Goal: Task Accomplishment & Management: Complete application form

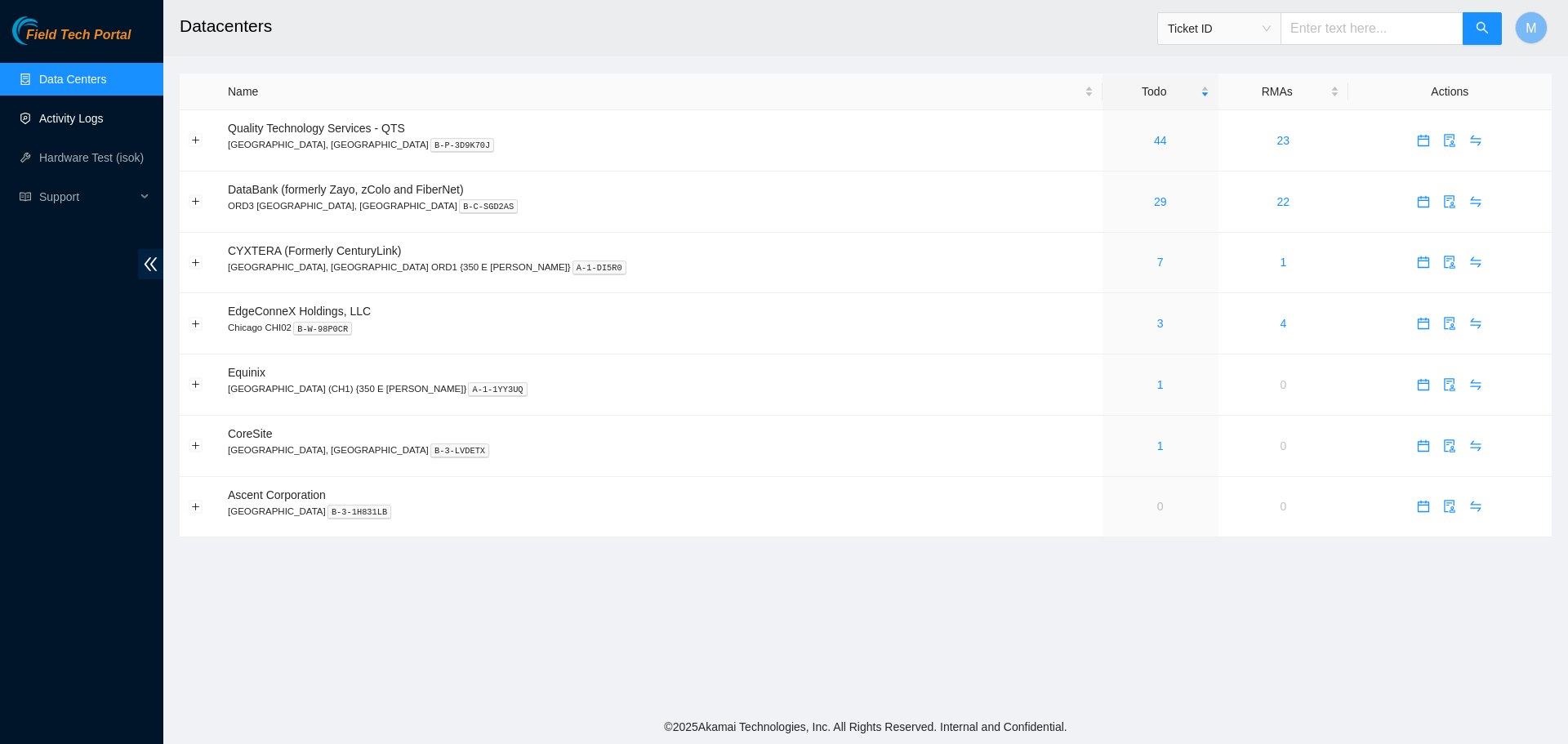
click at [68, 114] on link "Activity Logs" at bounding box center [72, 119] width 65 height 13
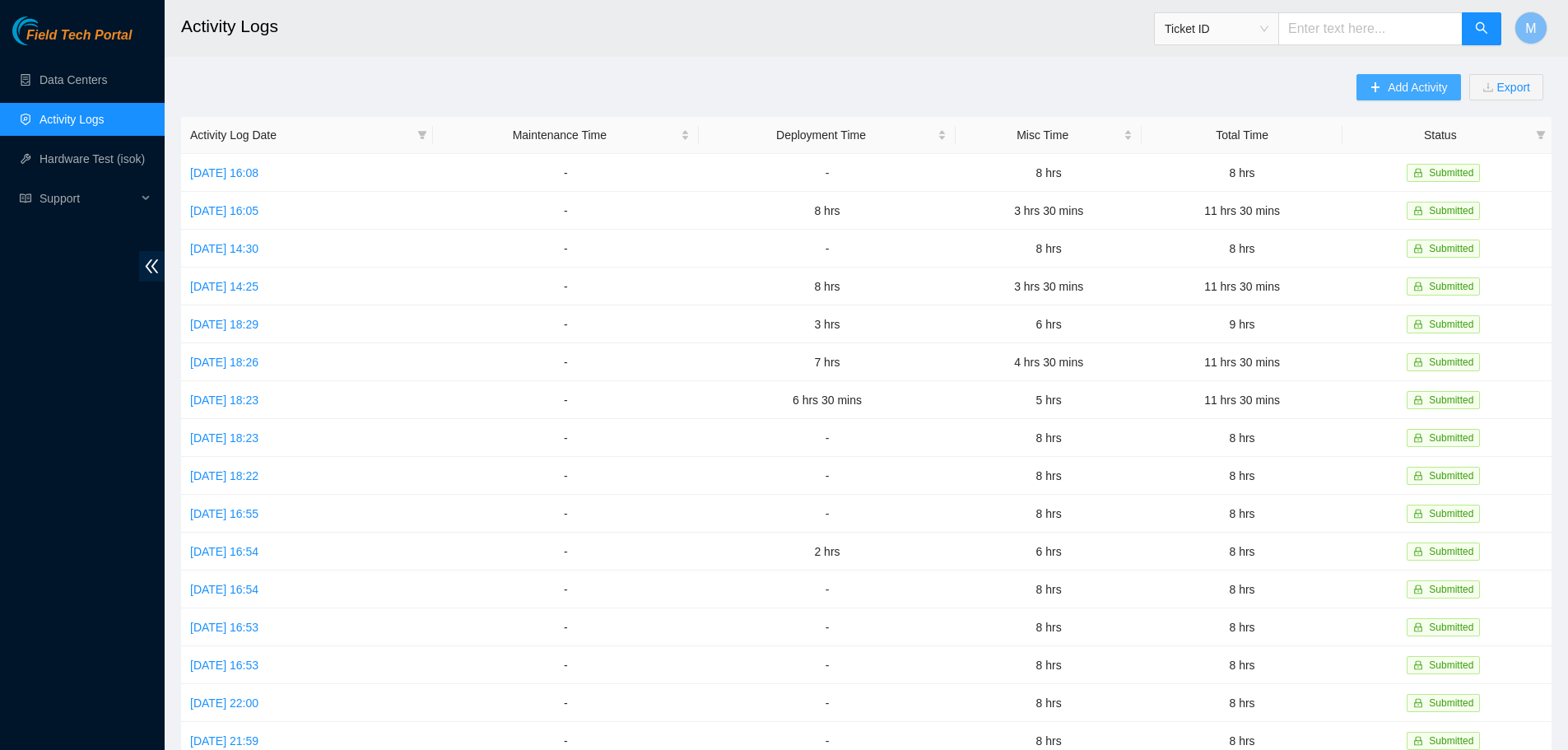
click at [1401, 91] on span "Add Activity" at bounding box center [1418, 87] width 59 height 18
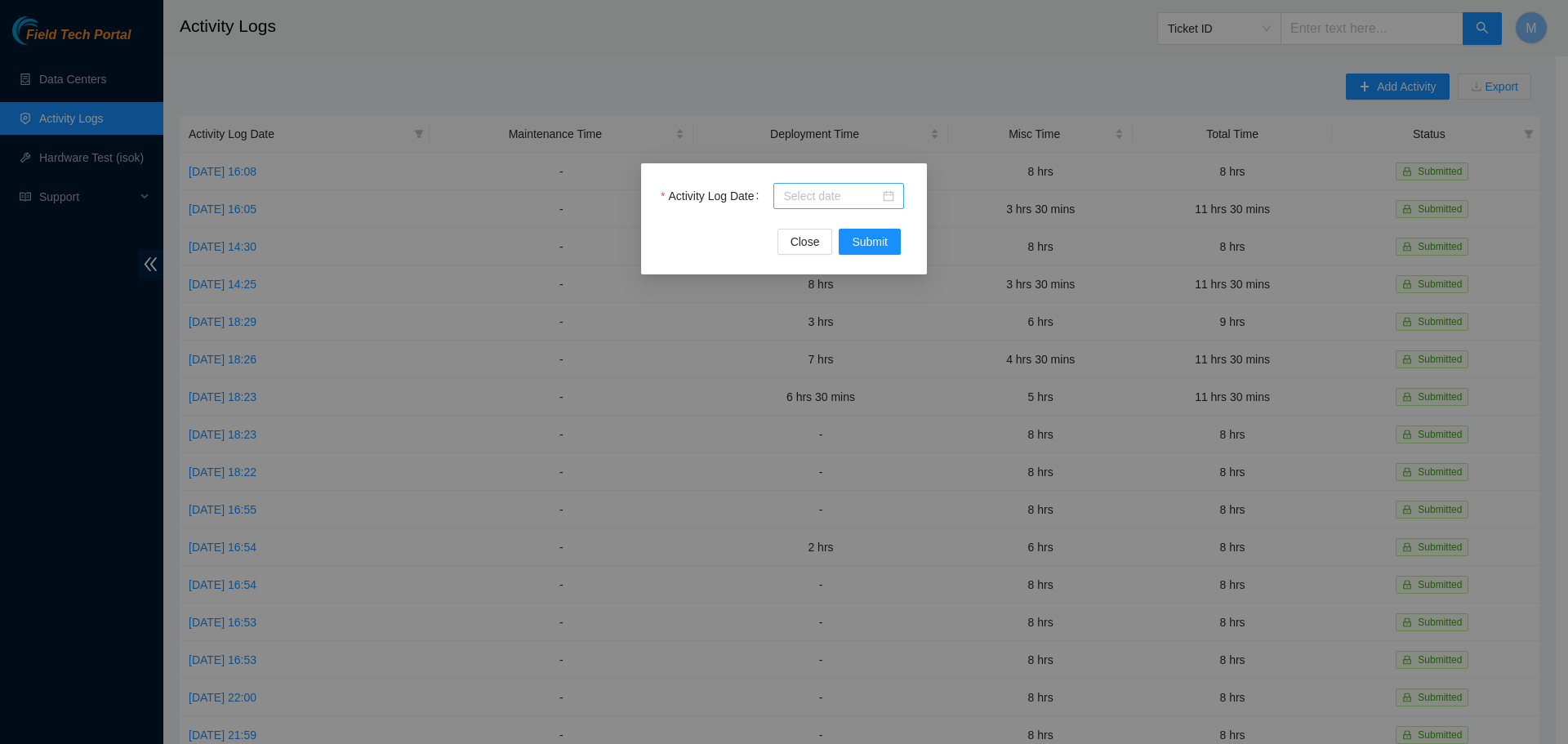
click at [894, 193] on div at bounding box center [838, 195] width 111 height 18
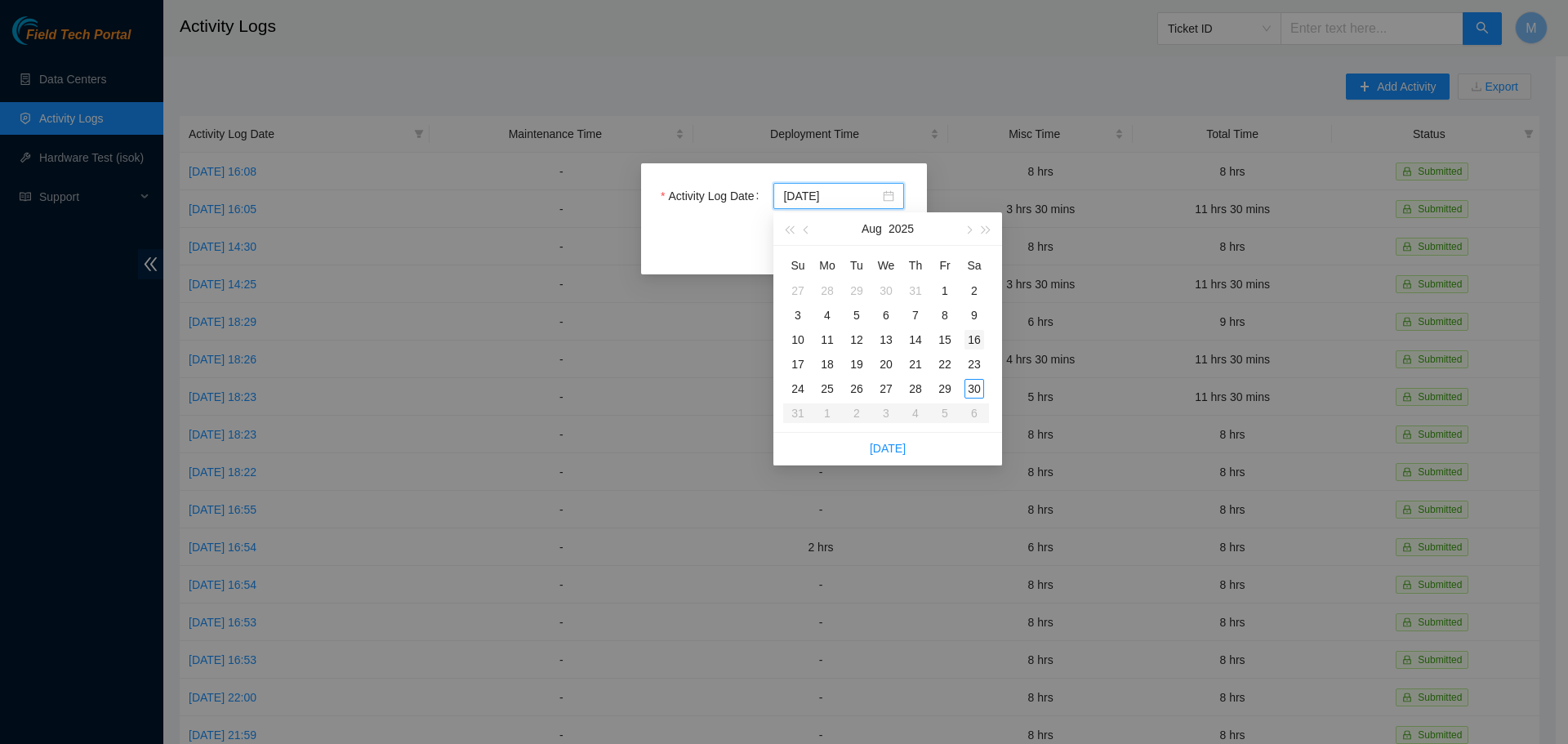
type input "[DATE]"
type input "2025-08-25"
click at [827, 390] on div "25" at bounding box center [827, 388] width 19 height 19
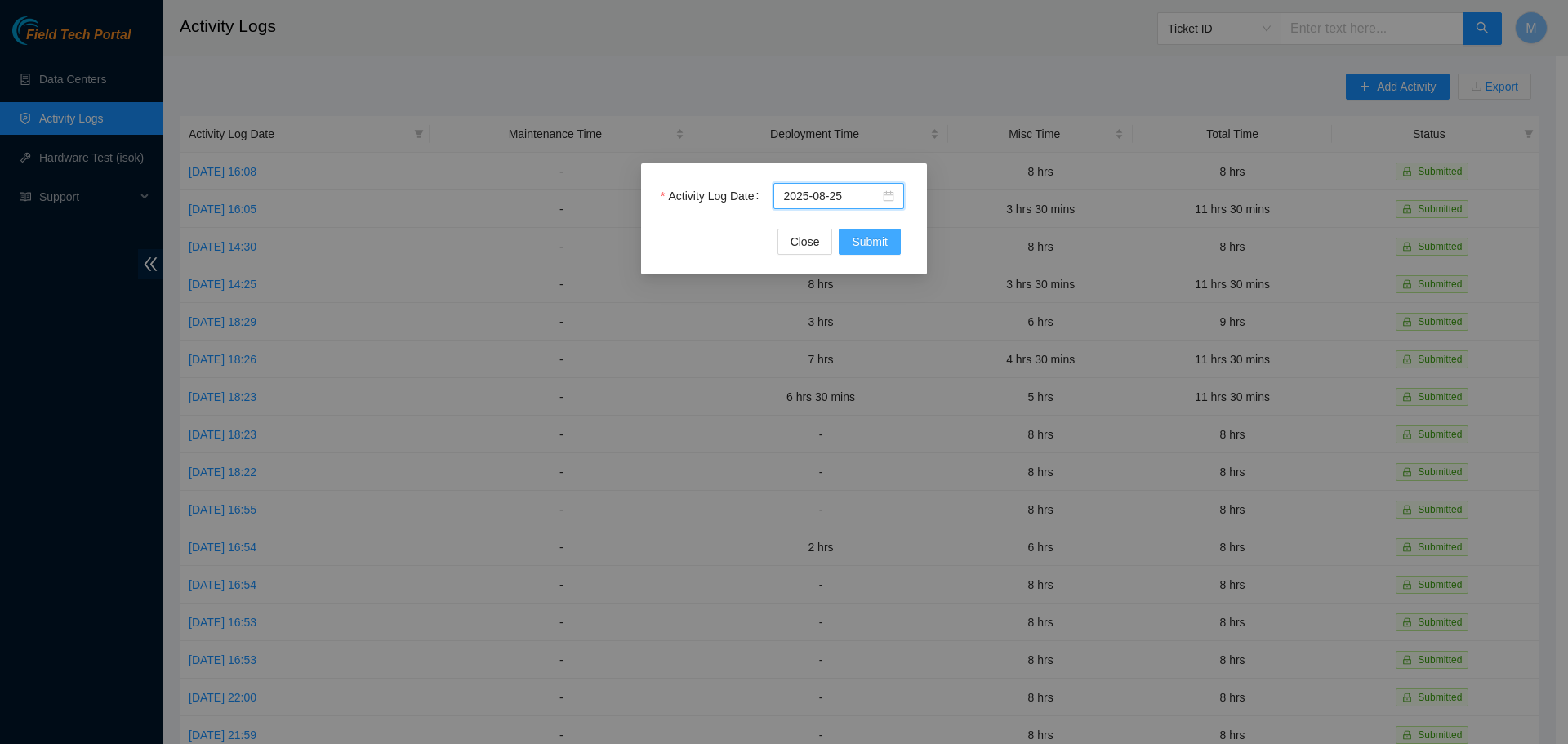
click at [853, 238] on span "Submit" at bounding box center [869, 241] width 36 height 18
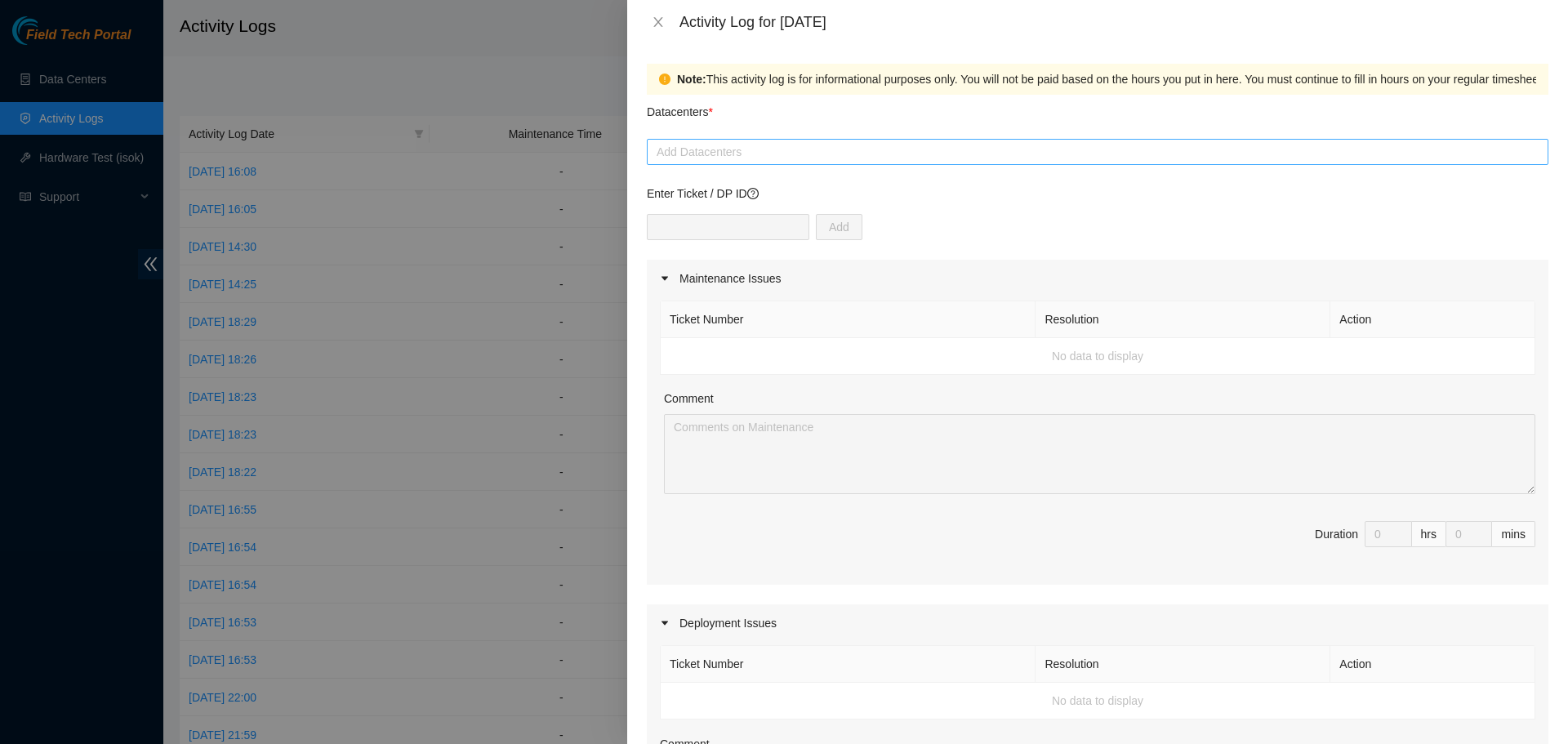
click at [975, 152] on div at bounding box center [1097, 151] width 893 height 19
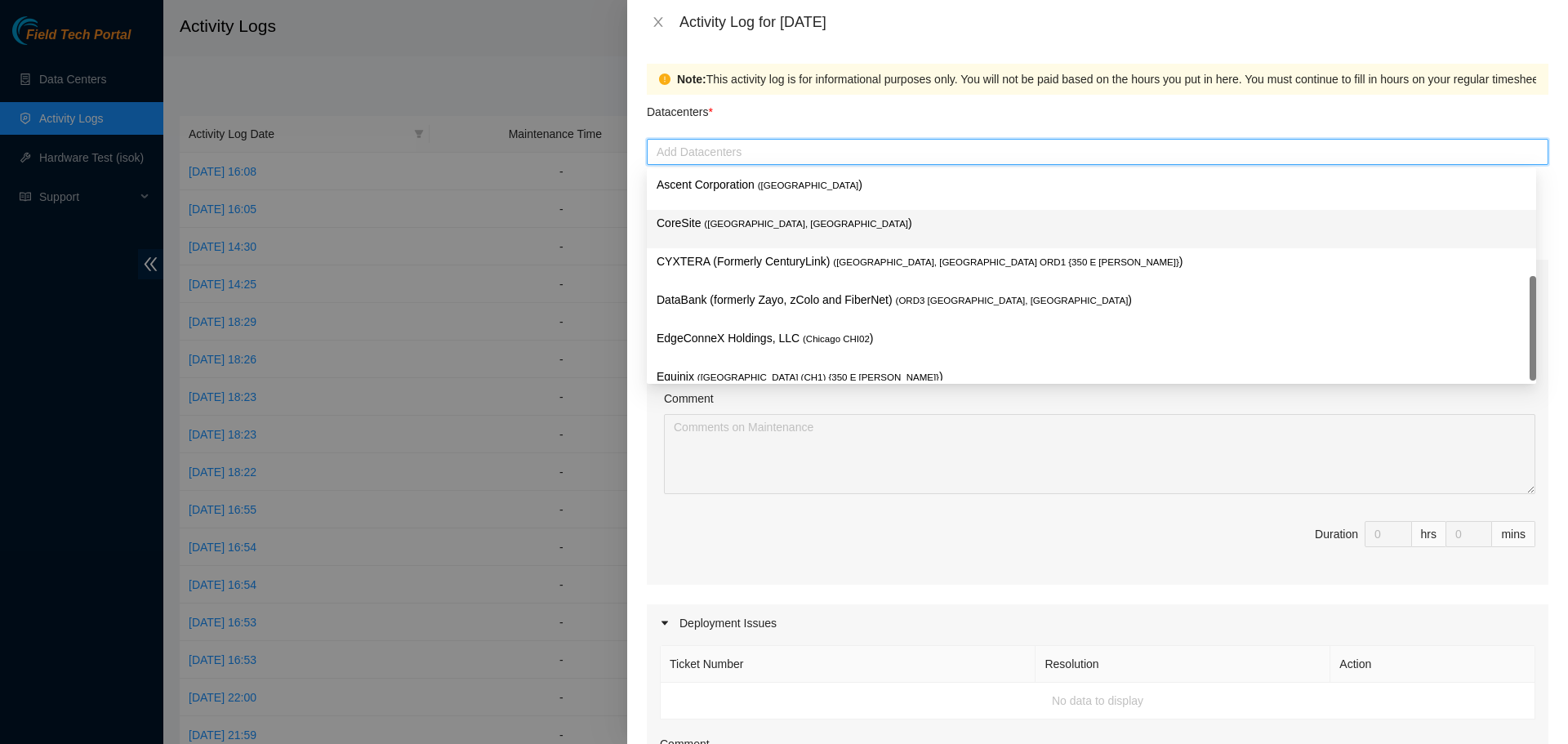
scroll to position [60, 0]
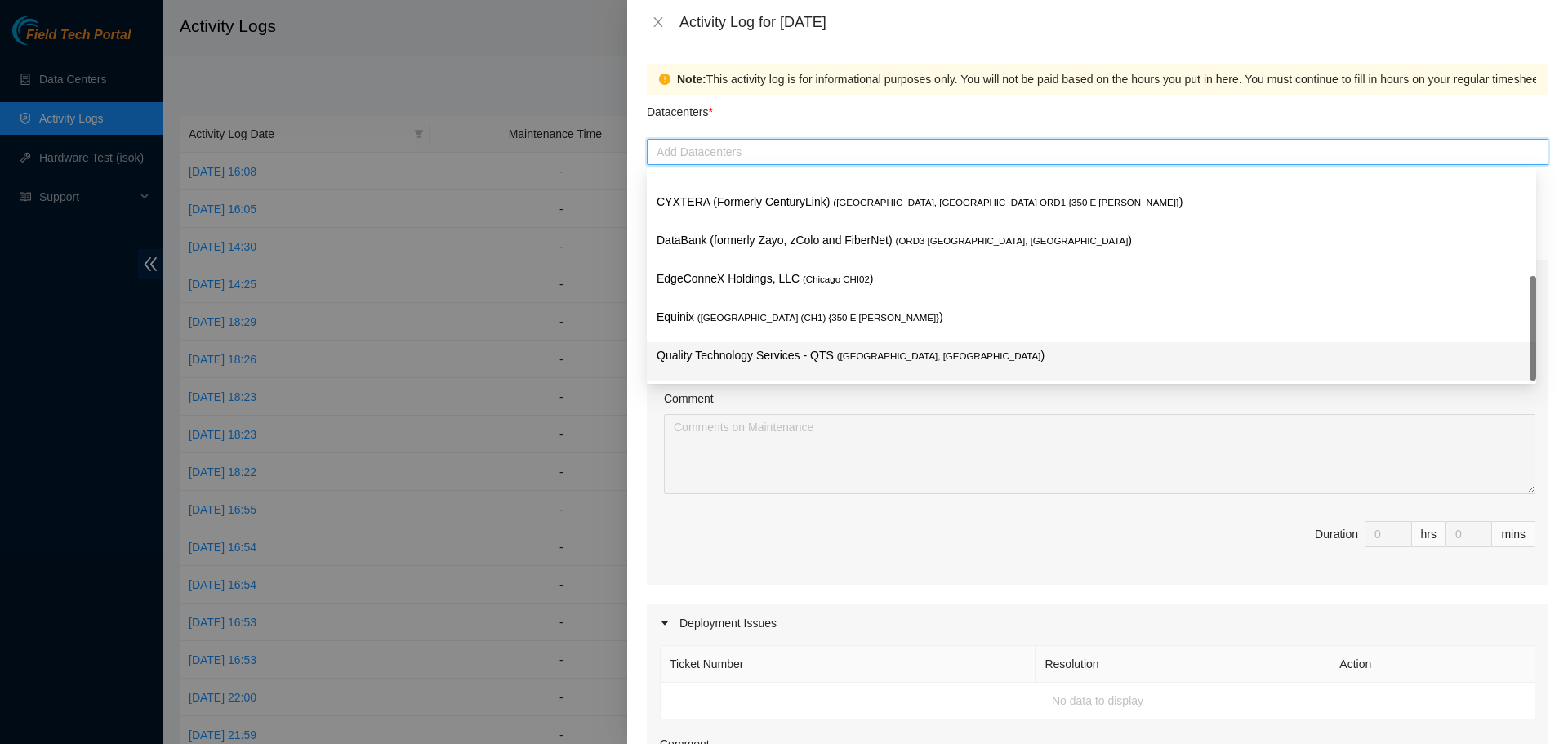
click at [779, 364] on p "Quality Technology Services - QTS ( Chicago, IL )" at bounding box center [1091, 355] width 869 height 19
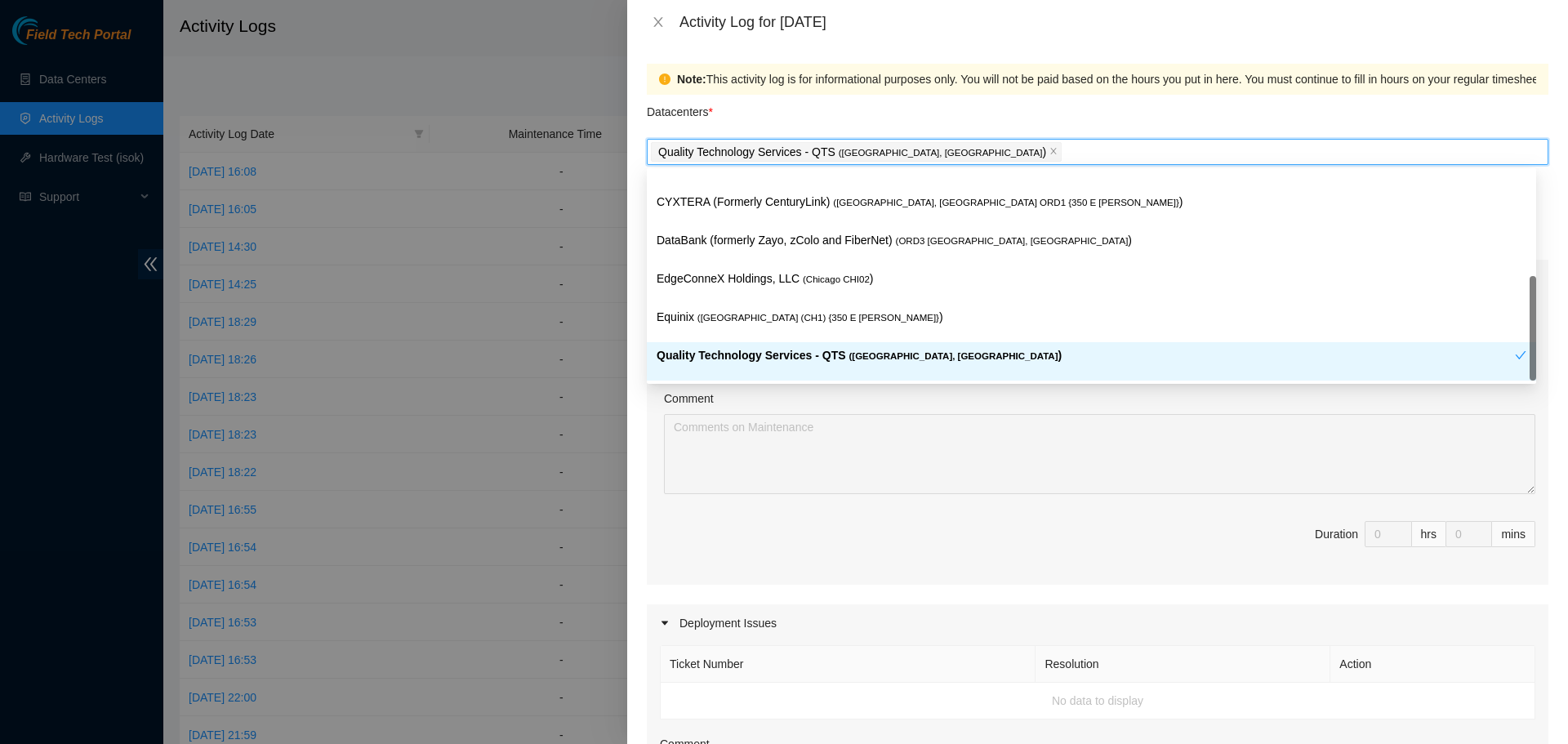
click at [802, 394] on div "Comment" at bounding box center [1099, 401] width 871 height 24
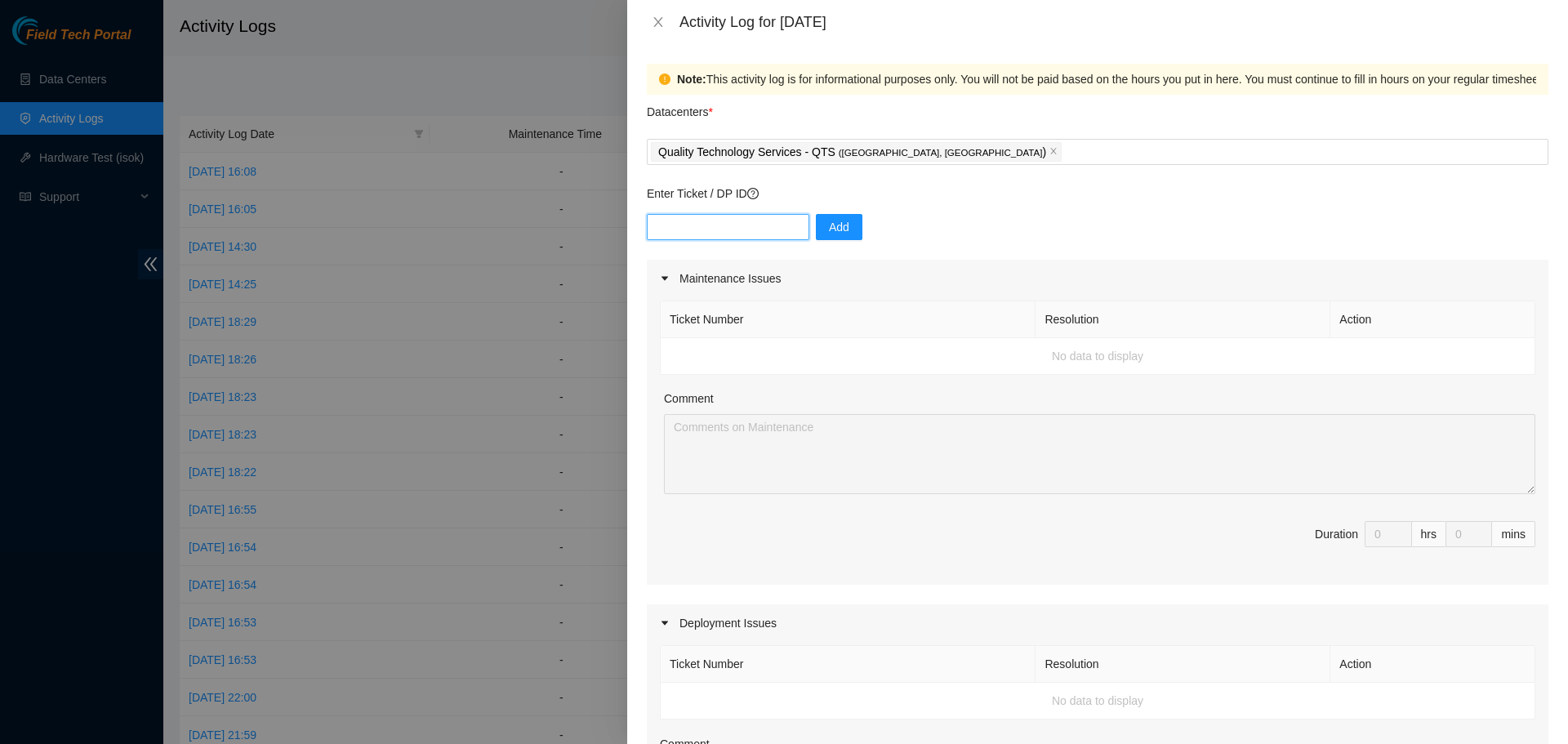
click at [752, 235] on input "text" at bounding box center [727, 226] width 162 height 26
paste input "DP77231"
type input "DP77231"
click at [830, 225] on span "Add" at bounding box center [839, 226] width 20 height 18
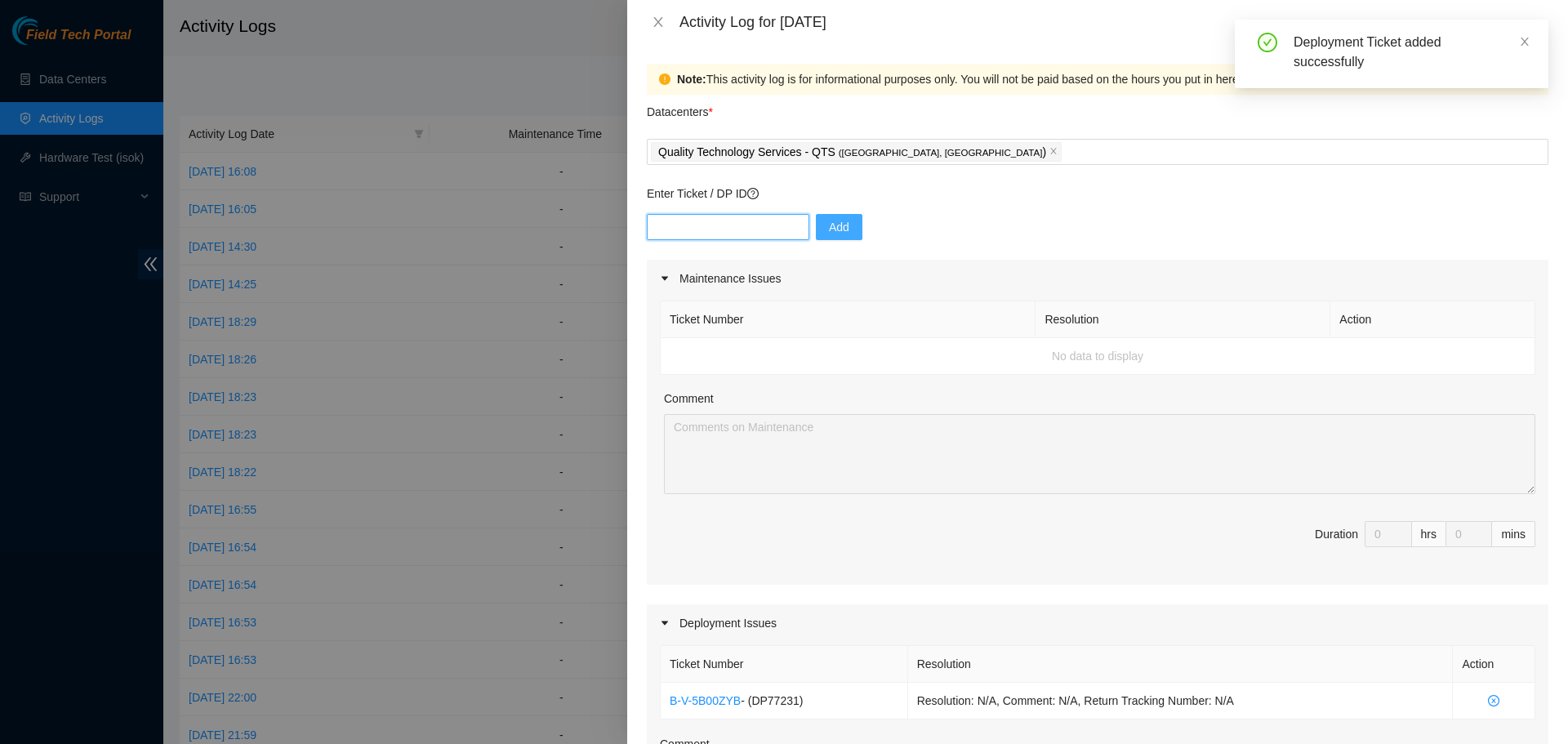
click at [731, 226] on input "text" at bounding box center [727, 226] width 162 height 26
paste input "DP77230"
type input "DP77230"
click at [829, 231] on span "Add" at bounding box center [839, 226] width 20 height 18
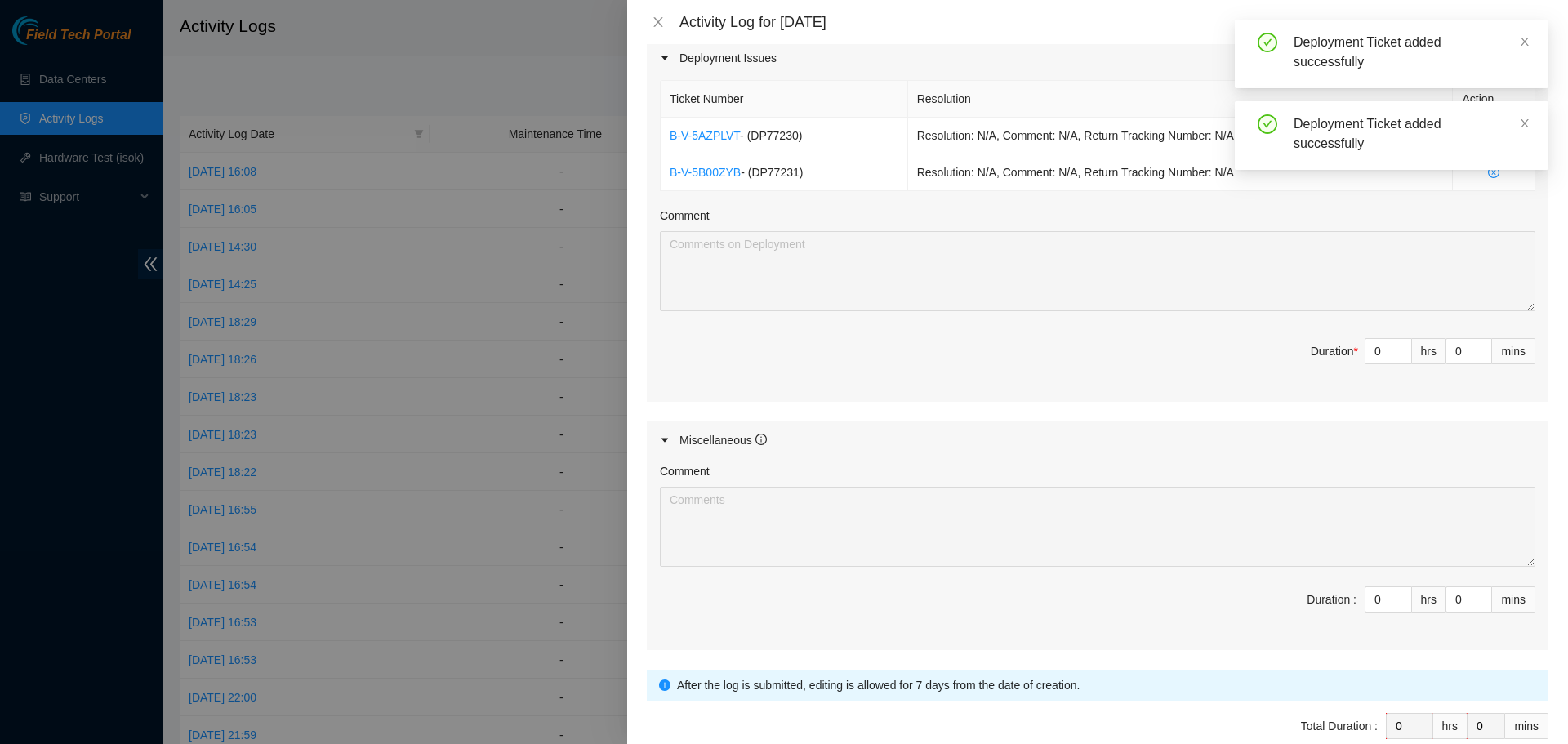
scroll to position [571, 0]
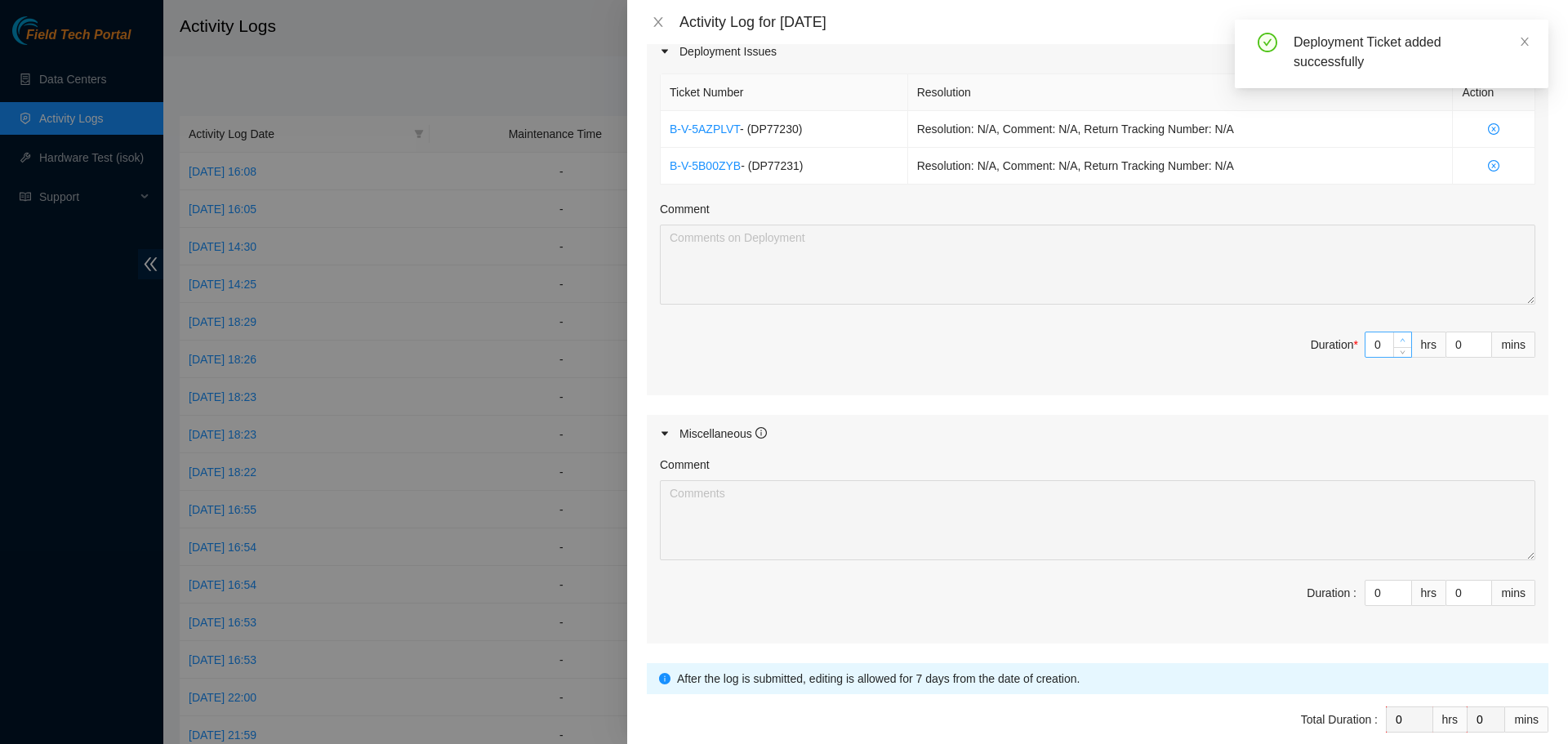
type input "1"
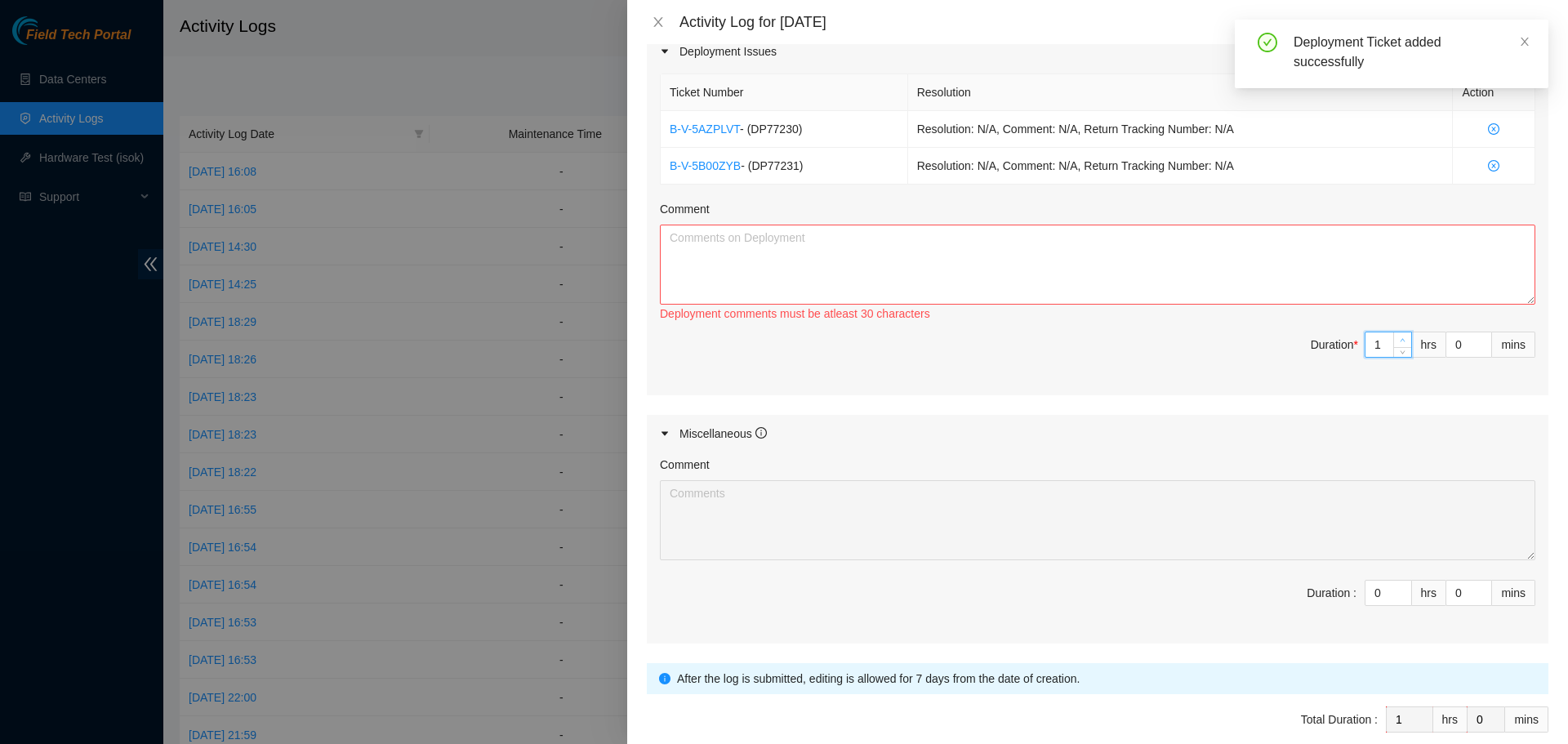
click at [1398, 338] on span "up" at bounding box center [1403, 341] width 10 height 10
type input "1"
type input "2"
click at [1398, 585] on span "up" at bounding box center [1403, 589] width 10 height 10
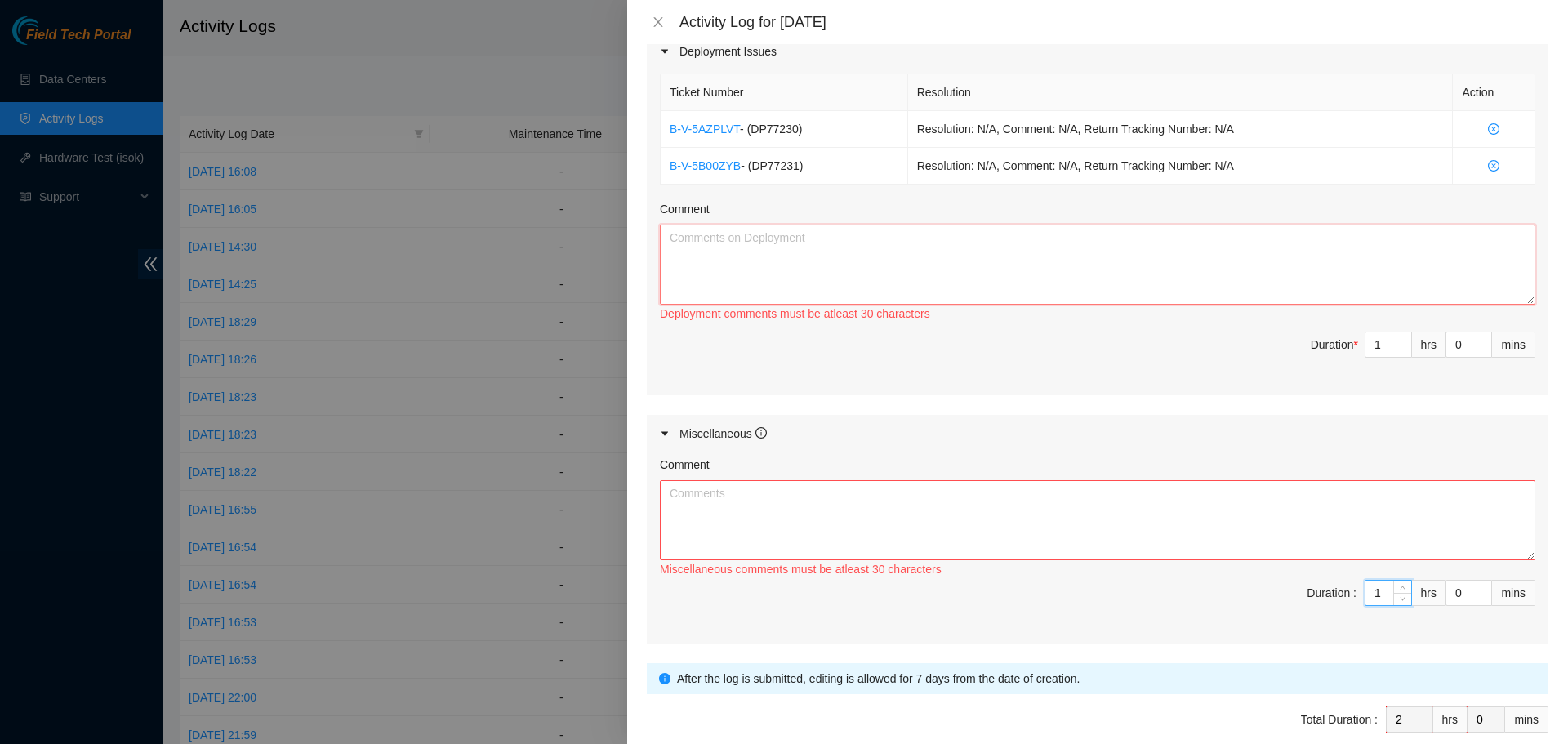
click at [806, 261] on textarea "Comment" at bounding box center [1098, 264] width 875 height 80
paste textarea "Morning travel commute to QTS colo location in Chicago recorded - 8:00 AM - 10:…"
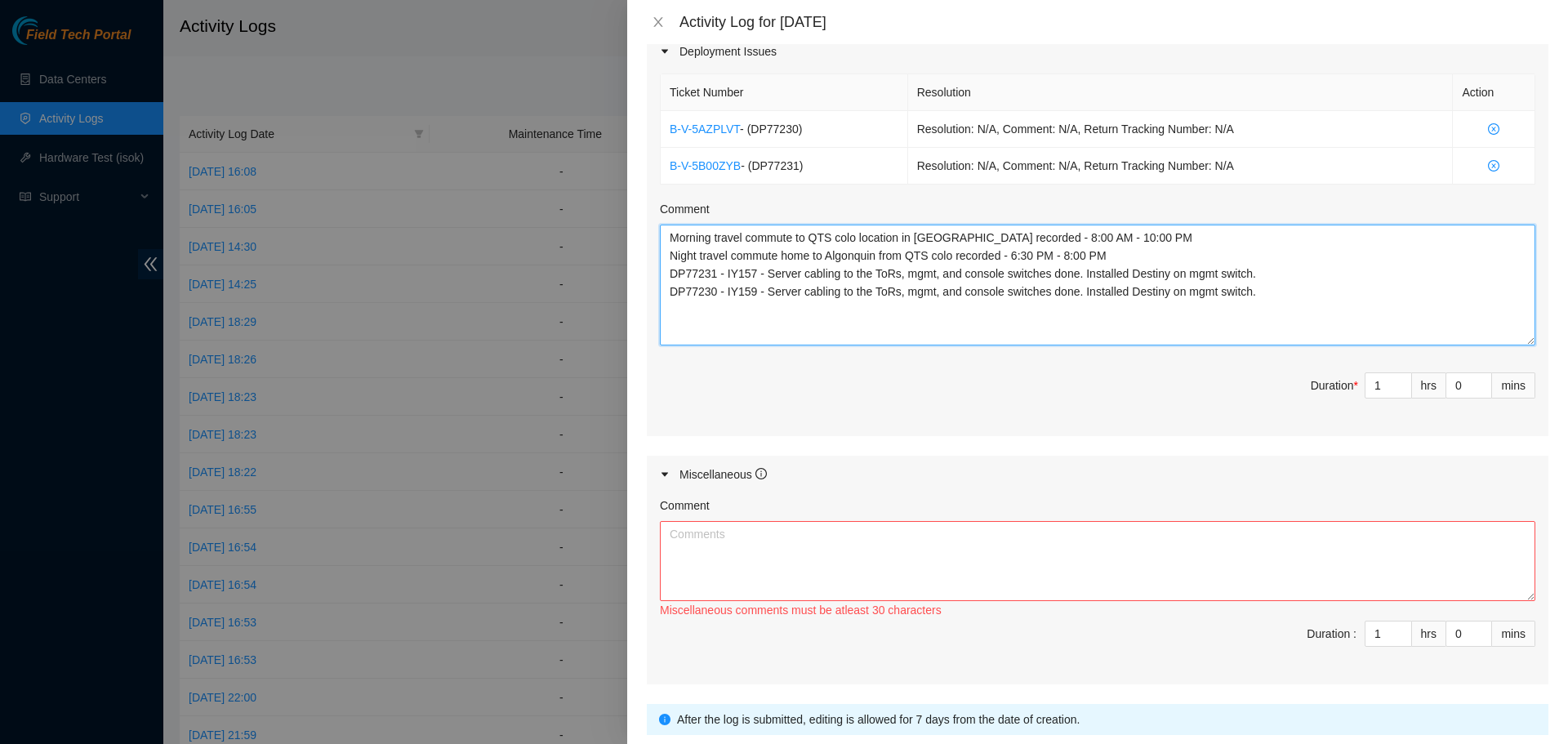
drag, startPoint x: 1516, startPoint y: 299, endPoint x: 1464, endPoint y: 335, distance: 63.2
click at [1511, 343] on textarea "Morning travel commute to QTS colo location in Chicago recorded - 8:00 AM - 10:…" at bounding box center [1098, 285] width 875 height 121
drag, startPoint x: 1151, startPoint y: 258, endPoint x: 598, endPoint y: 232, distance: 553.6
click at [598, 232] on div "Activity Log for 25-08-2025 Note: This activity log is for informational purpos…" at bounding box center [784, 372] width 1568 height 744
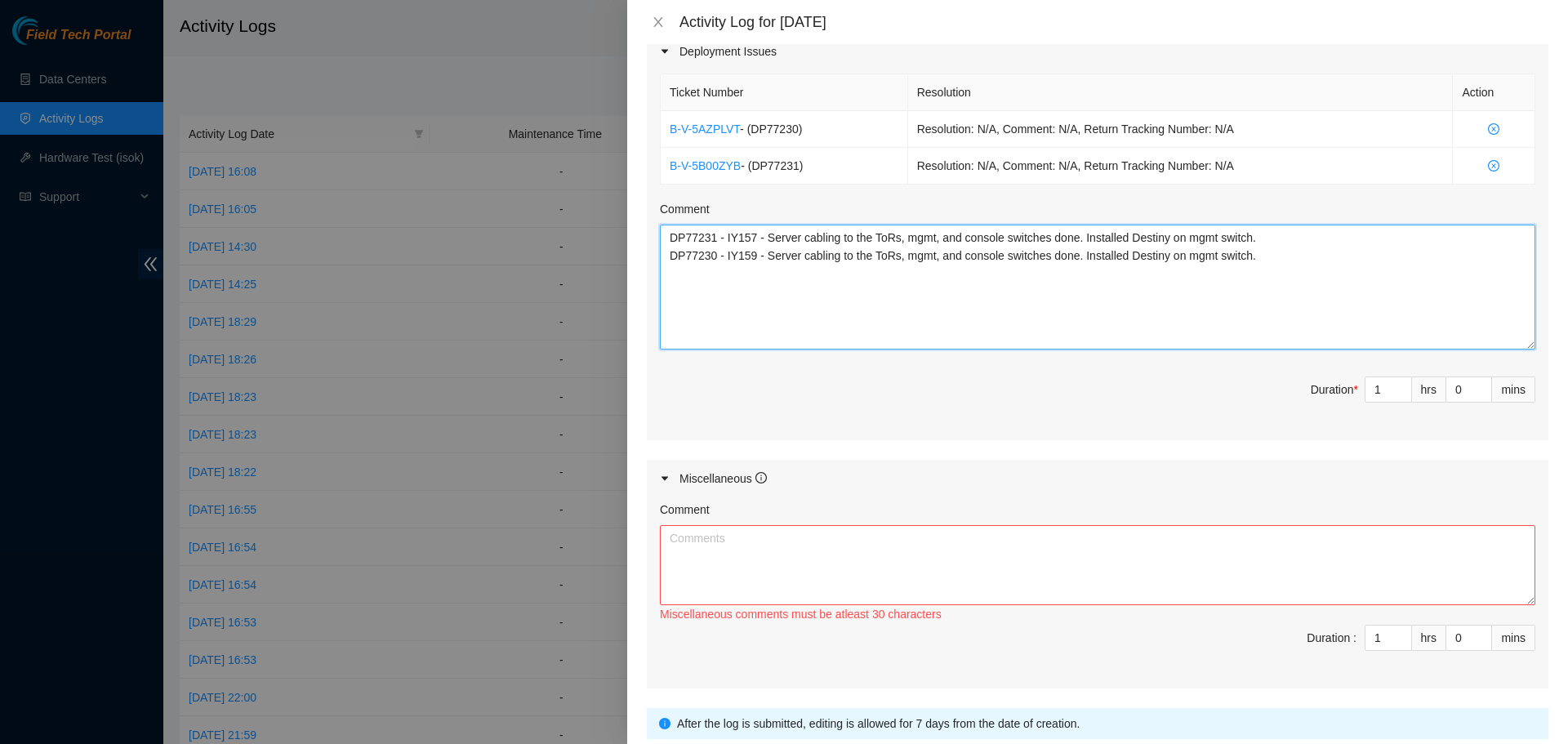
type textarea "DP77231 - IY157 - Server cabling to the ToRs, mgmt, and console switches done. …"
click at [703, 539] on textarea "Comment" at bounding box center [1098, 565] width 875 height 80
paste textarea "Morning travel commute to QTS colo location in Chicago recorded - 8:00 AM - 10:…"
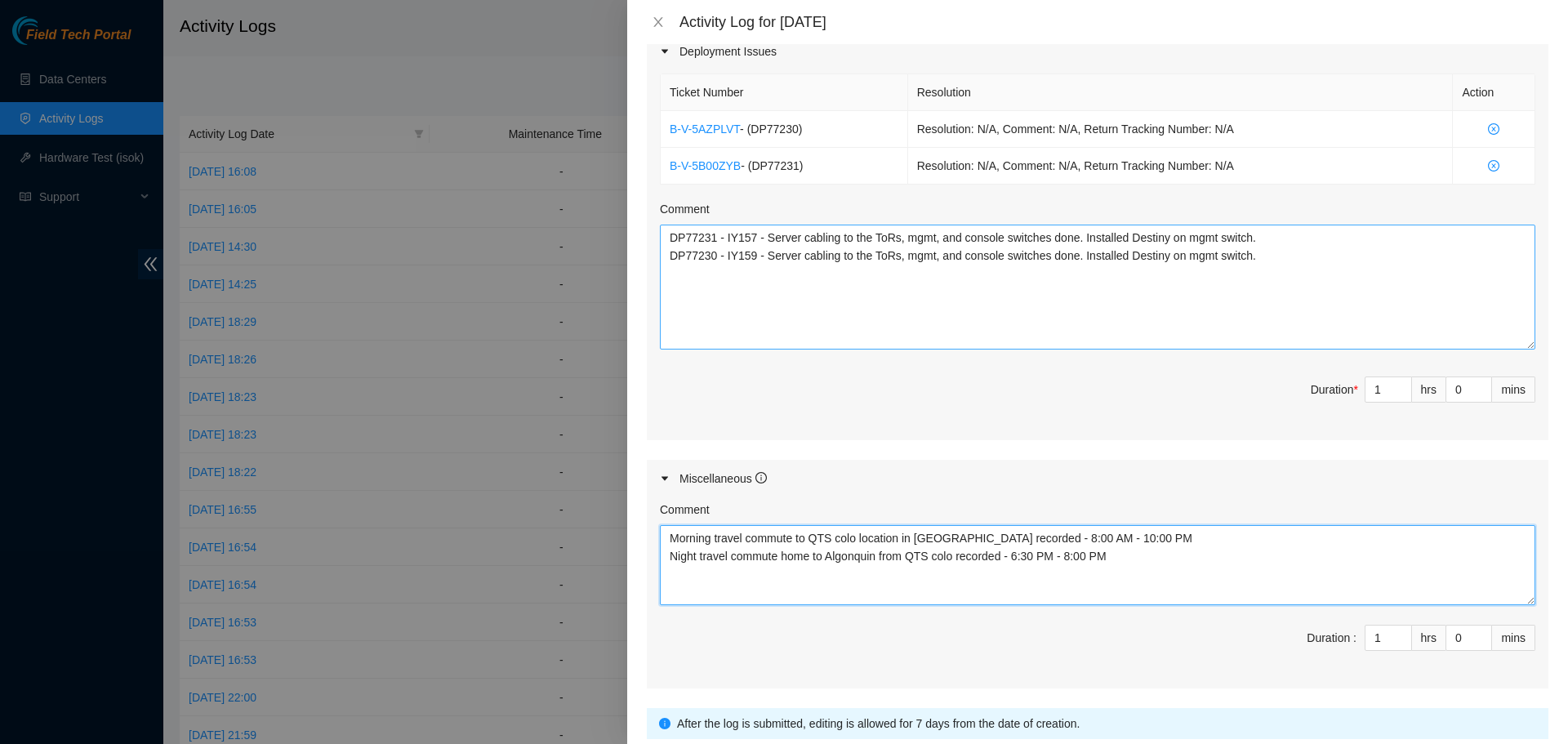
type textarea "Morning travel commute to QTS colo location in Chicago recorded - 8:00 AM - 10:…"
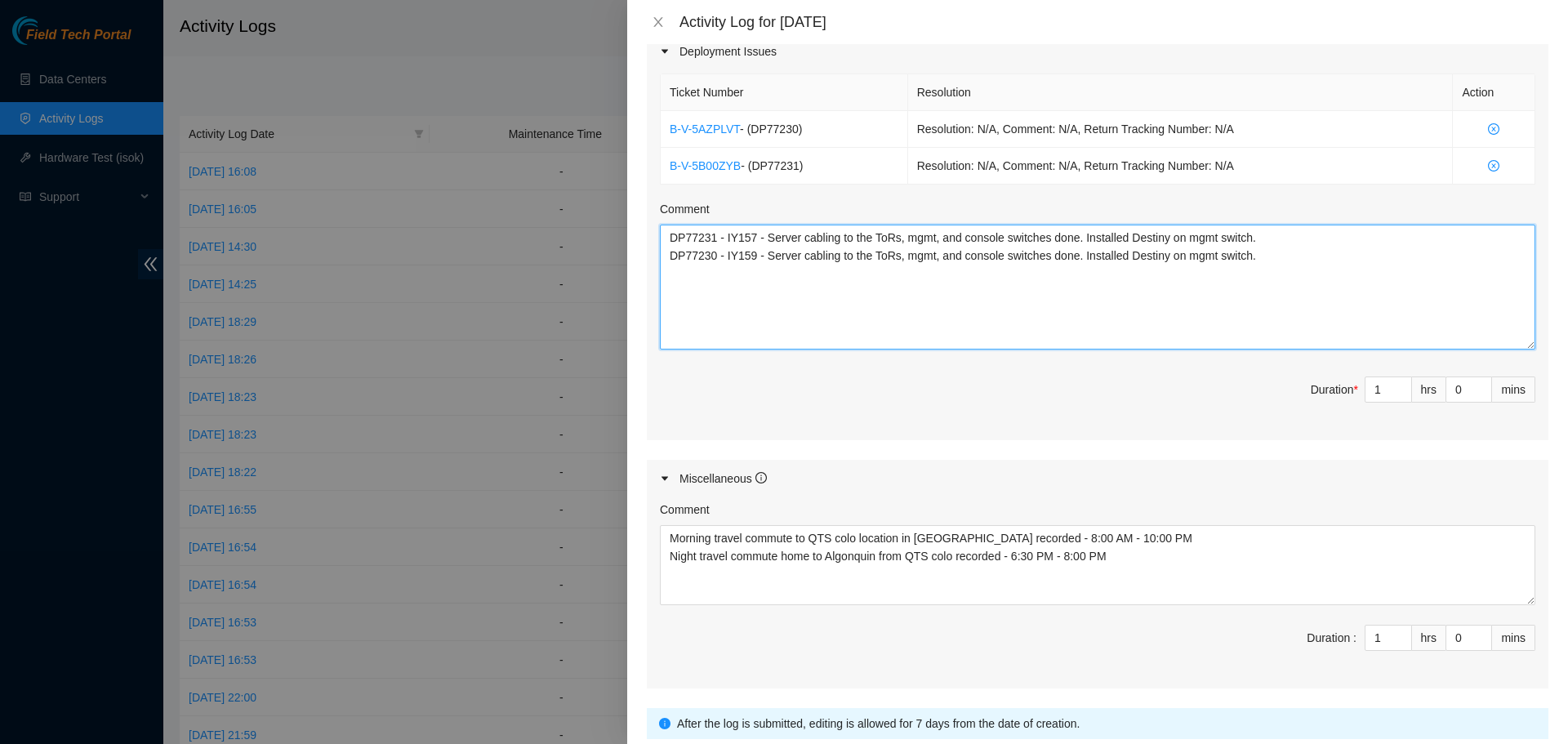
drag, startPoint x: 670, startPoint y: 256, endPoint x: 691, endPoint y: 269, distance: 24.7
click at [670, 257] on textarea "DP77231 - IY157 - Server cabling to the ToRs, mgmt, and console switches done. …" at bounding box center [1098, 287] width 875 height 125
type textarea "DP77231 - IY157 - Server cabling to the ToRs, mgmt, and console switches done. …"
type input "2"
type input "3"
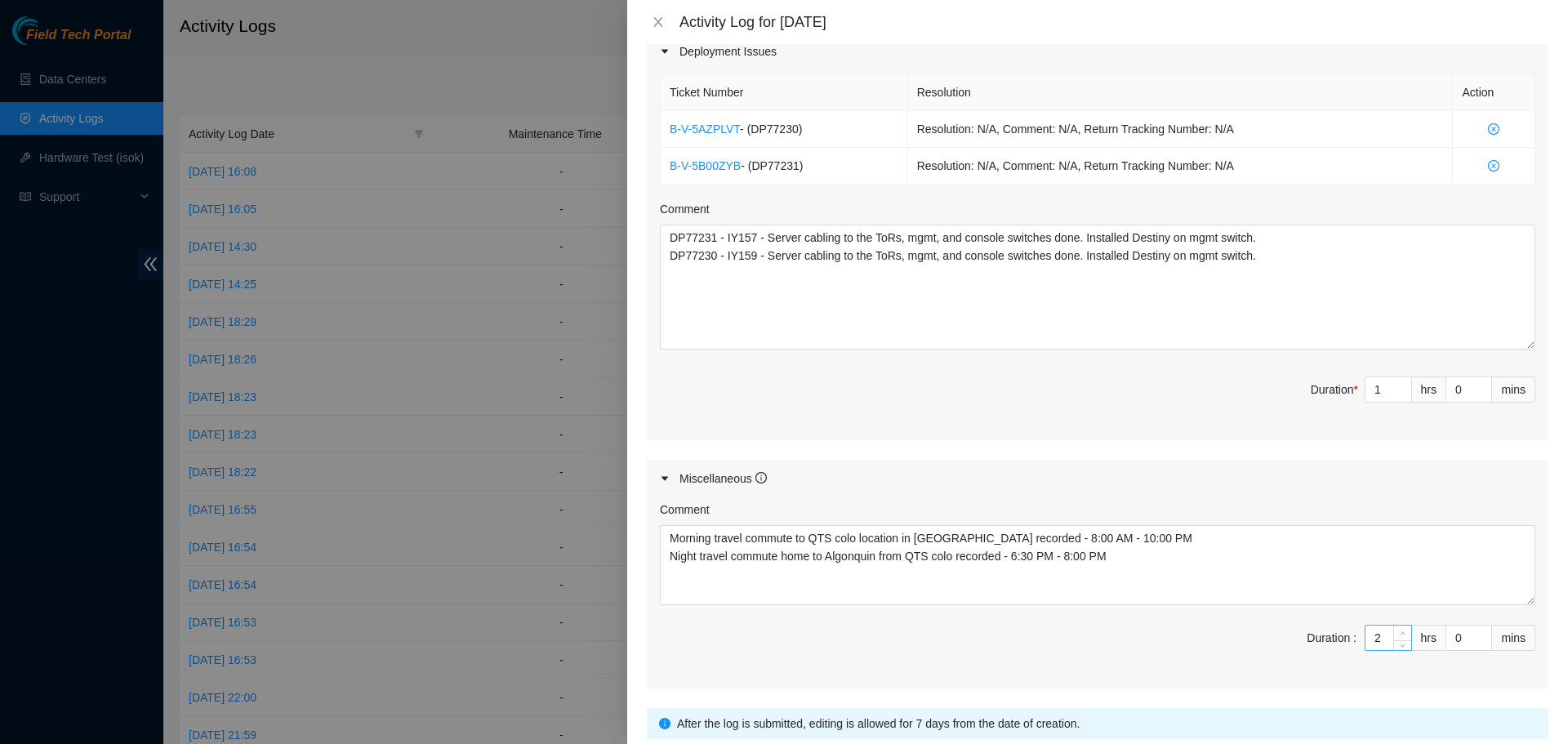
click at [1398, 629] on span "up" at bounding box center [1403, 634] width 10 height 10
type input "3"
type input "4"
click at [1398, 629] on span "up" at bounding box center [1403, 634] width 10 height 10
click at [1451, 641] on input "0" at bounding box center [1468, 637] width 45 height 24
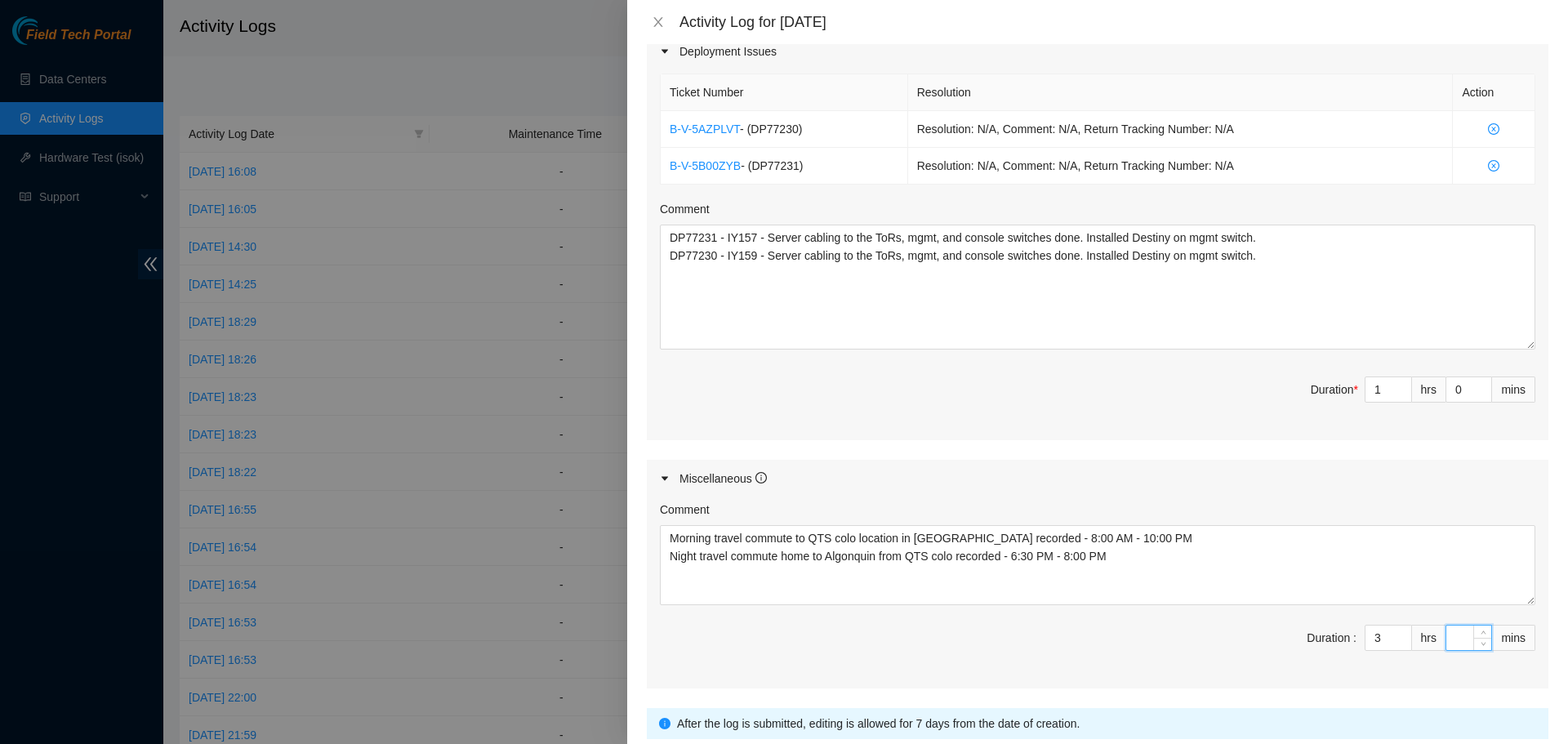
type input "3"
type input "30"
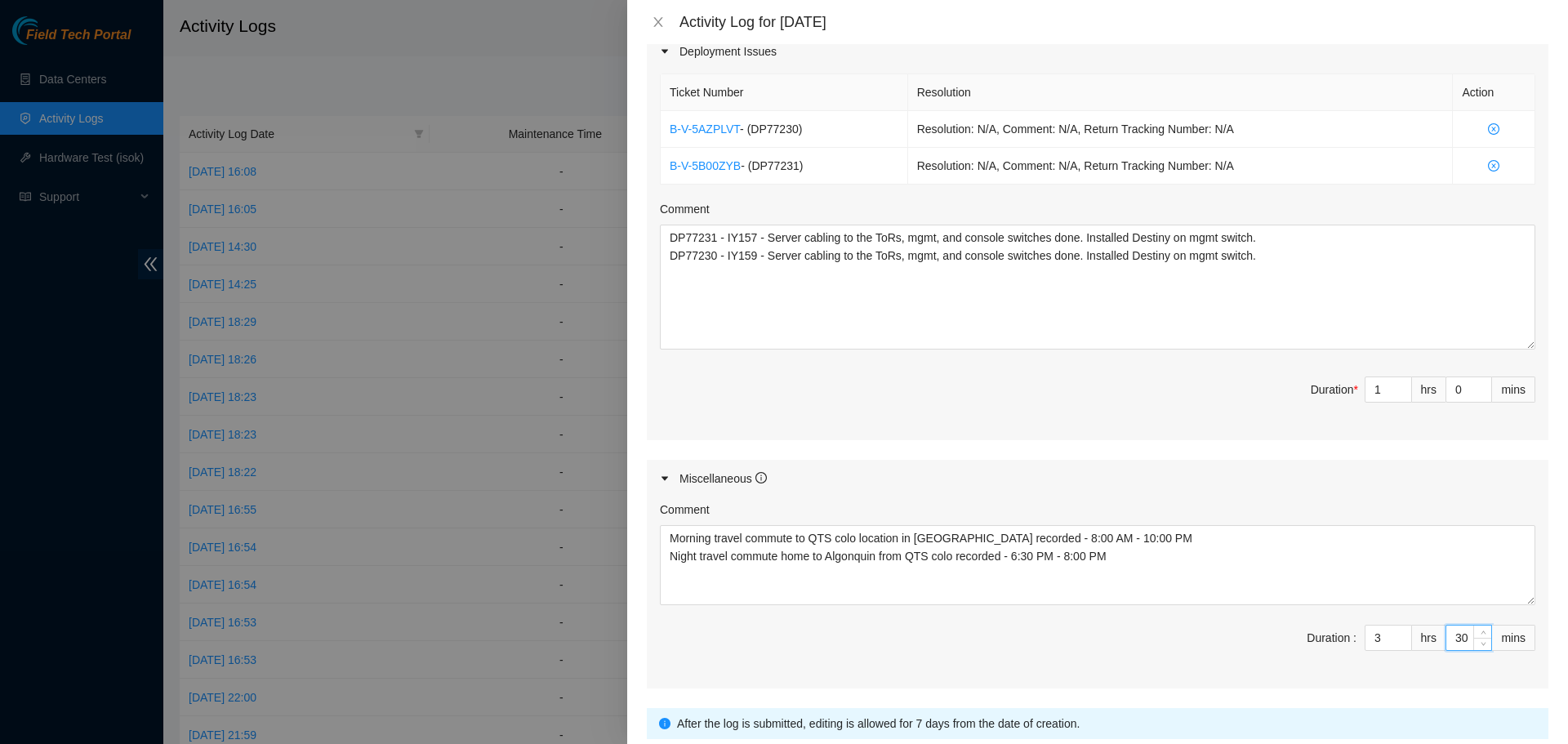
click at [1216, 642] on span "Duration : 3 hrs 30 mins" at bounding box center [1098, 647] width 875 height 45
type input "2"
type input "5"
click at [1400, 385] on icon "up" at bounding box center [1402, 385] width 6 height 6
type input "3"
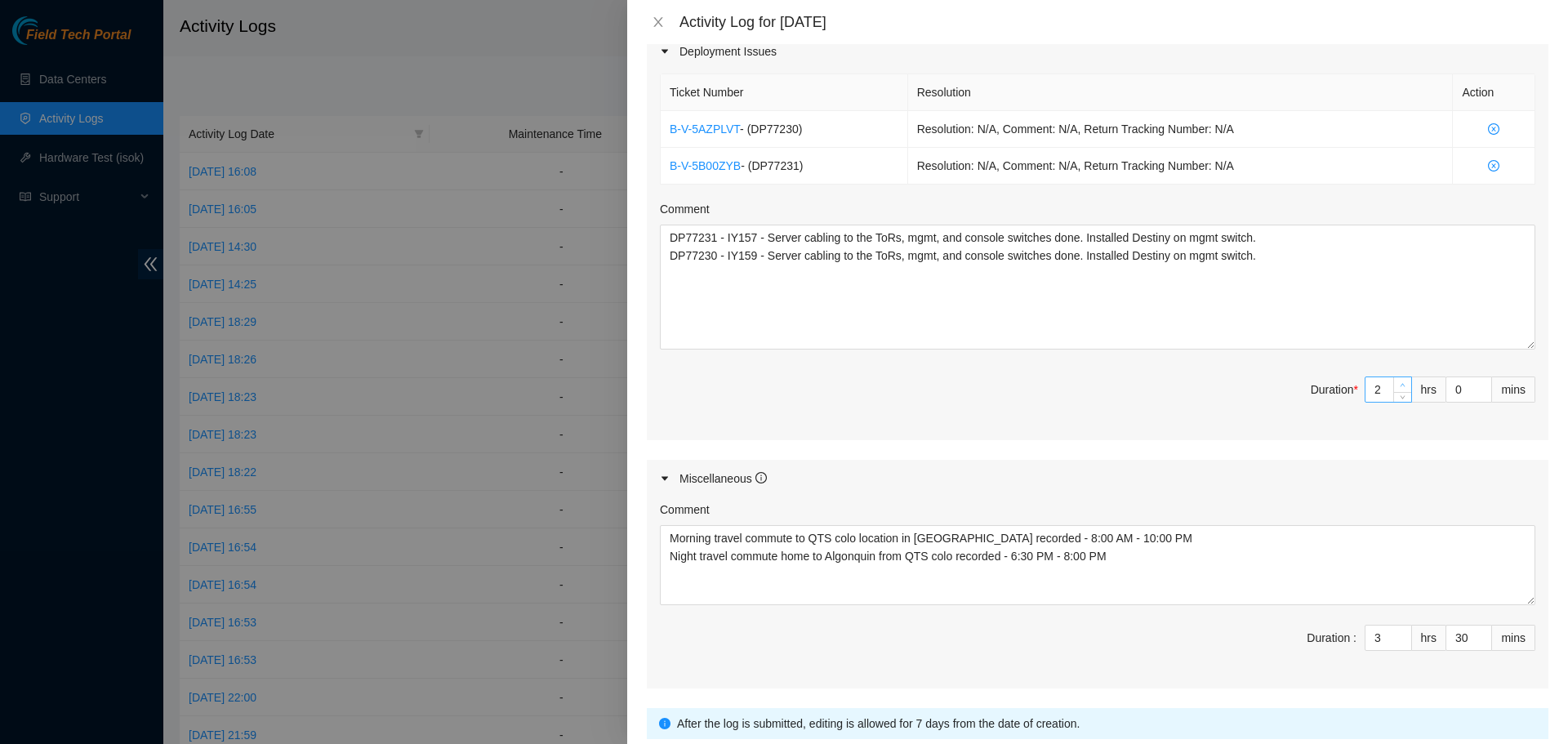
type input "6"
click at [1400, 385] on icon "up" at bounding box center [1402, 385] width 6 height 6
type input "4"
type input "7"
click at [1400, 385] on icon "up" at bounding box center [1402, 385] width 6 height 6
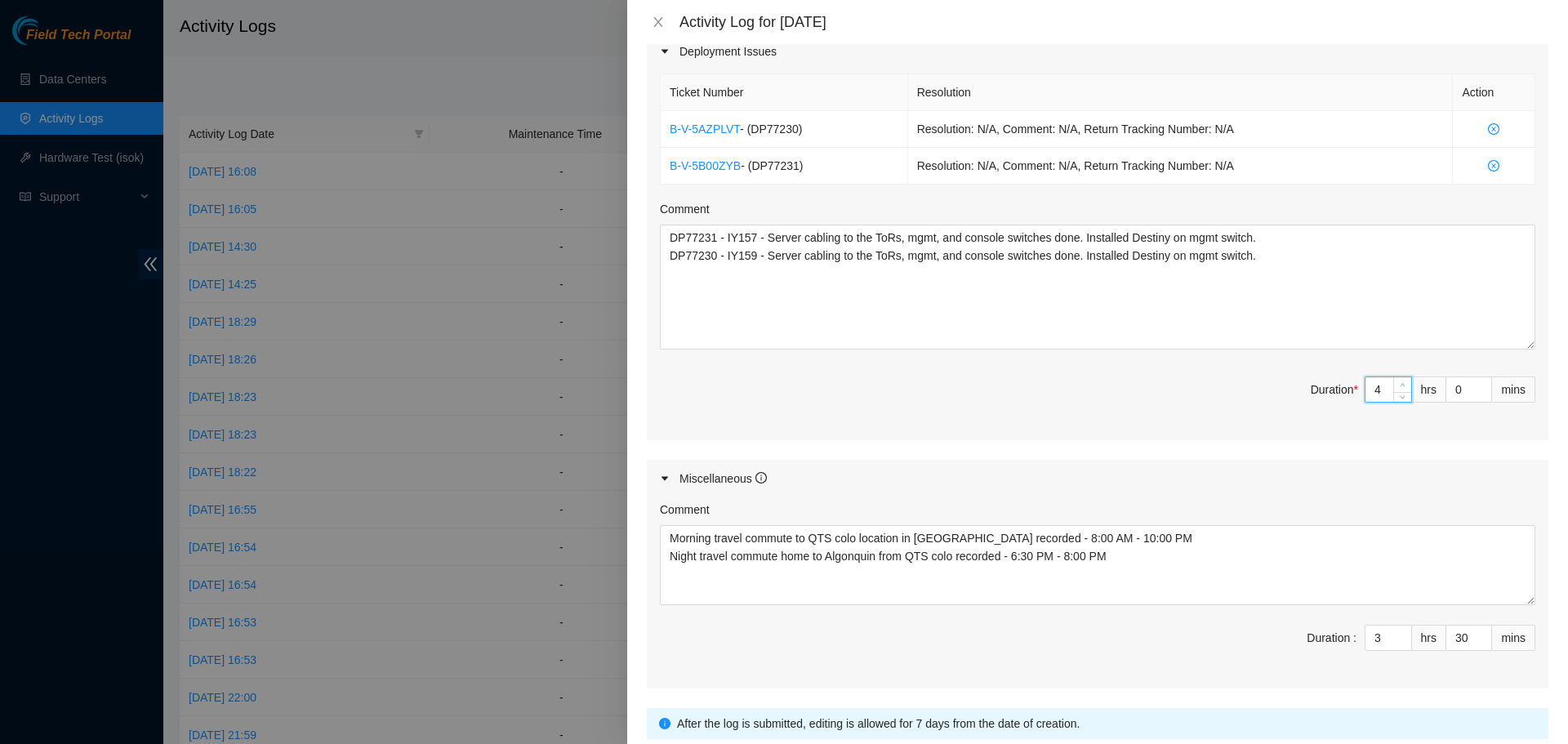
type input "5"
type input "8"
click at [1400, 385] on icon "up" at bounding box center [1402, 385] width 6 height 6
type input "6"
type input "9"
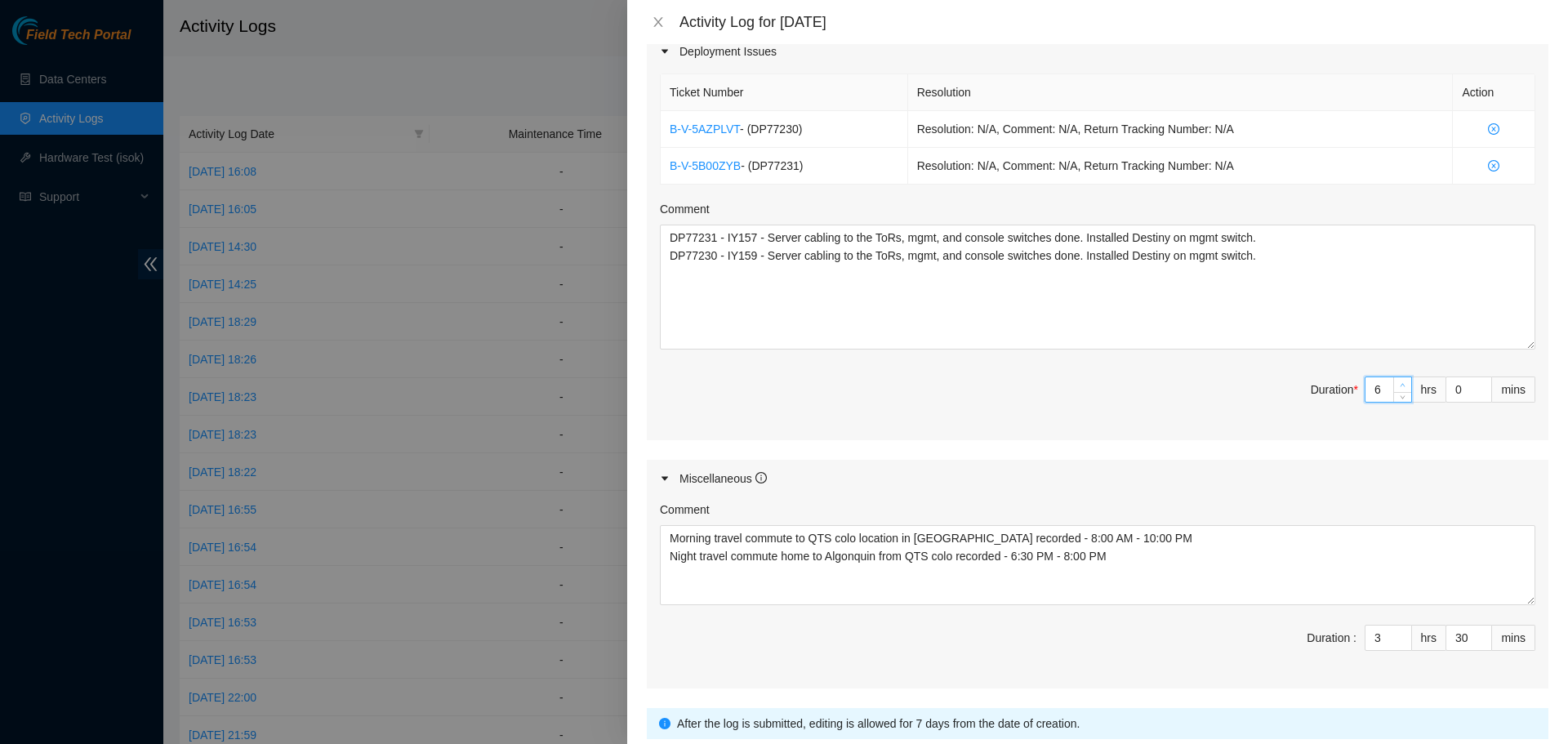
click at [1400, 385] on icon "up" at bounding box center [1402, 385] width 6 height 6
type input "7"
type input "10"
click at [1400, 385] on icon "up" at bounding box center [1402, 385] width 6 height 6
type input "8"
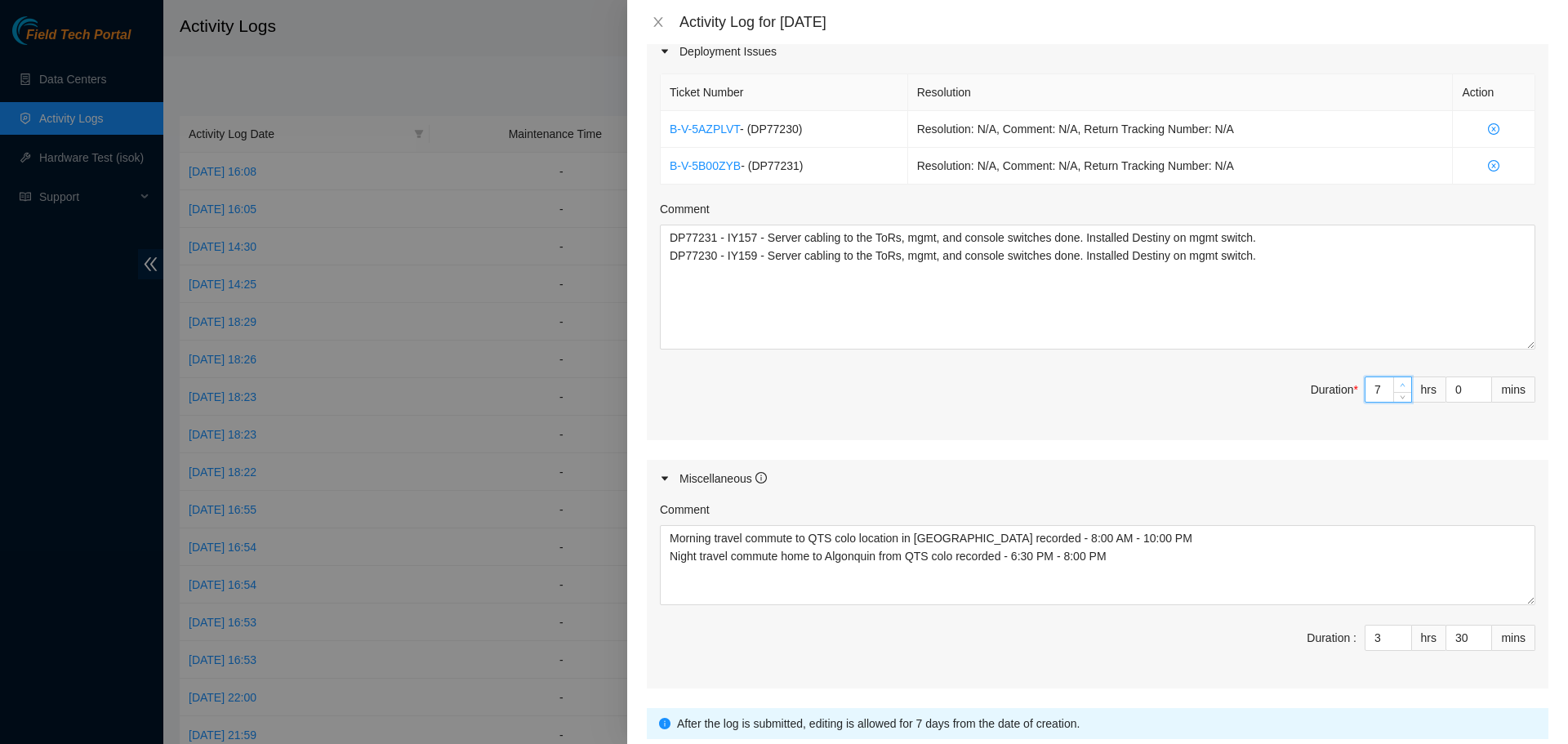
type input "11"
click at [1400, 385] on icon "up" at bounding box center [1402, 385] width 6 height 6
click at [1140, 672] on div "Comment Morning travel commute to QTS colo location in Chicago recorded - 8:00 …" at bounding box center [1097, 593] width 901 height 191
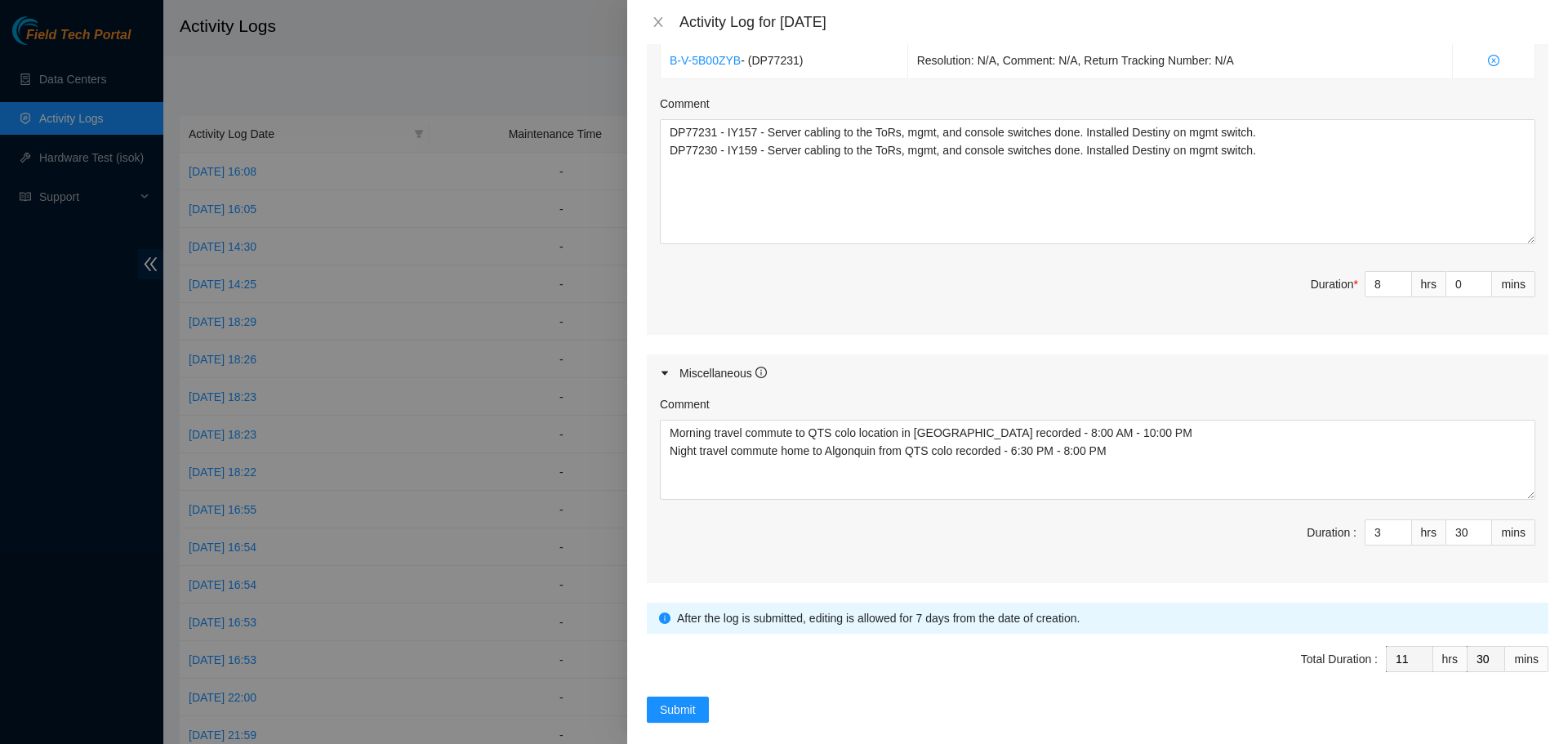
scroll to position [695, 0]
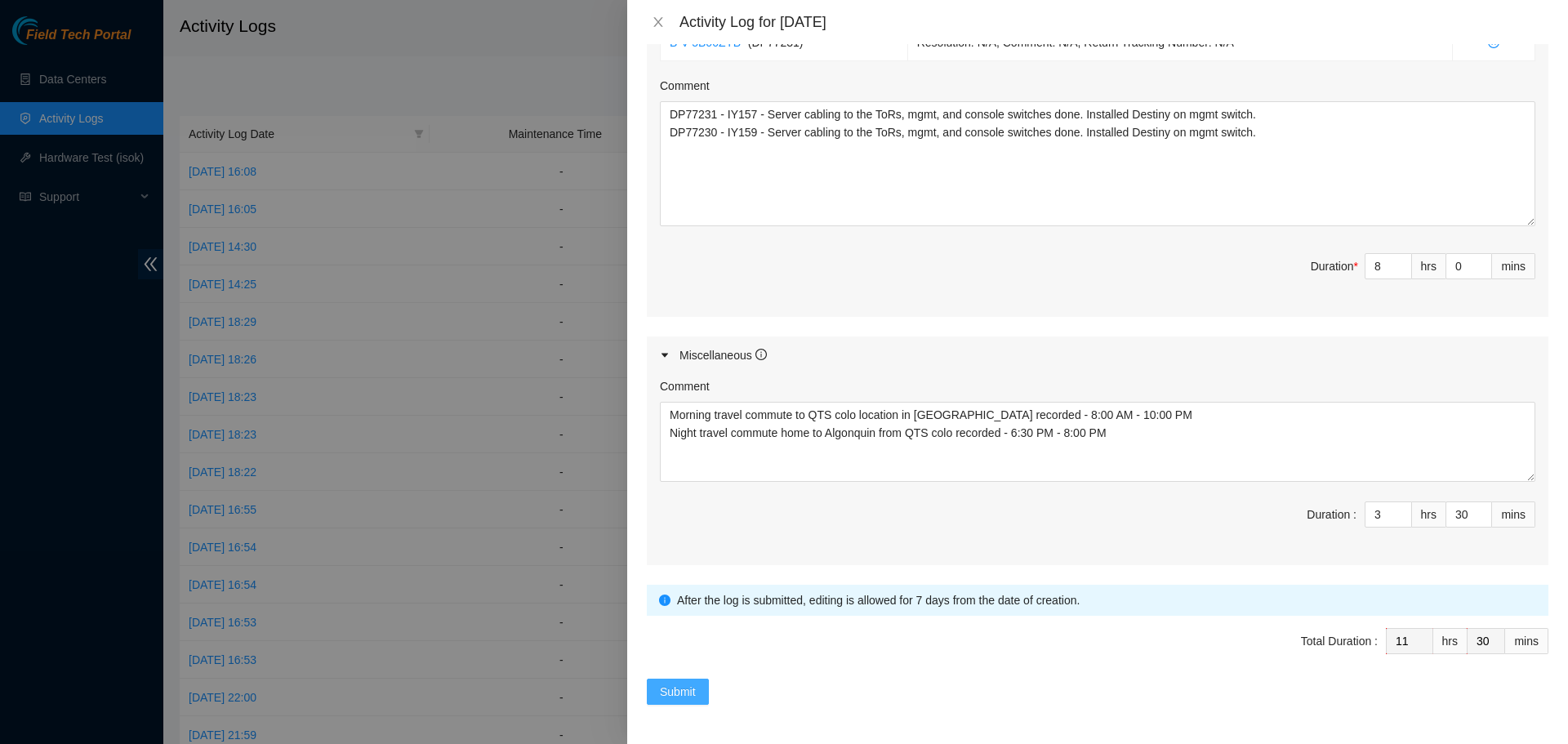
click at [667, 692] on span "Submit" at bounding box center [678, 691] width 36 height 18
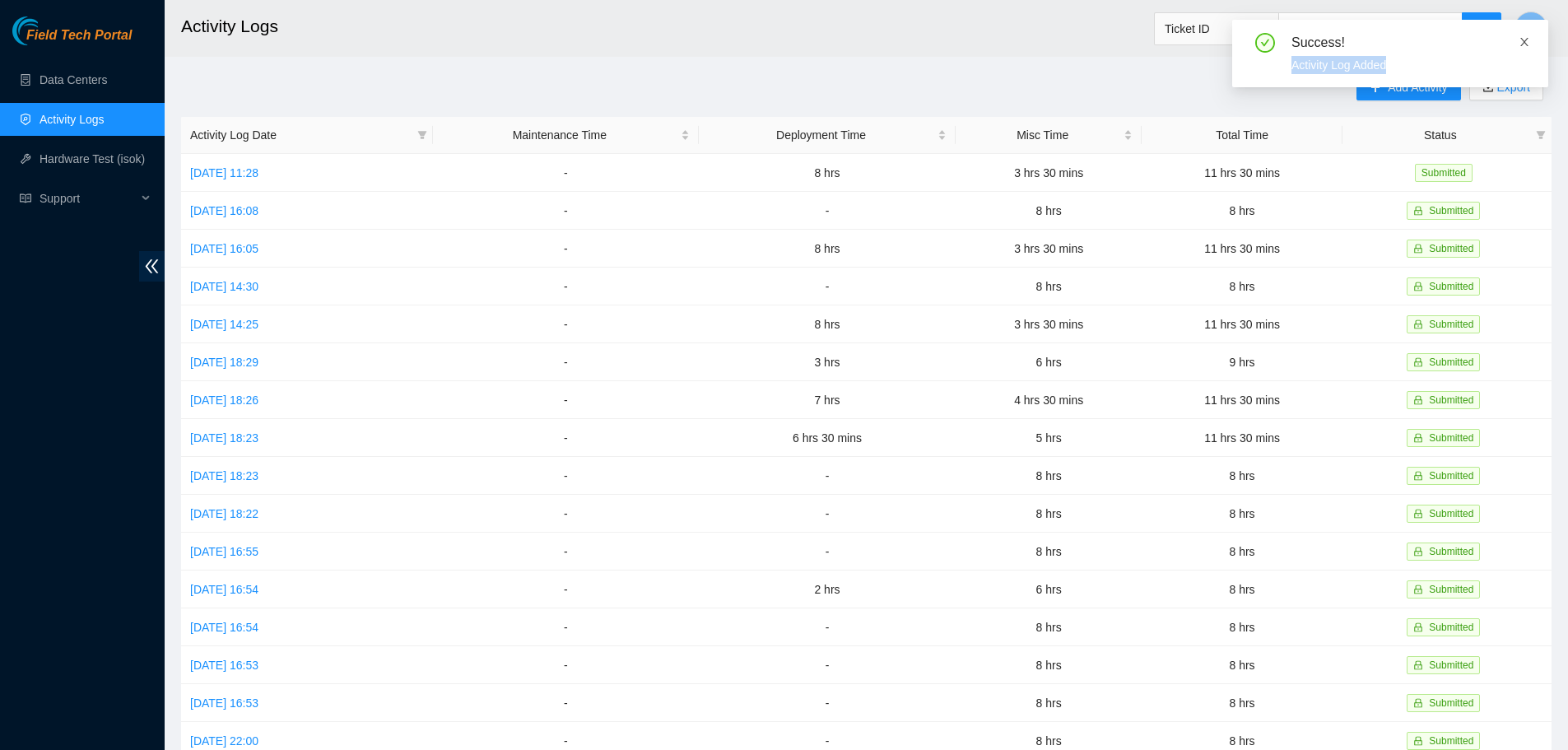
click at [1529, 38] on div "Success! Activity Log Added" at bounding box center [1390, 53] width 316 height 68
click at [1526, 46] on icon "close" at bounding box center [1525, 42] width 12 height 12
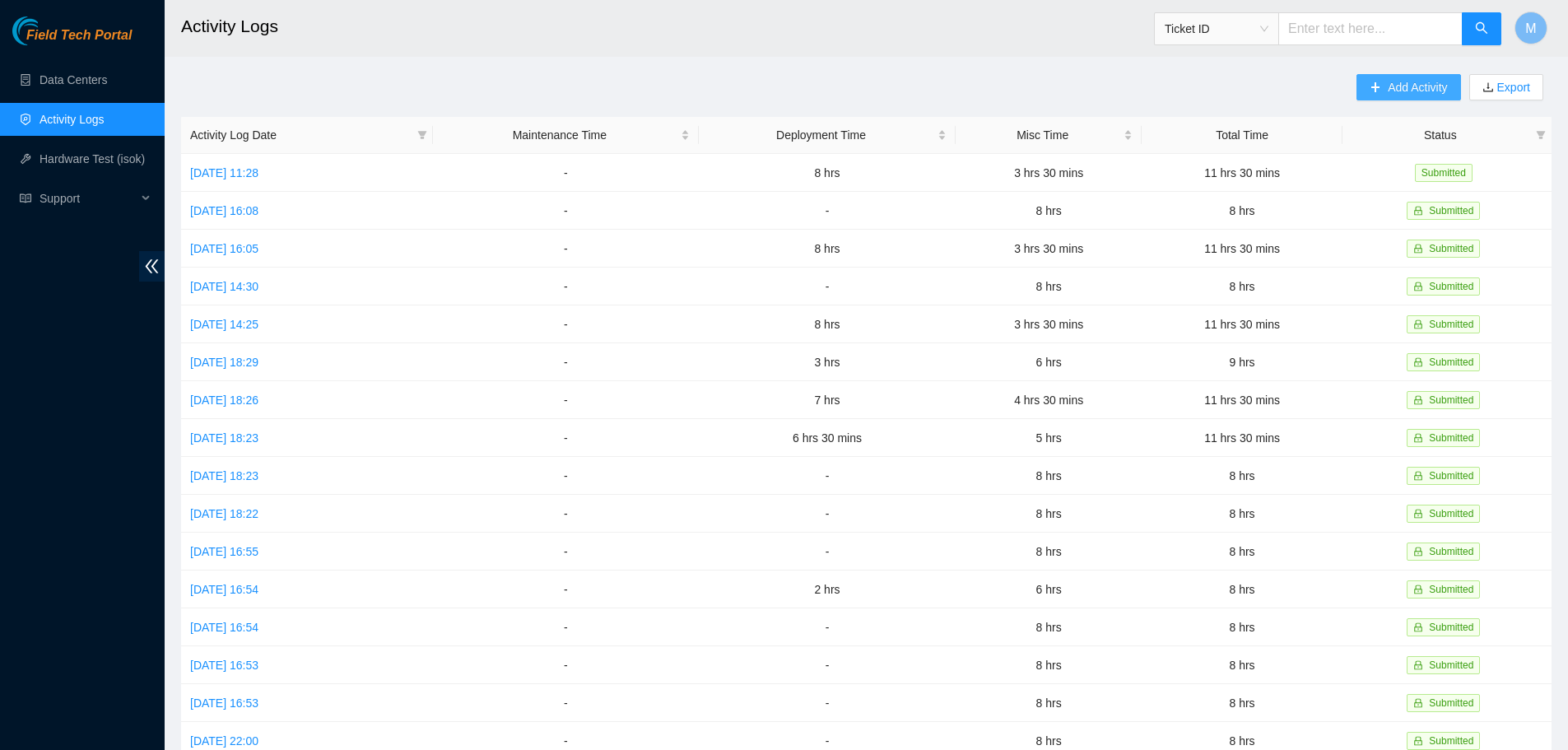
click at [1395, 82] on span "Add Activity" at bounding box center [1418, 87] width 59 height 18
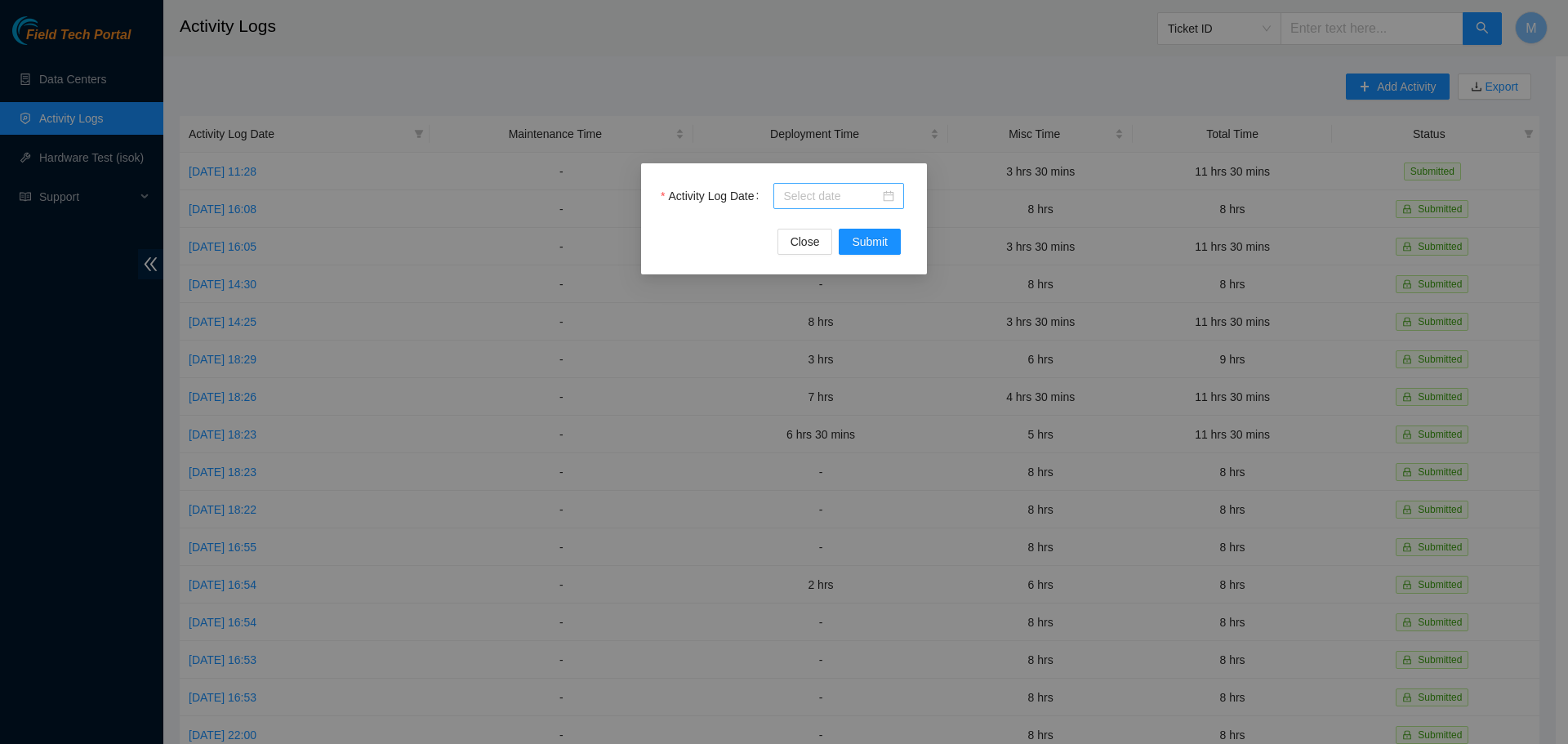
click at [884, 195] on div at bounding box center [838, 195] width 111 height 18
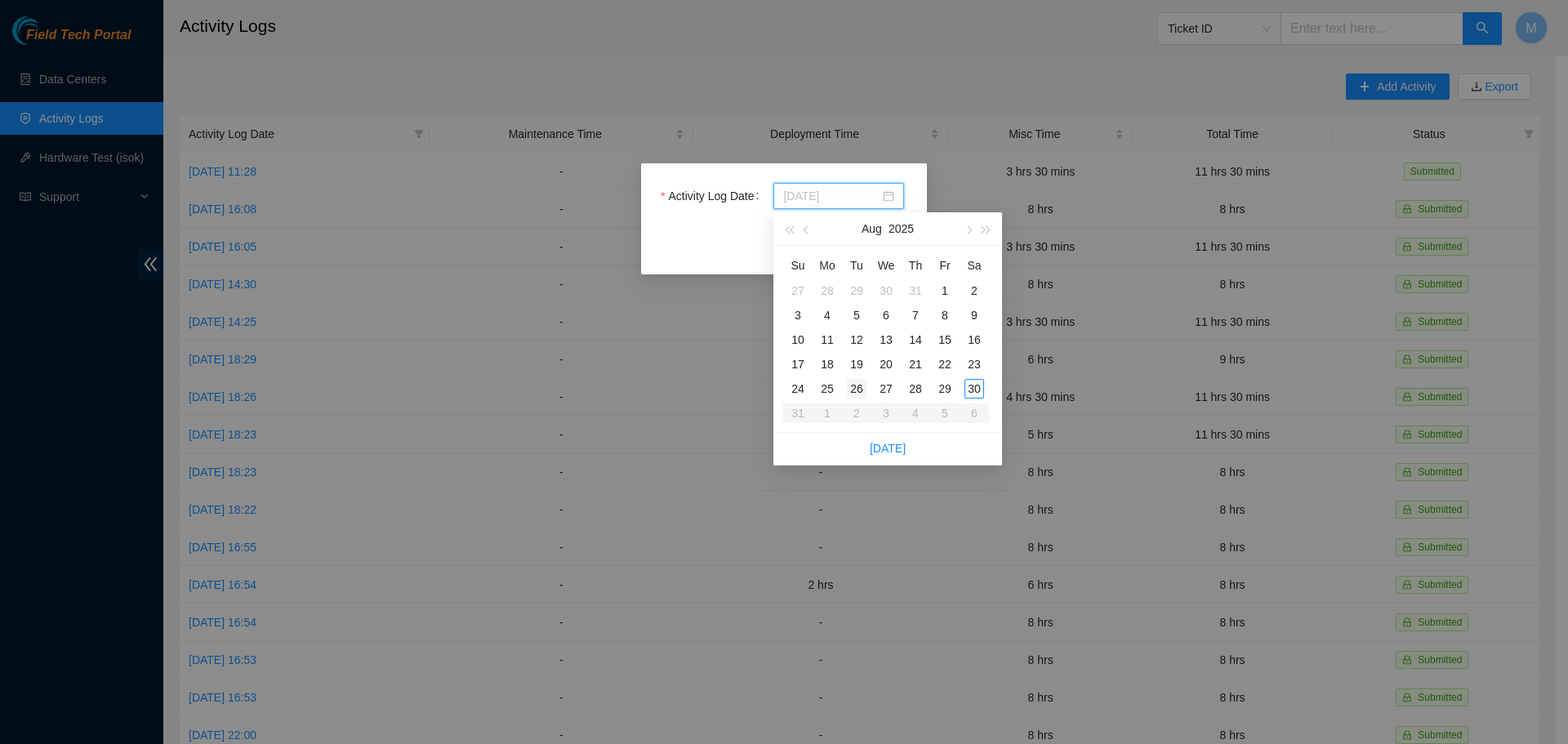
type input "2025-08-26"
click at [857, 388] on div "26" at bounding box center [856, 388] width 19 height 19
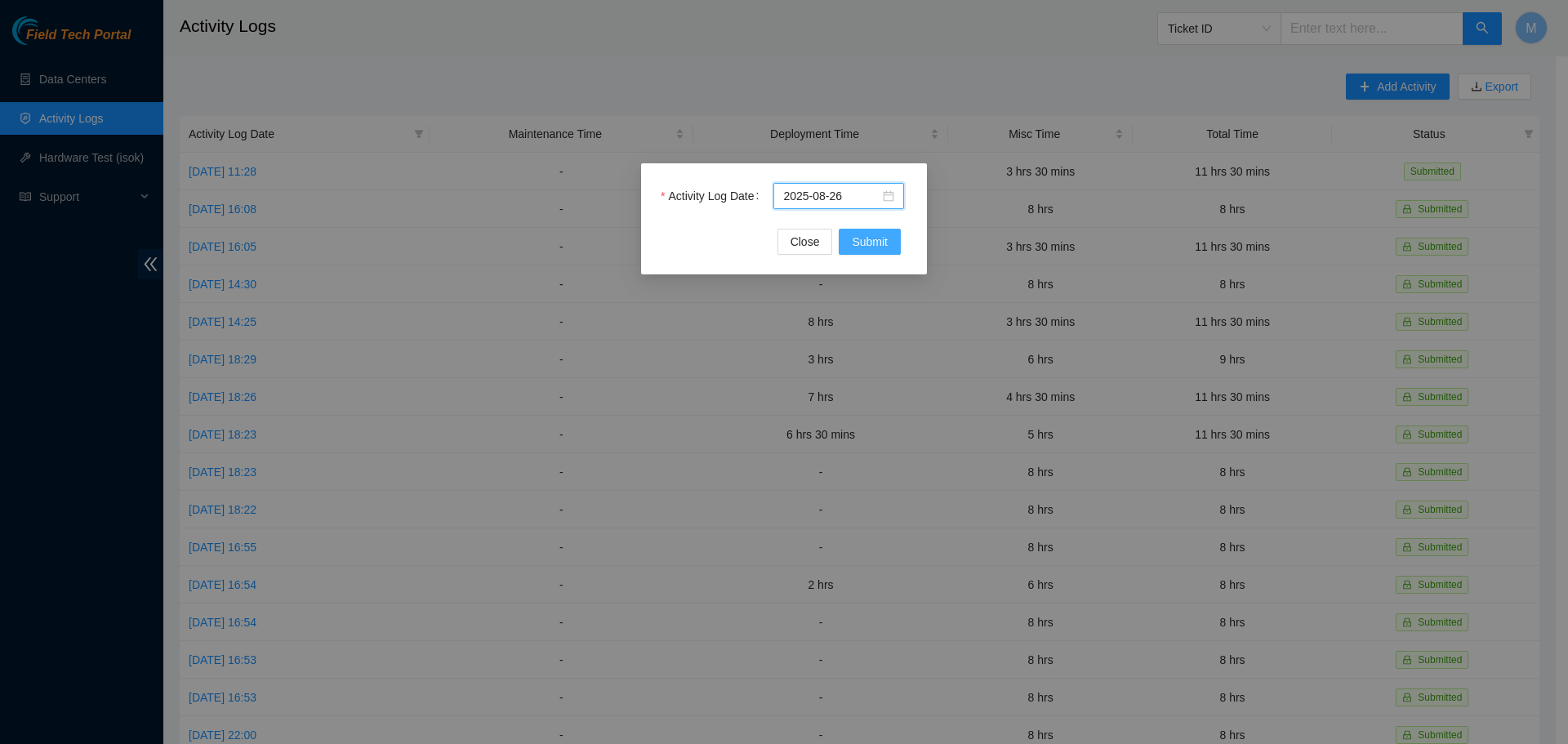
click at [861, 242] on span "Submit" at bounding box center [869, 241] width 36 height 18
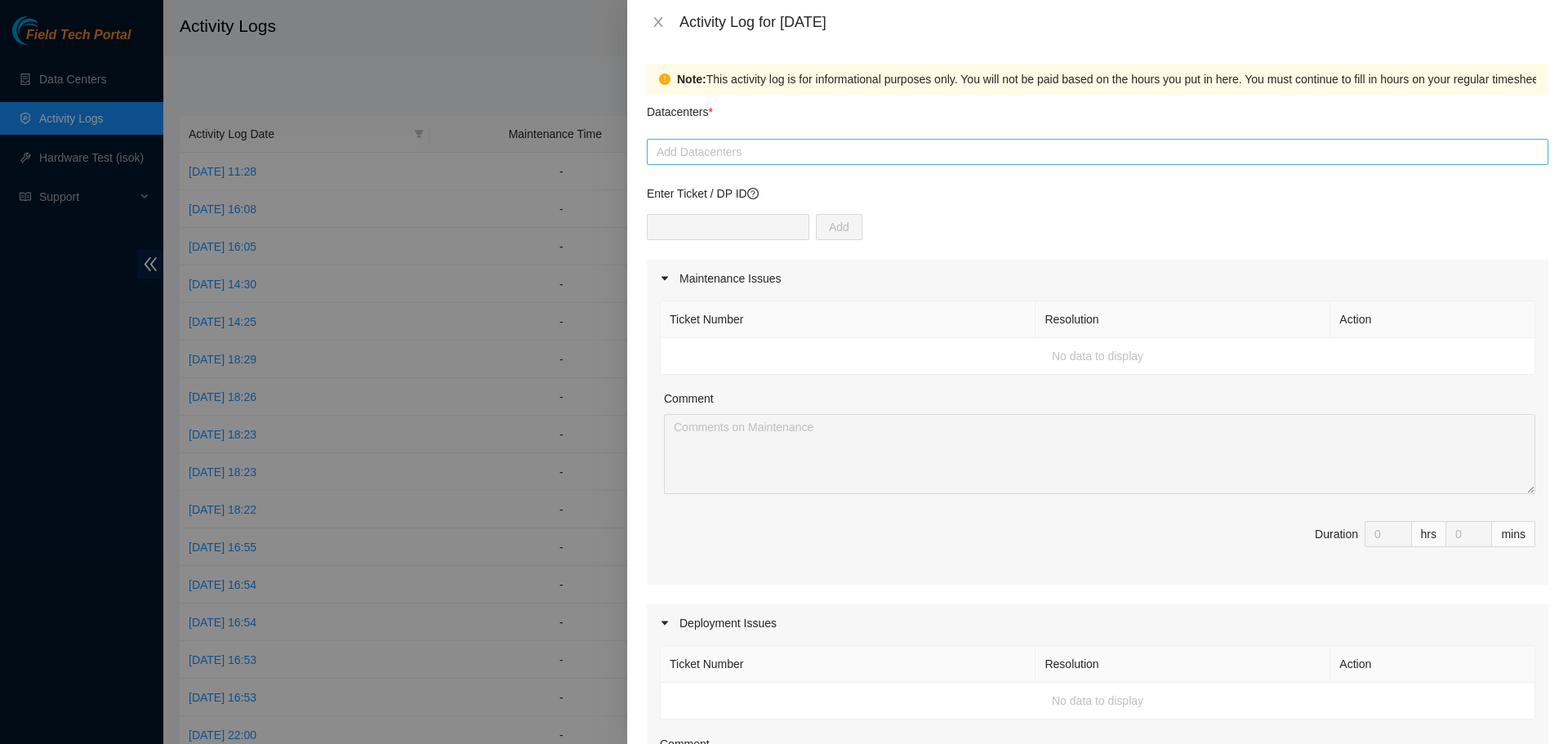
click at [989, 158] on div at bounding box center [1097, 151] width 893 height 19
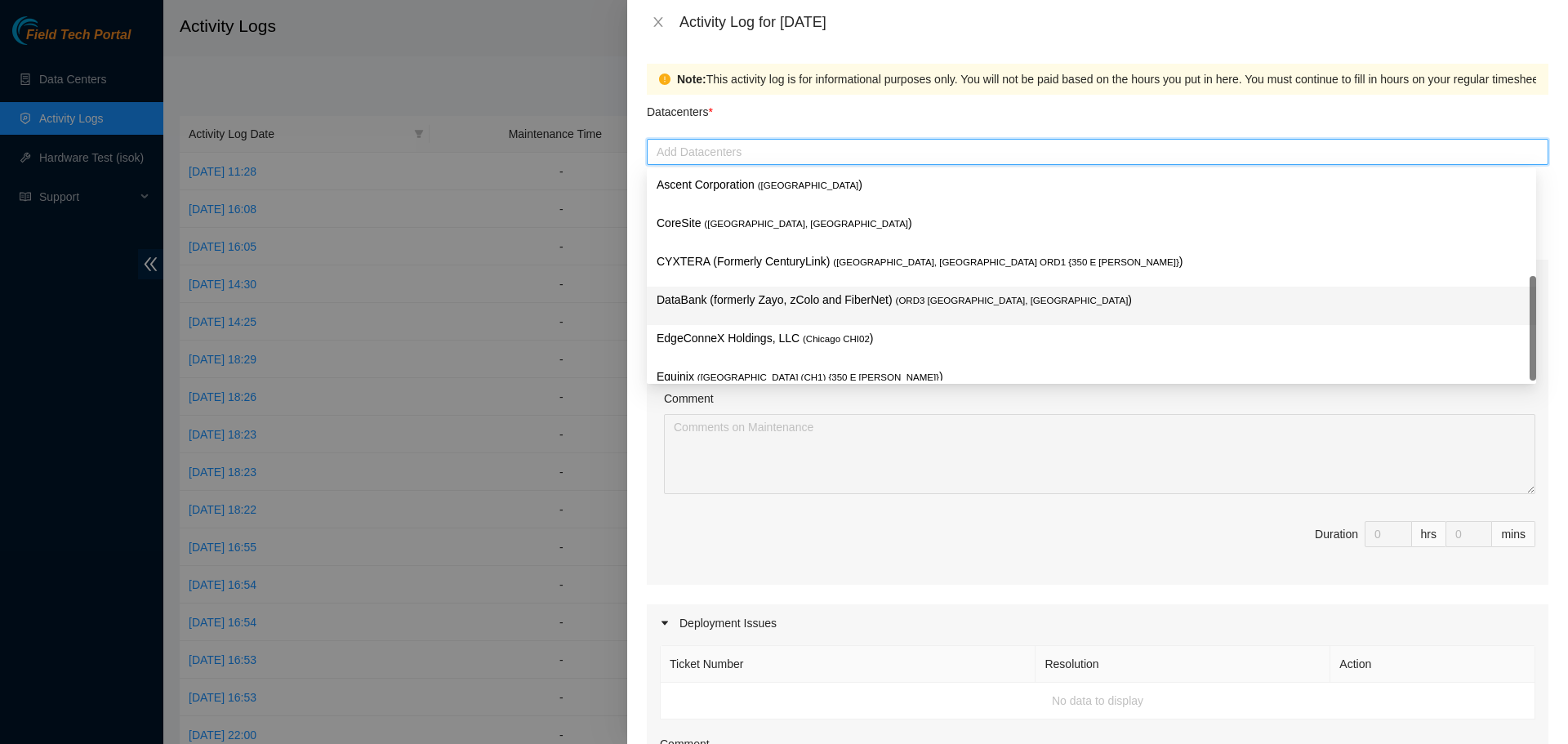
scroll to position [60, 0]
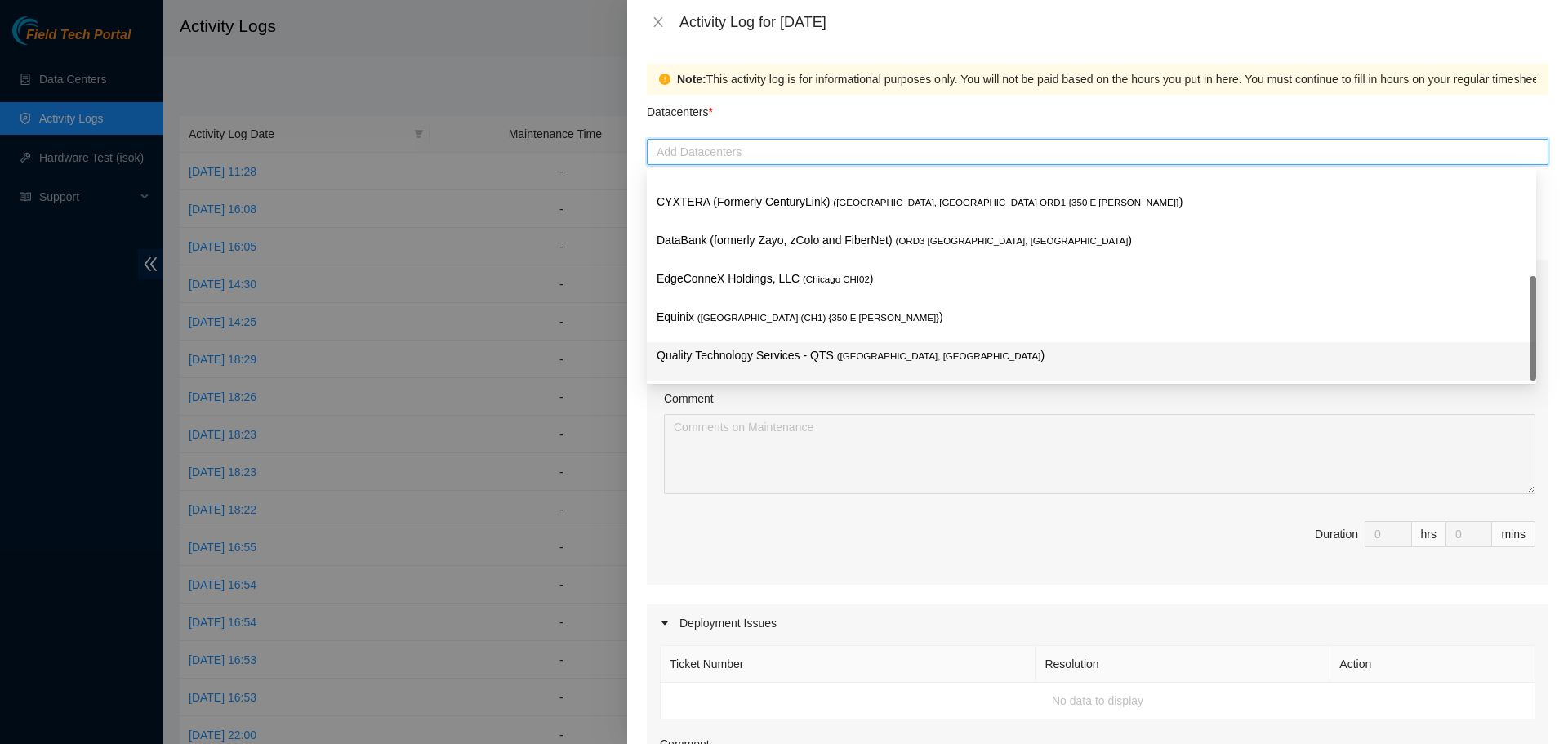
click at [802, 353] on p "Quality Technology Services - QTS ( Chicago, IL )" at bounding box center [1091, 355] width 869 height 19
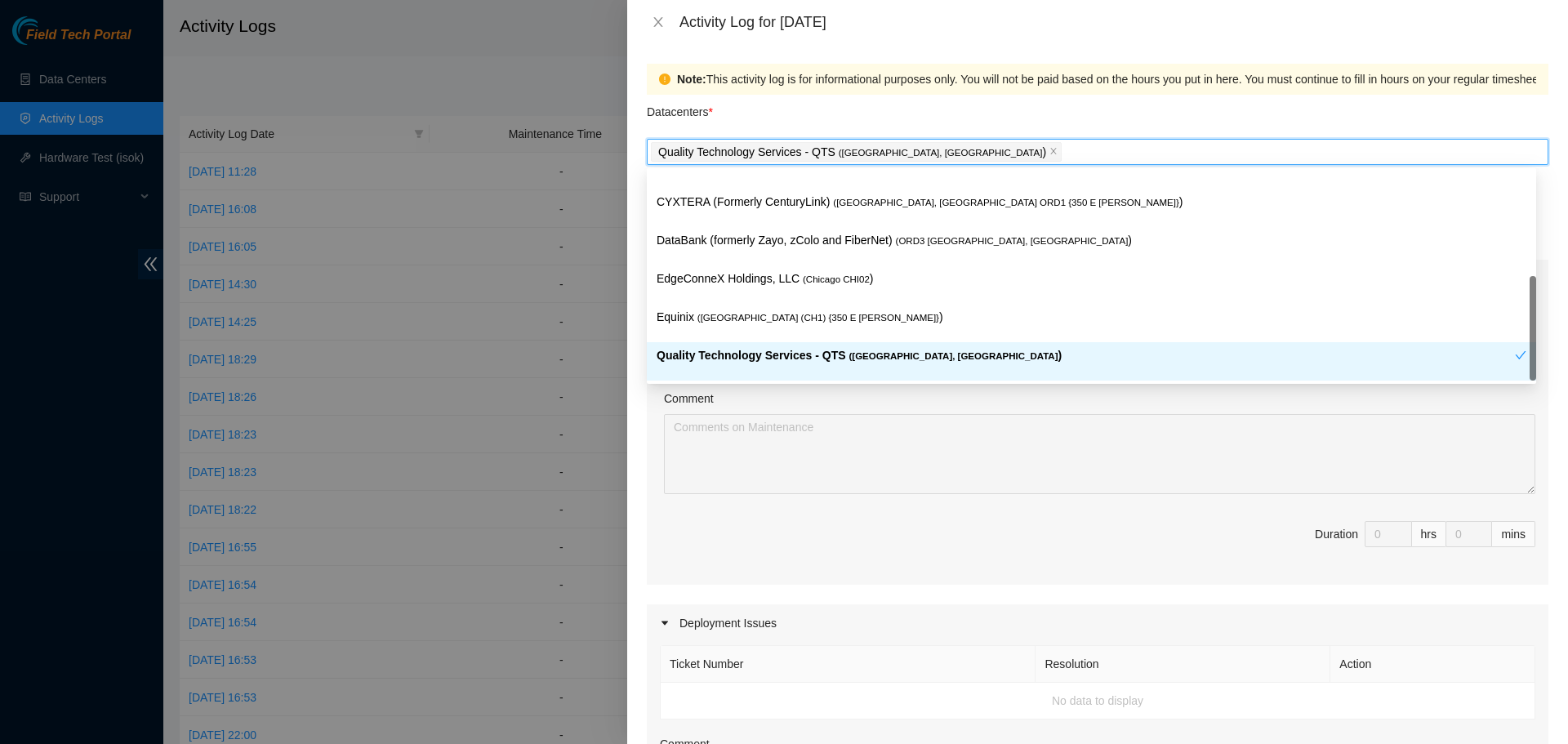
click at [909, 406] on div "Comment" at bounding box center [1099, 401] width 871 height 24
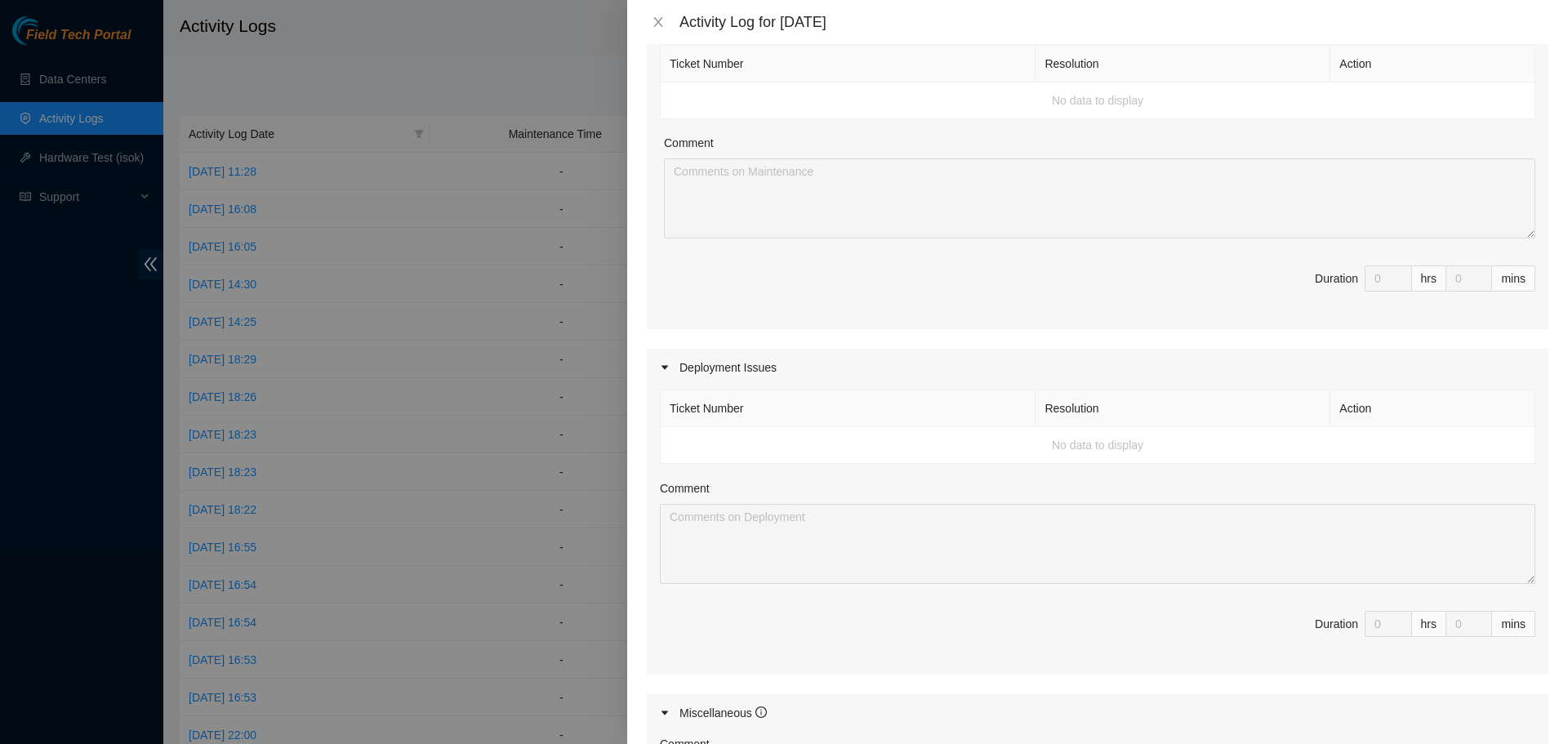
scroll to position [614, 0]
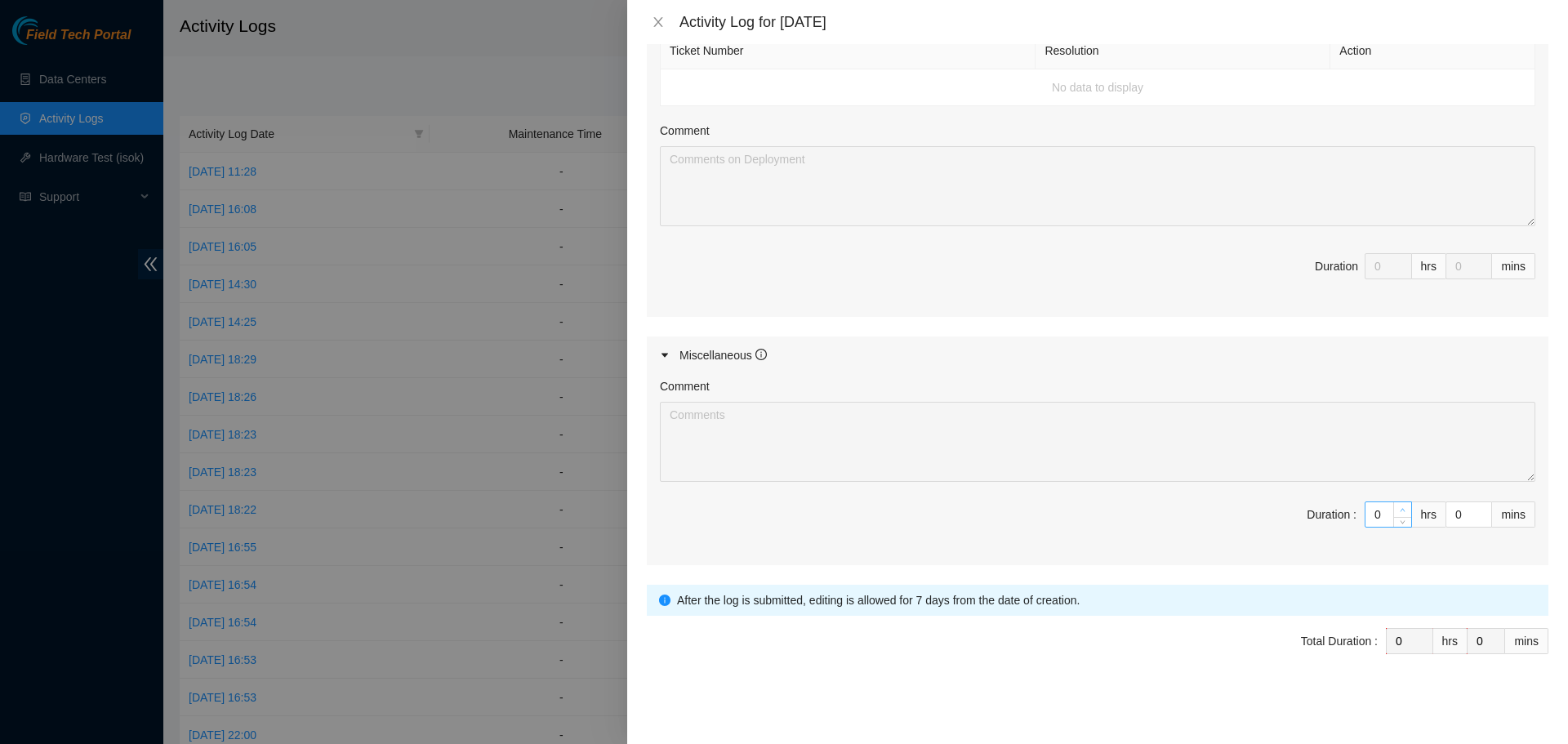
type input "1"
click at [1398, 508] on span "up" at bounding box center [1403, 511] width 10 height 10
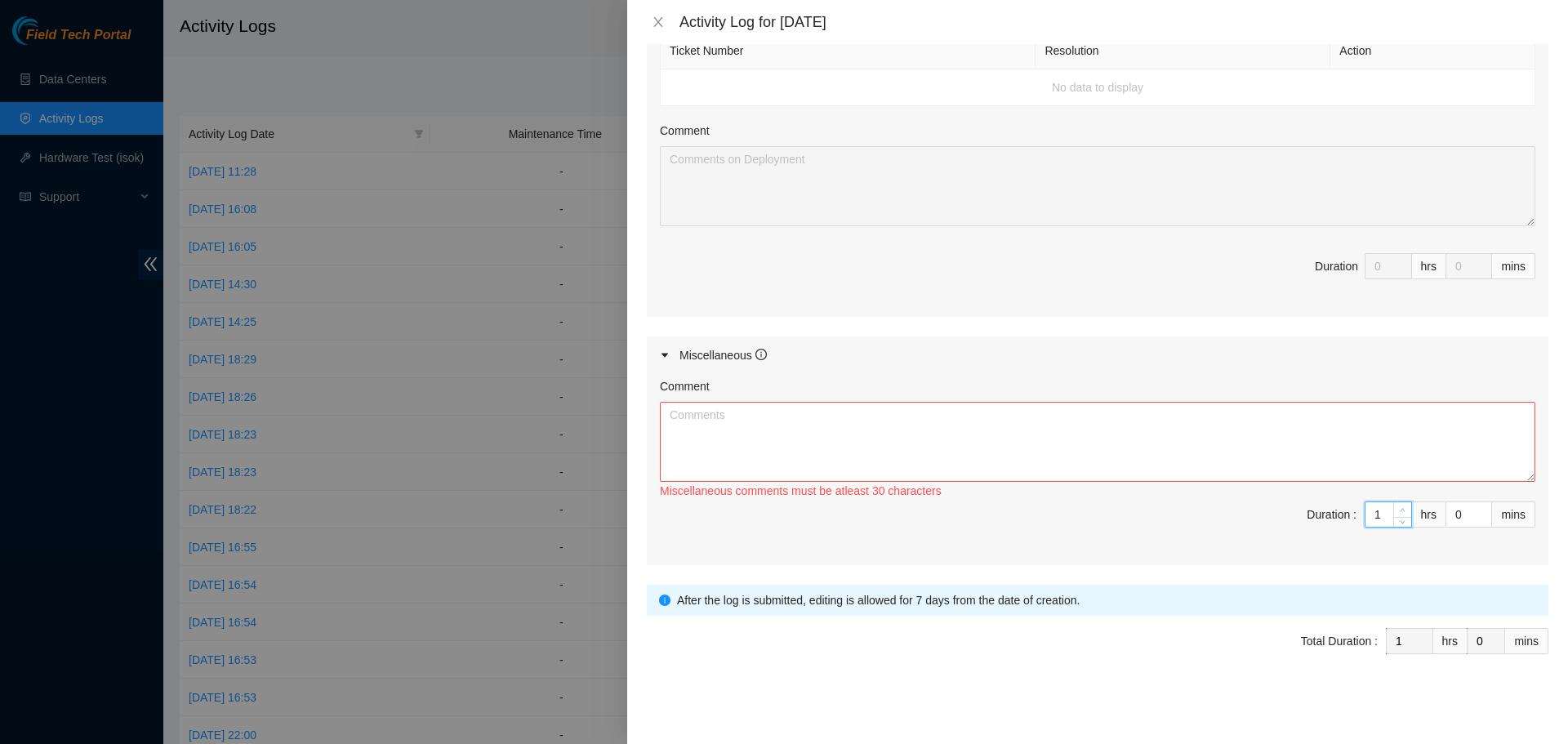
type input "2"
click at [1398, 508] on span "up" at bounding box center [1403, 511] width 10 height 10
type input "3"
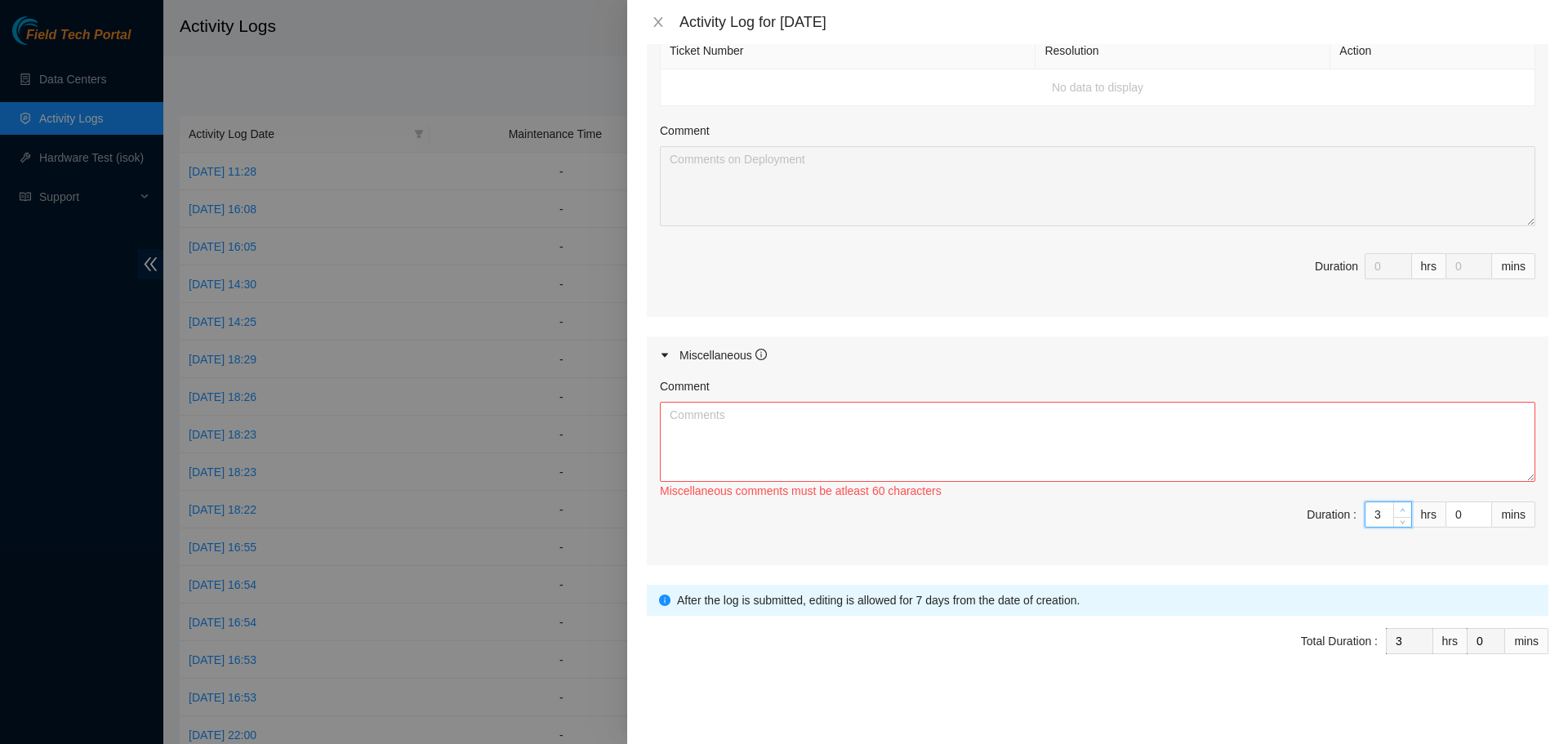
click at [1398, 508] on span "up" at bounding box center [1403, 511] width 10 height 10
type input "4"
click at [1398, 508] on span "up" at bounding box center [1403, 511] width 10 height 10
type input "5"
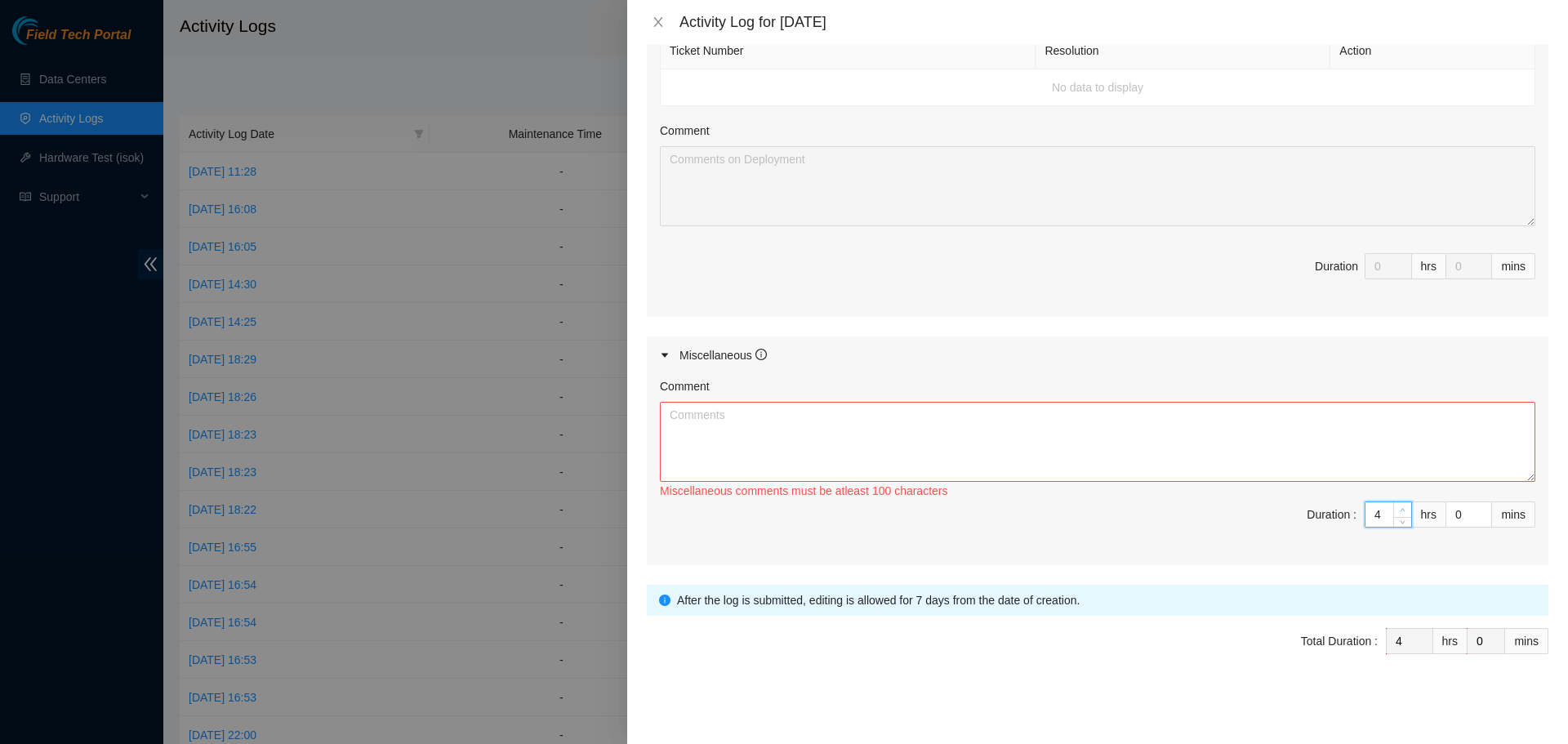
type input "5"
click at [1398, 508] on span "up" at bounding box center [1403, 511] width 10 height 10
type input "6"
click at [1398, 508] on span "up" at bounding box center [1403, 511] width 10 height 10
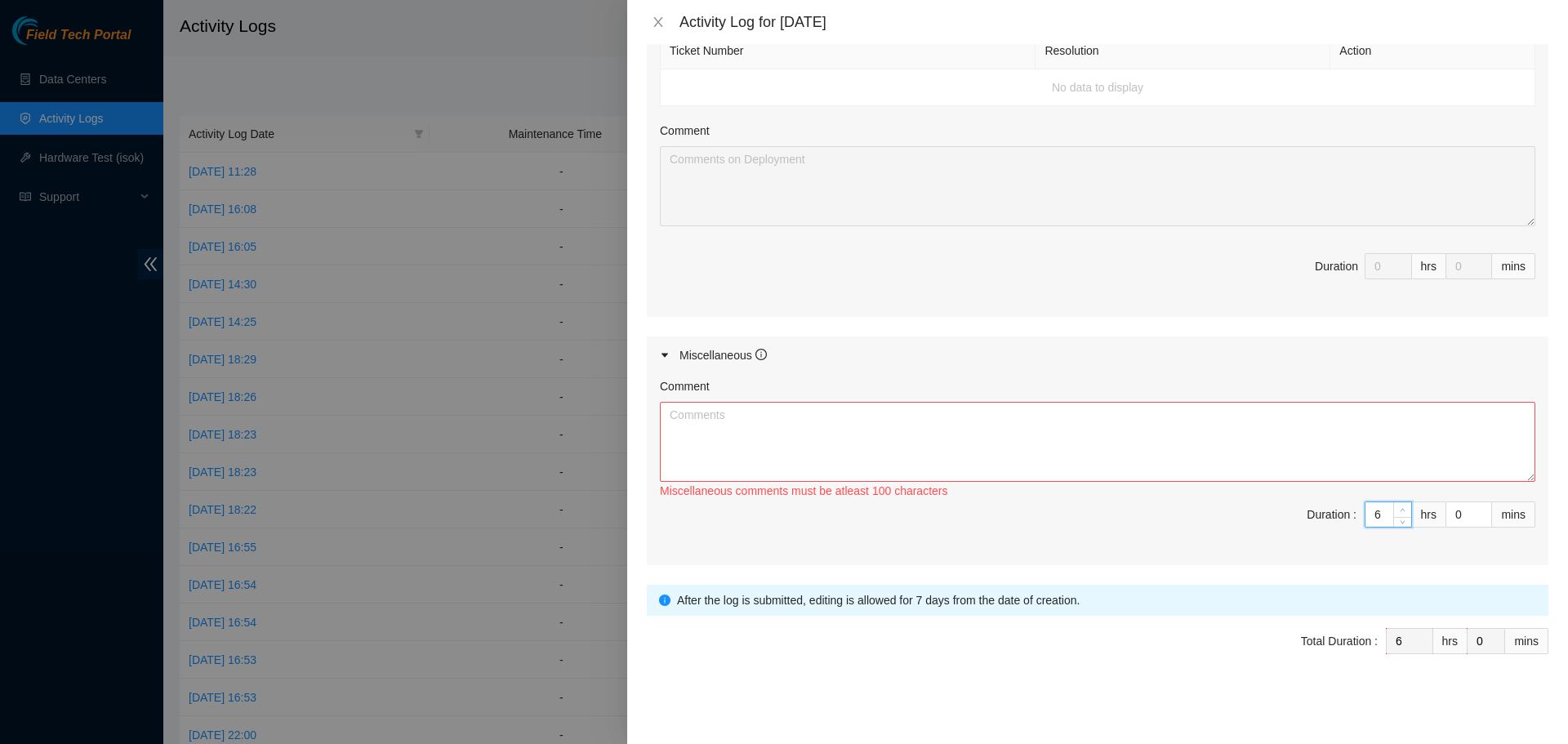
type input "7"
click at [1398, 508] on span "up" at bounding box center [1403, 511] width 10 height 10
type input "8"
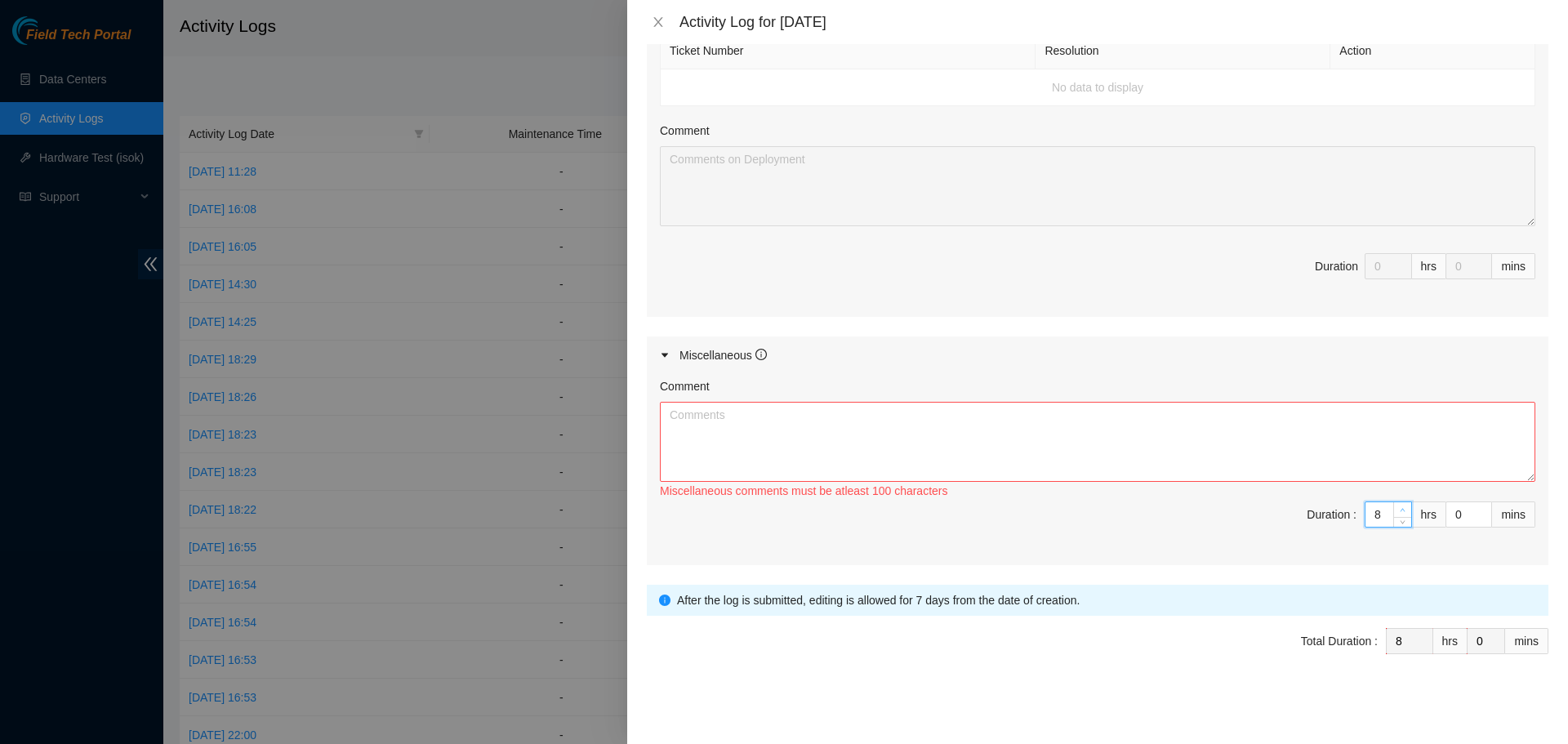
click at [1398, 508] on span "up" at bounding box center [1403, 511] width 10 height 10
click at [872, 437] on textarea "Comment" at bounding box center [1098, 441] width 875 height 80
paste textarea "Worked Remote from Home today. Spent the day monitoring chat rooms and emails f…"
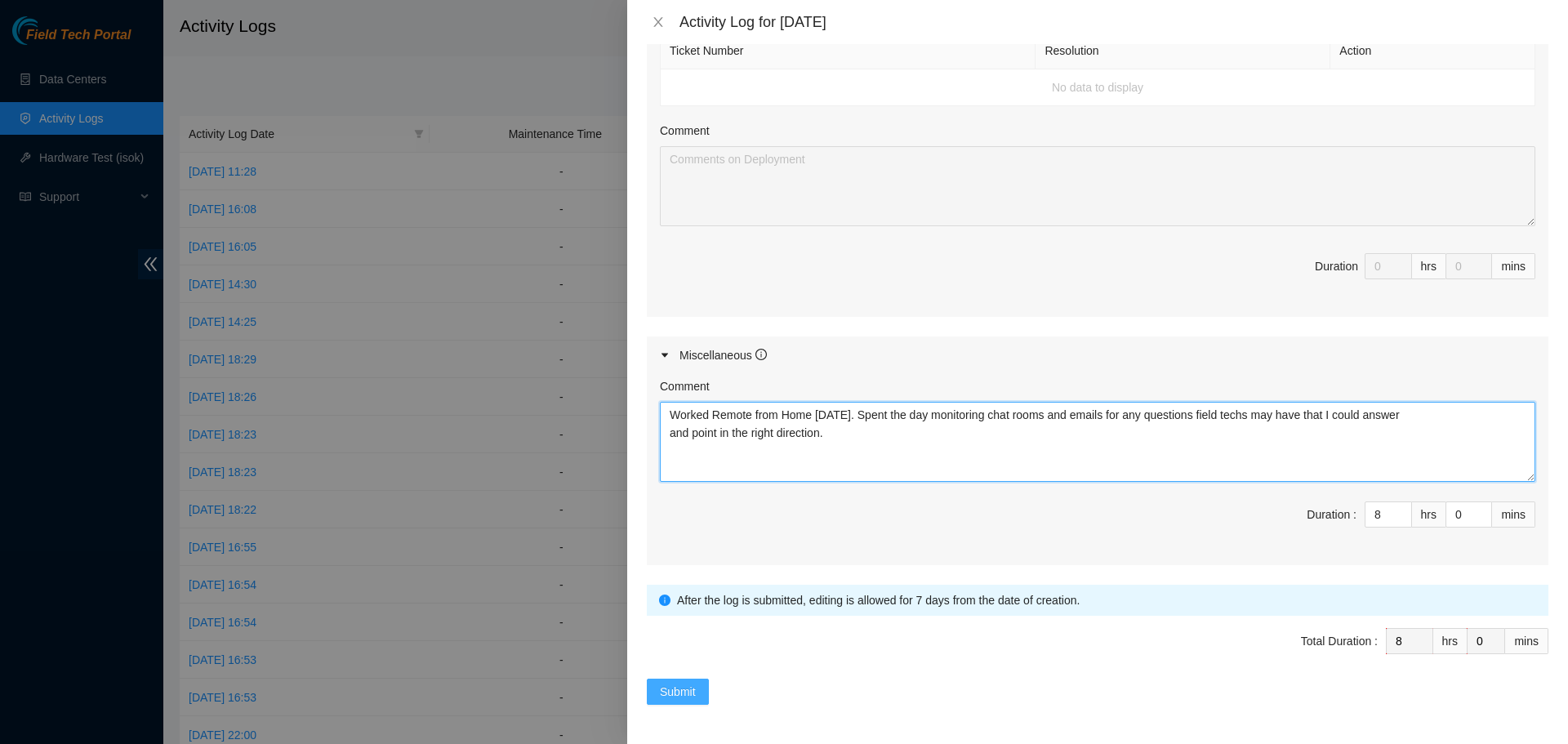
type textarea "Worked Remote from Home today. Spent the day monitoring chat rooms and emails f…"
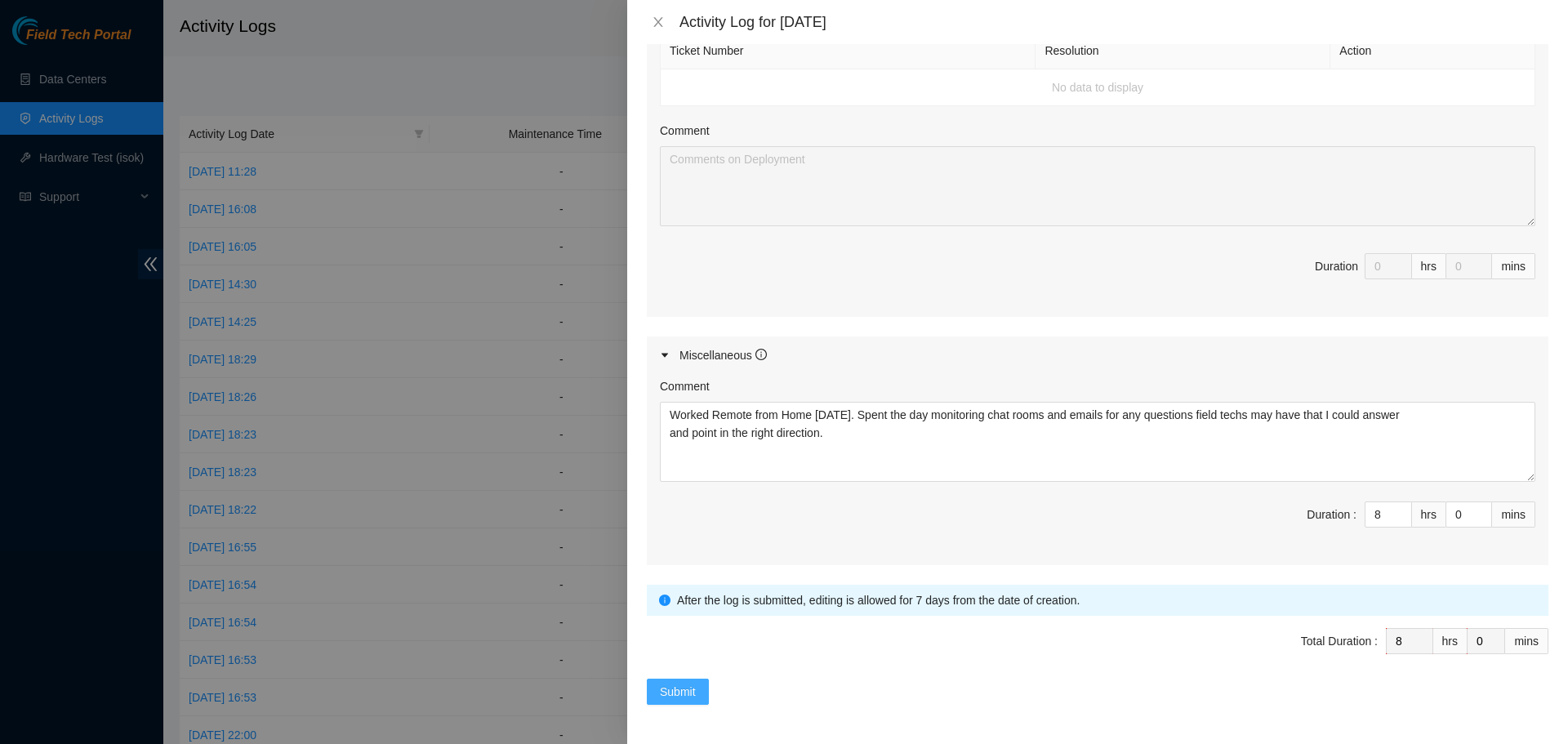
click at [685, 689] on span "Submit" at bounding box center [678, 691] width 36 height 18
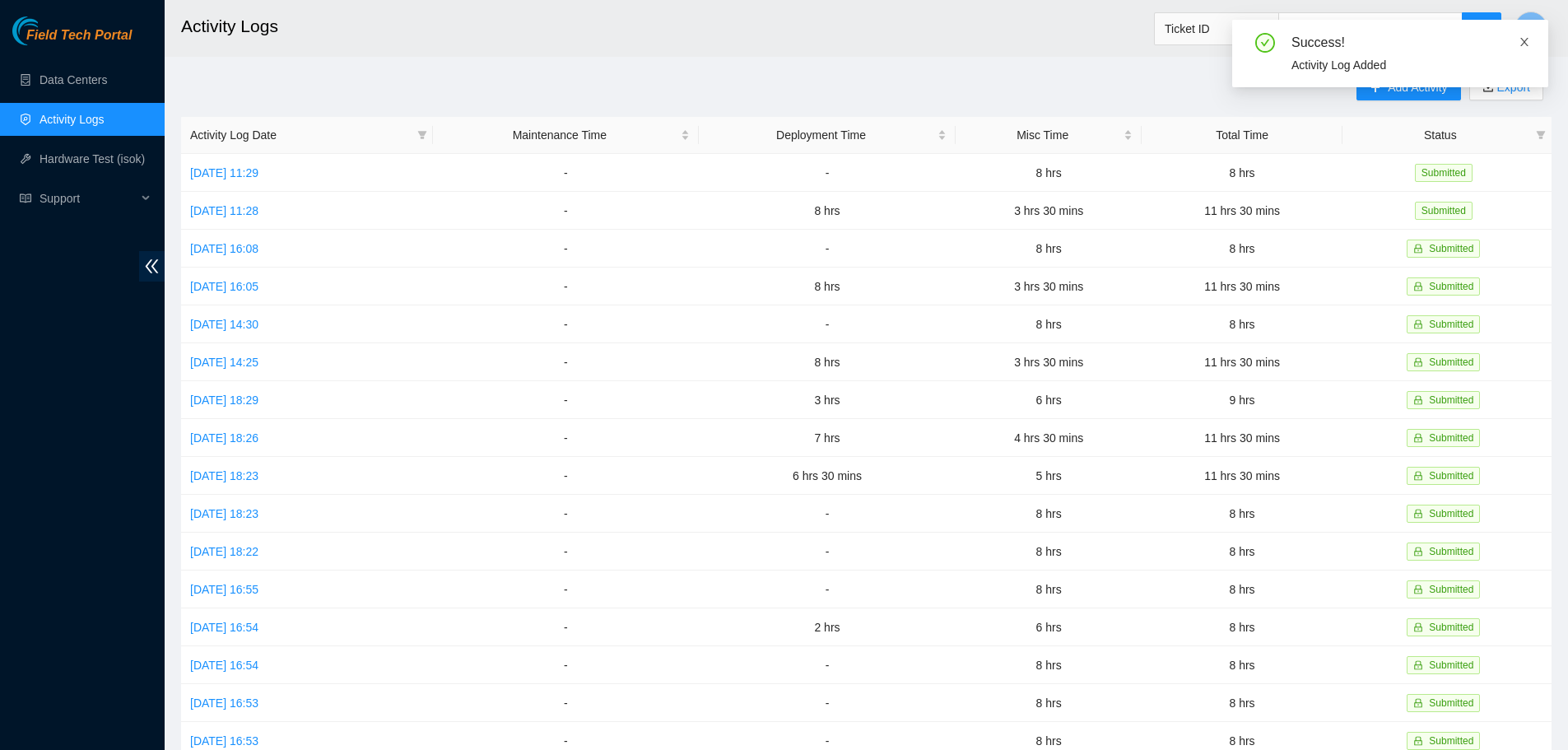
click at [1522, 36] on span at bounding box center [1525, 42] width 12 height 14
click at [1397, 93] on span "Add Activity" at bounding box center [1418, 87] width 59 height 18
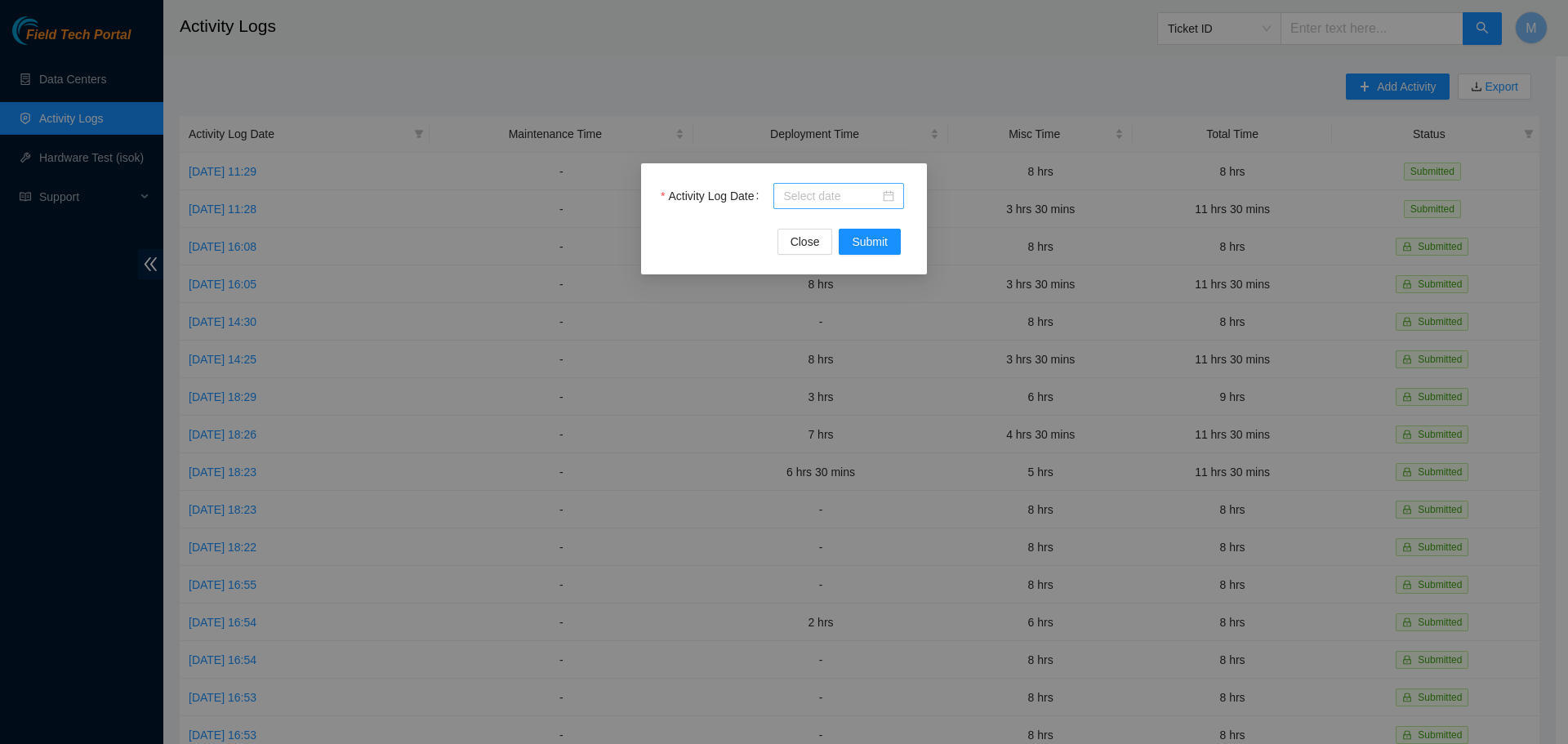
click at [883, 196] on div at bounding box center [838, 195] width 111 height 18
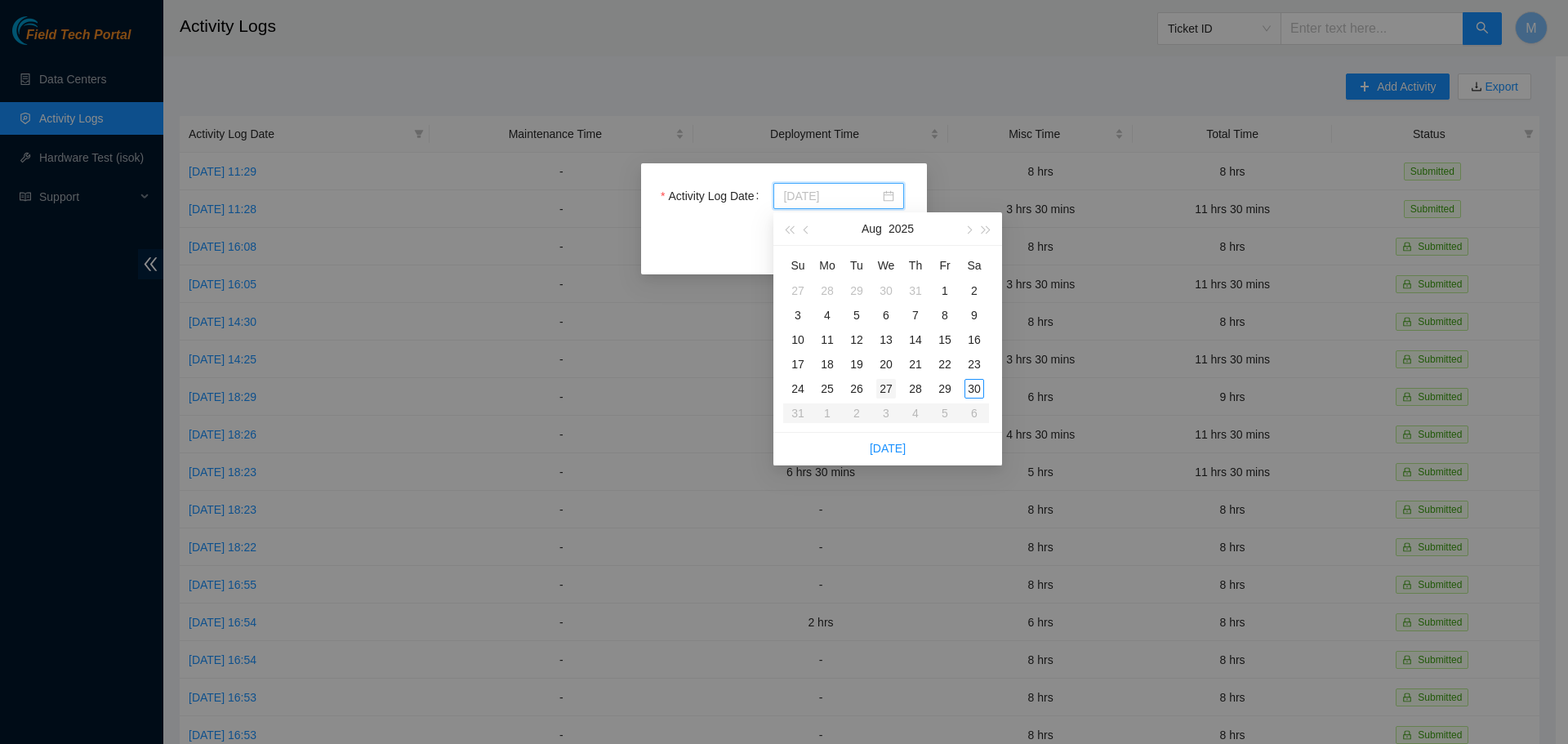
type input "2025-08-27"
click at [890, 387] on div "27" at bounding box center [885, 388] width 19 height 19
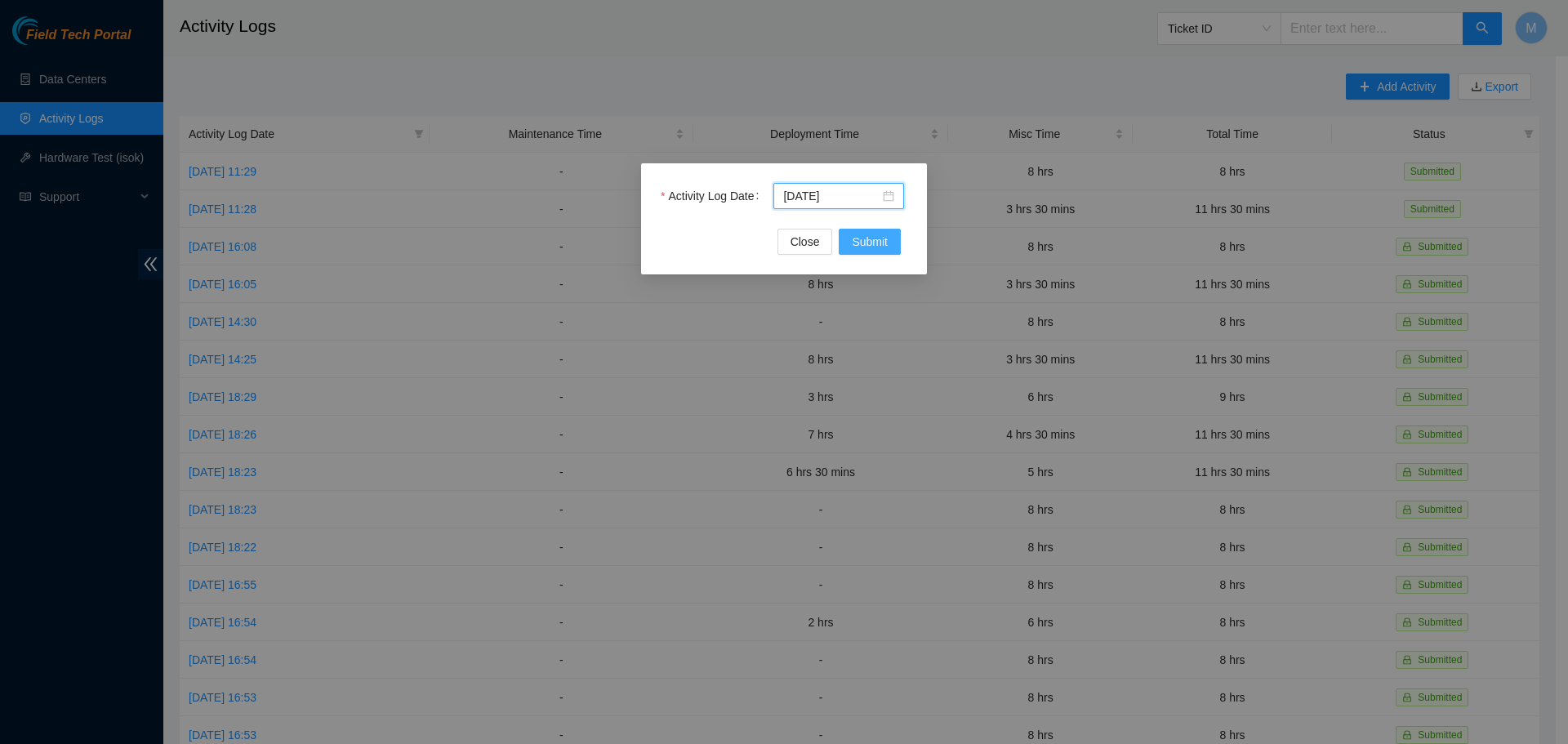
click at [865, 236] on span "Submit" at bounding box center [869, 241] width 36 height 18
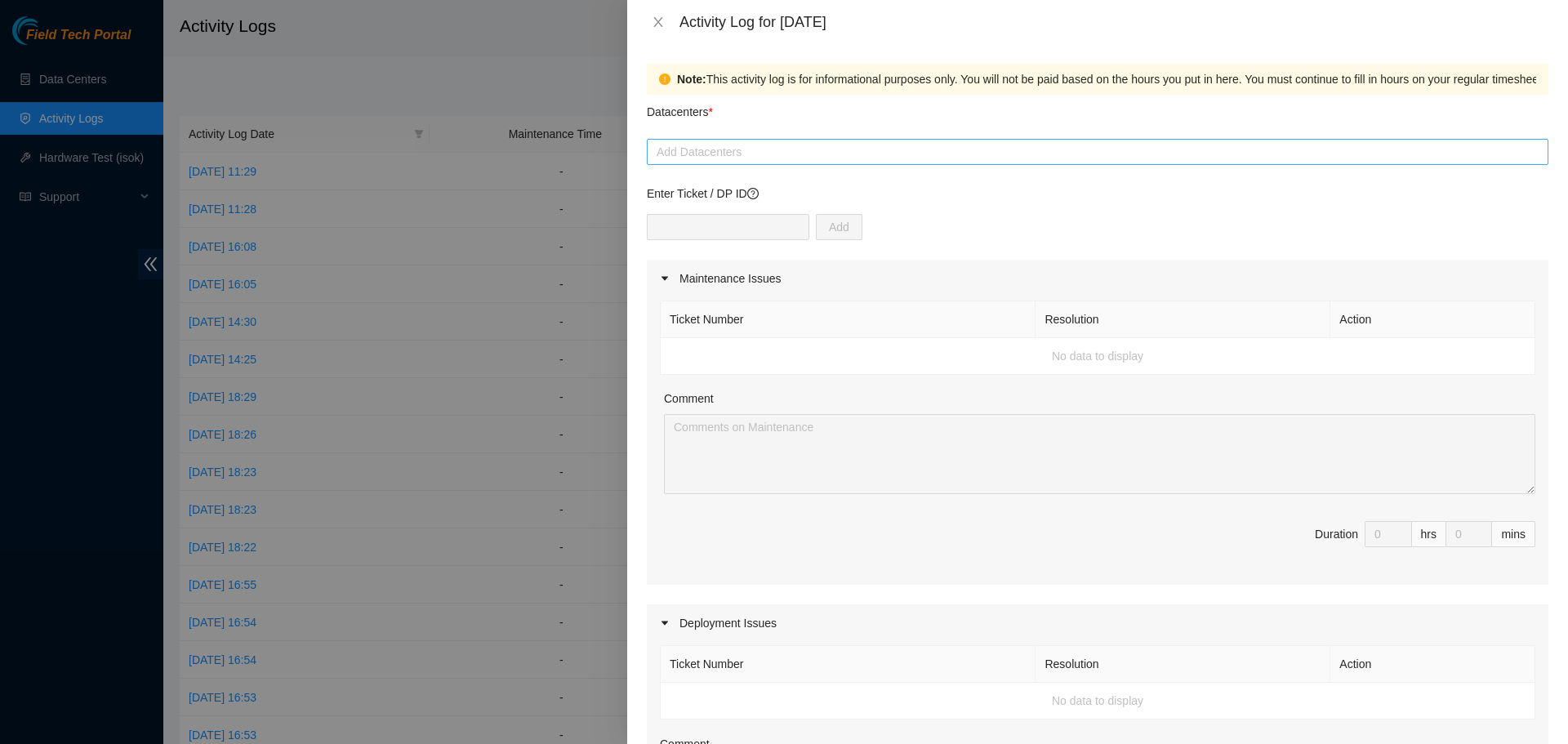
click at [779, 152] on div at bounding box center [1097, 151] width 893 height 19
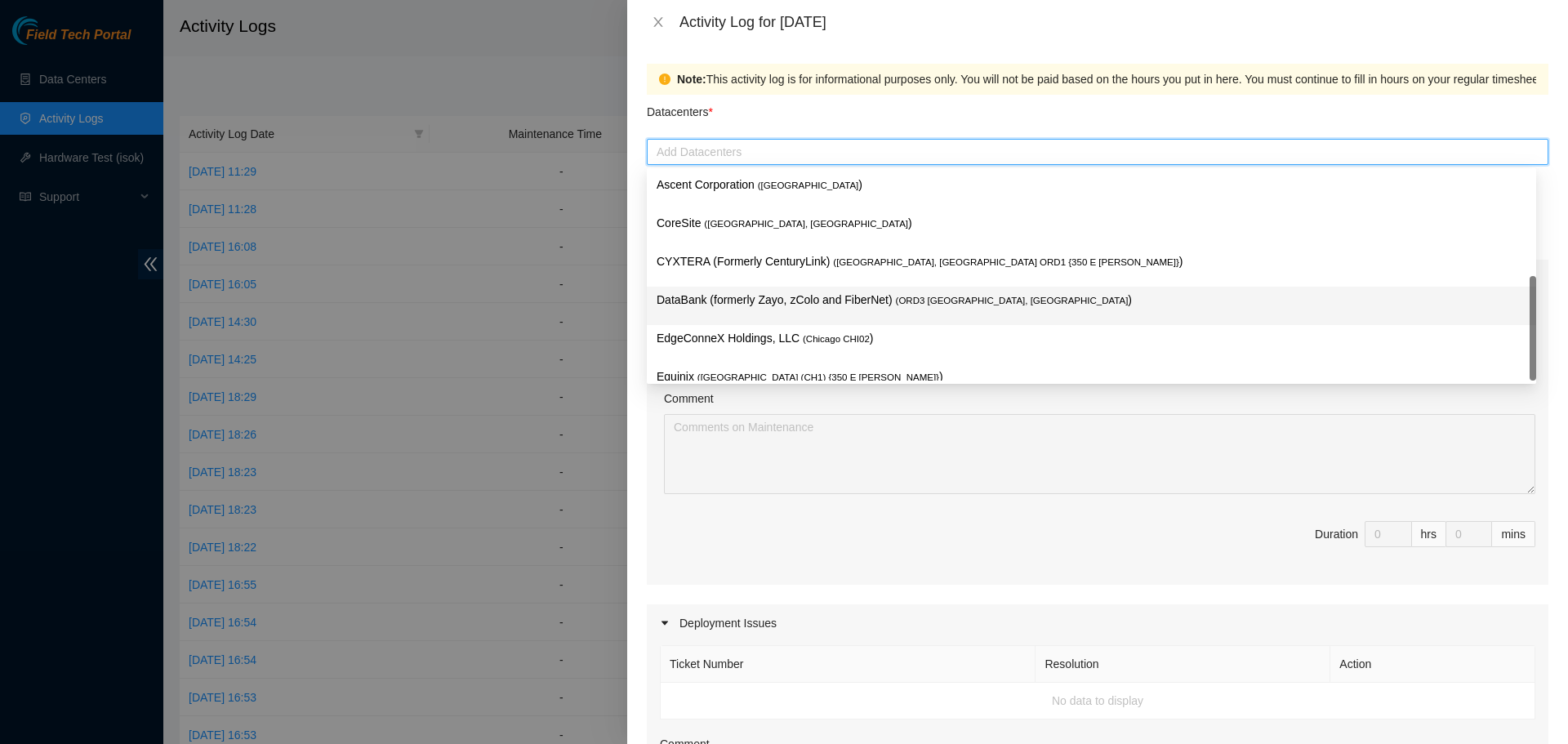
scroll to position [60, 0]
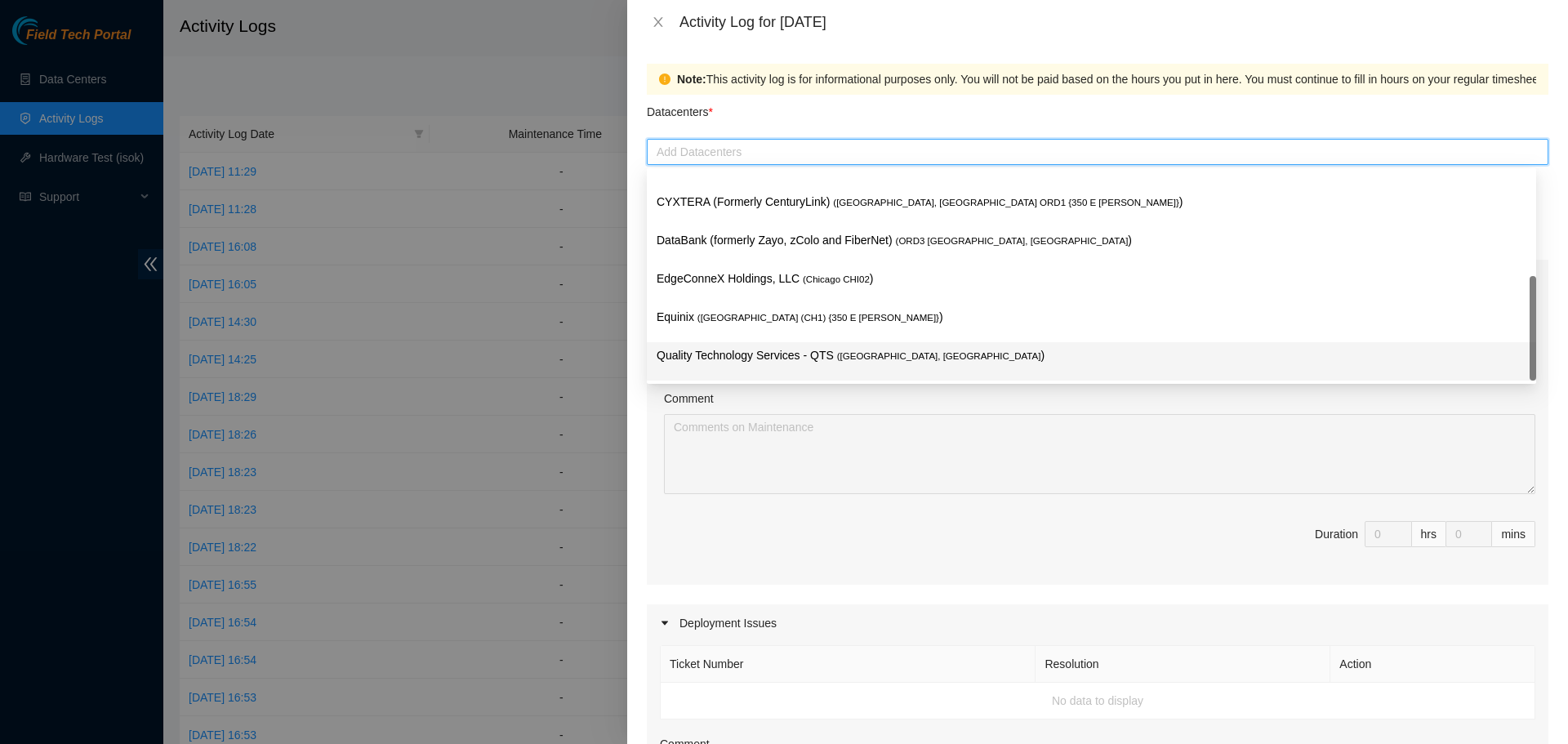
click at [731, 353] on p "Quality Technology Services - QTS ( Chicago, IL )" at bounding box center [1091, 355] width 869 height 19
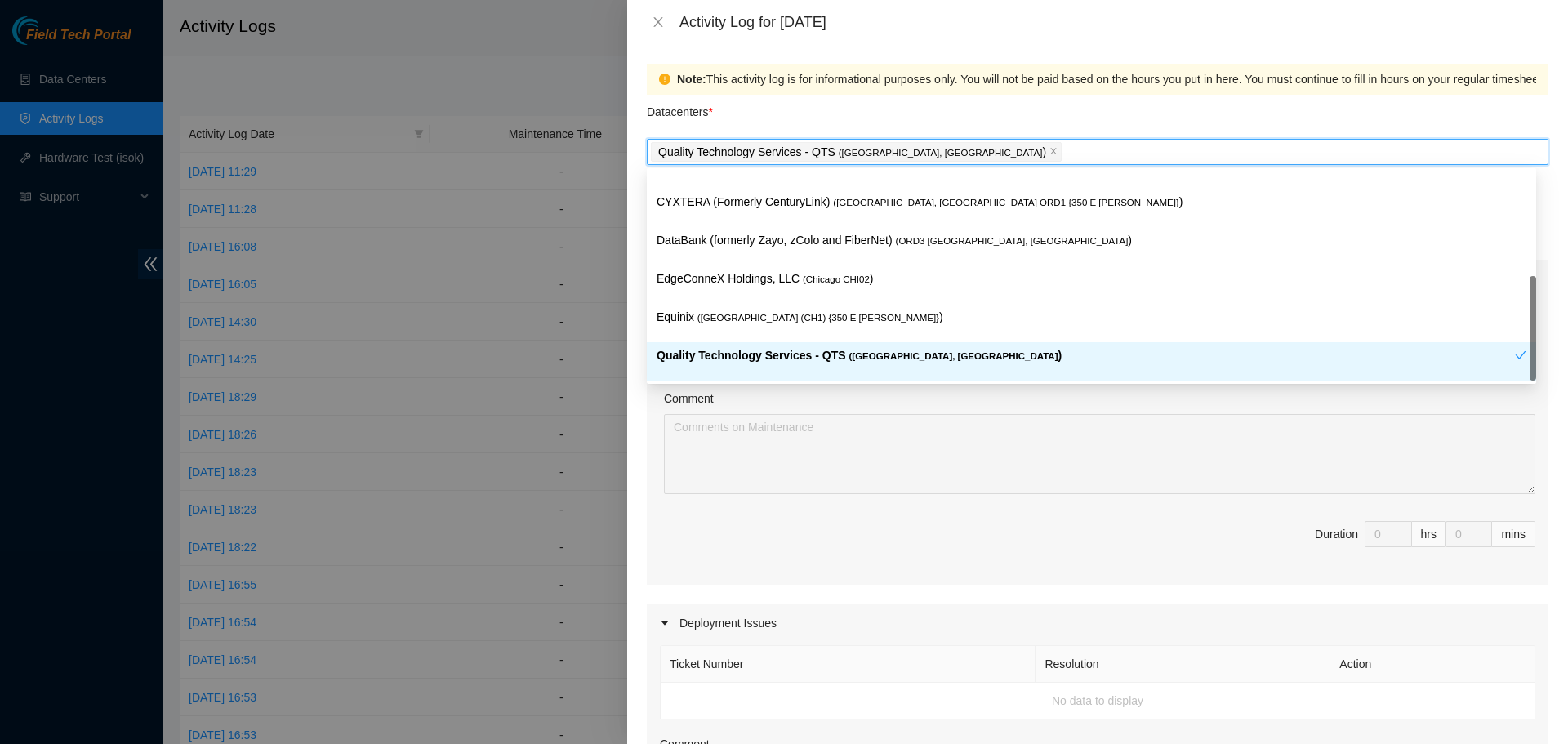
click at [771, 391] on div "Comment" at bounding box center [1099, 401] width 871 height 24
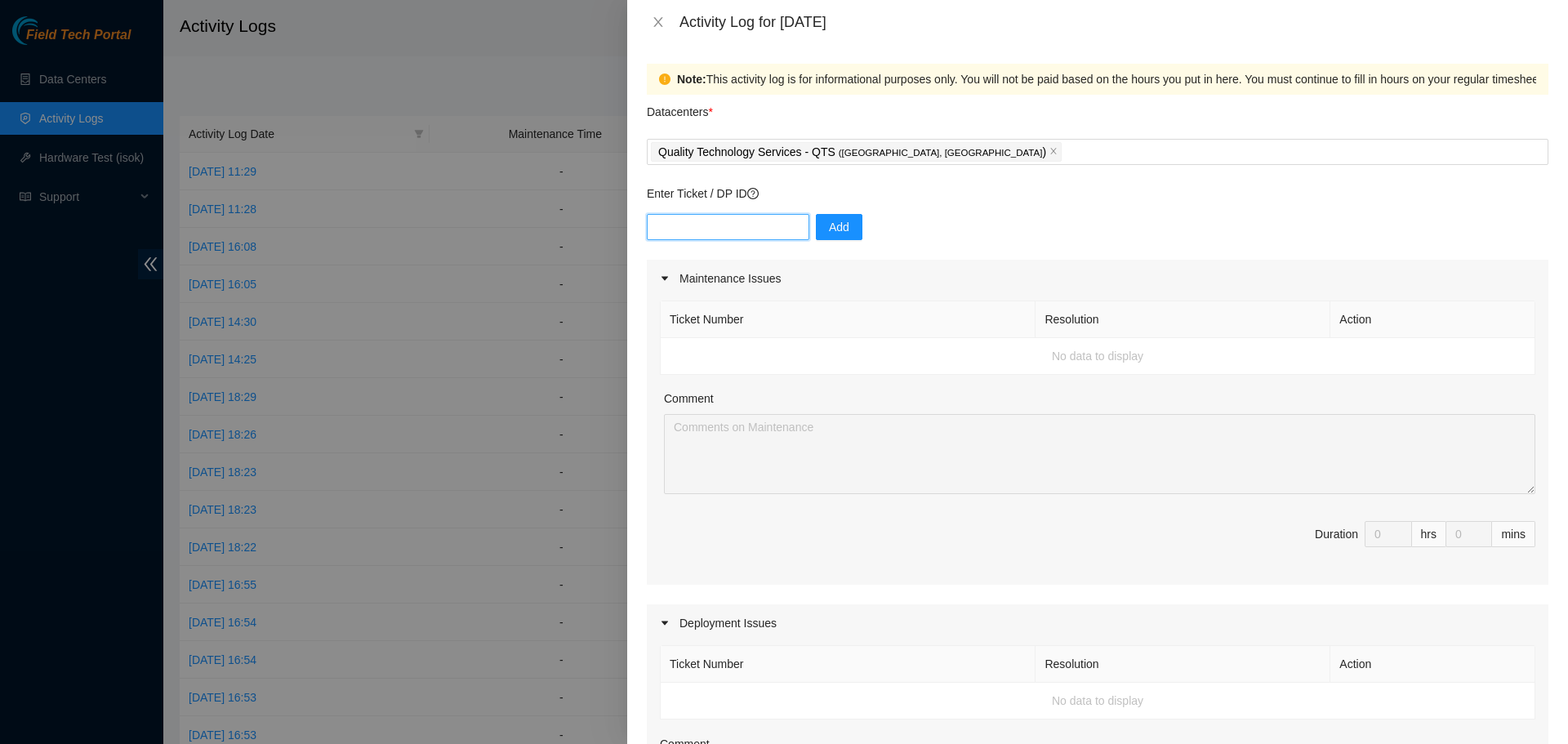
click at [704, 229] on input "text" at bounding box center [727, 226] width 162 height 26
paste input "DP79609"
type input "DP79609"
click at [829, 228] on span "Add" at bounding box center [839, 226] width 20 height 18
click at [732, 240] on div "Add" at bounding box center [1097, 236] width 901 height 45
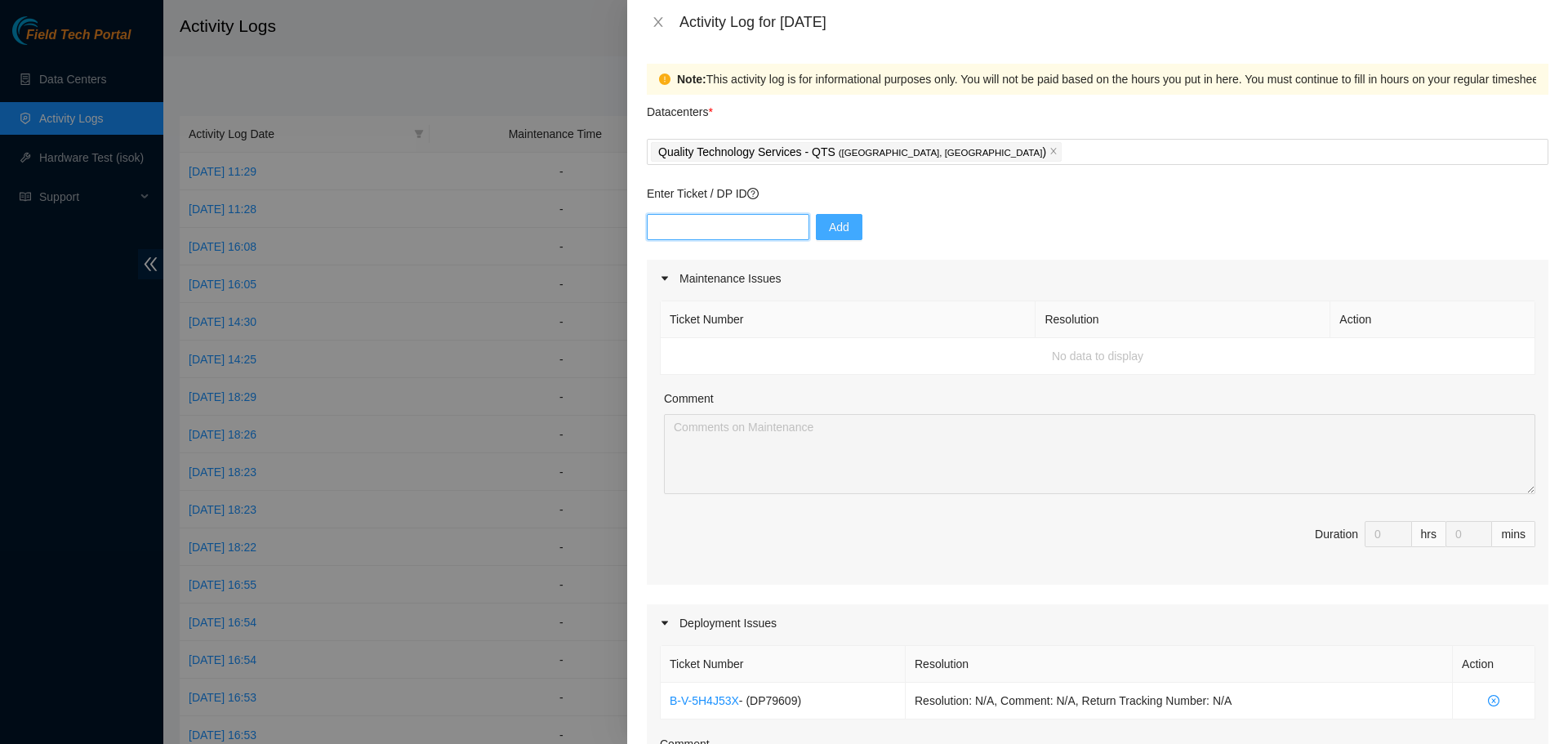
click at [728, 233] on input "text" at bounding box center [727, 226] width 162 height 26
paste input "DP79611"
type input "DP79611"
click at [829, 224] on span "Add" at bounding box center [839, 226] width 20 height 18
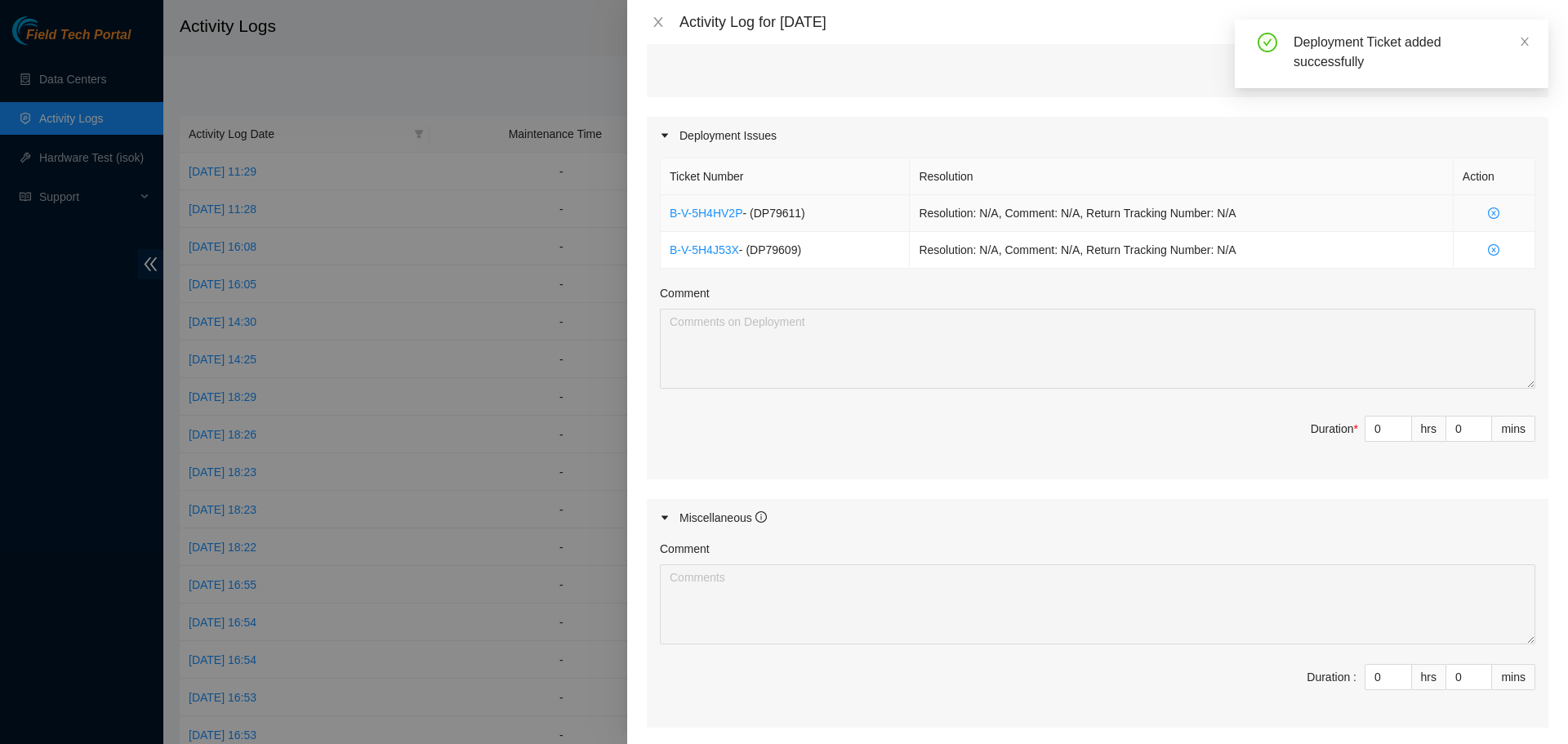
scroll to position [490, 0]
type input "1"
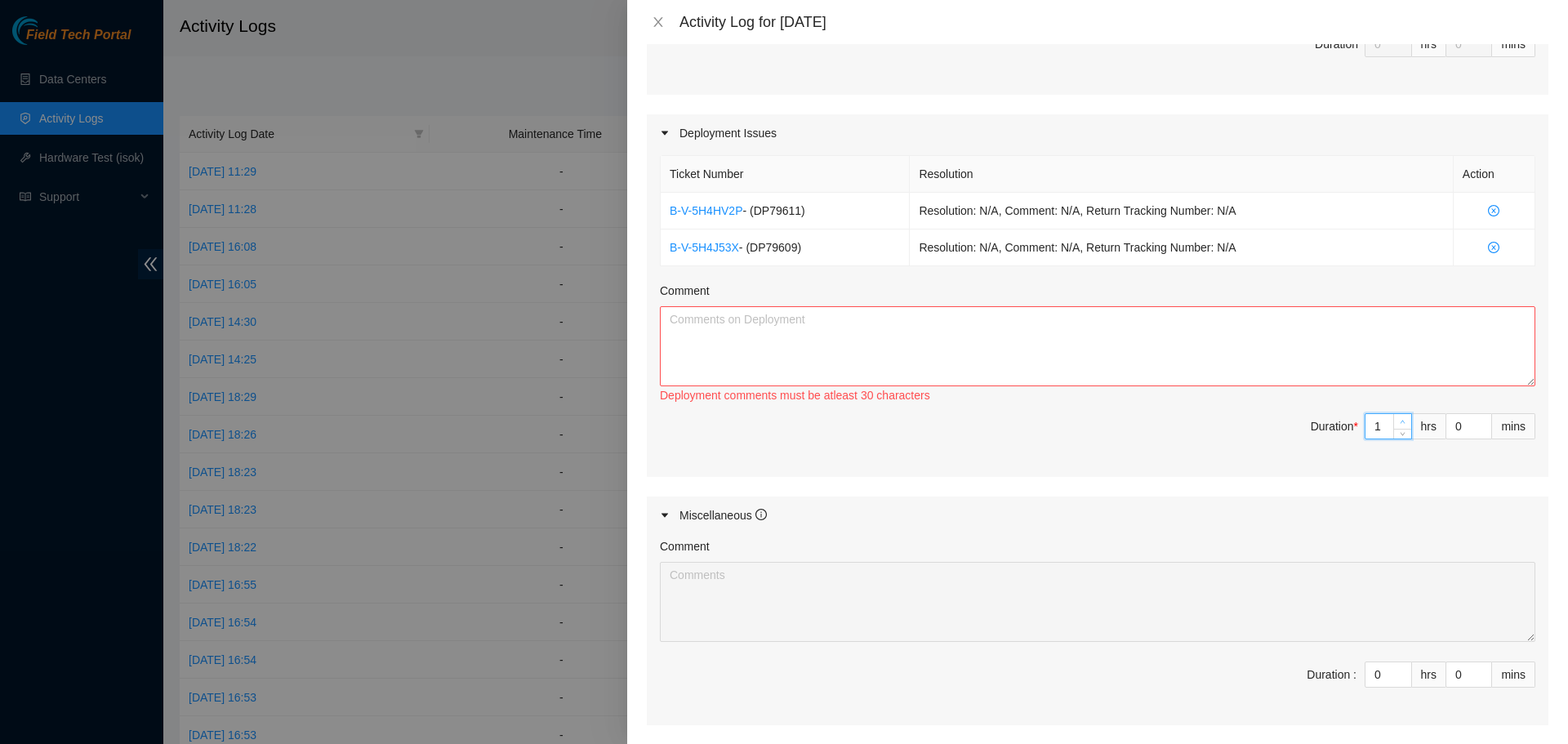
click at [1401, 422] on icon "up" at bounding box center [1403, 422] width 5 height 3
click at [1292, 363] on textarea "Comment" at bounding box center [1098, 346] width 875 height 80
paste textarea "Morning travel commute to QTS colo location in Chicago recorded - 8:00 AM - 10:…"
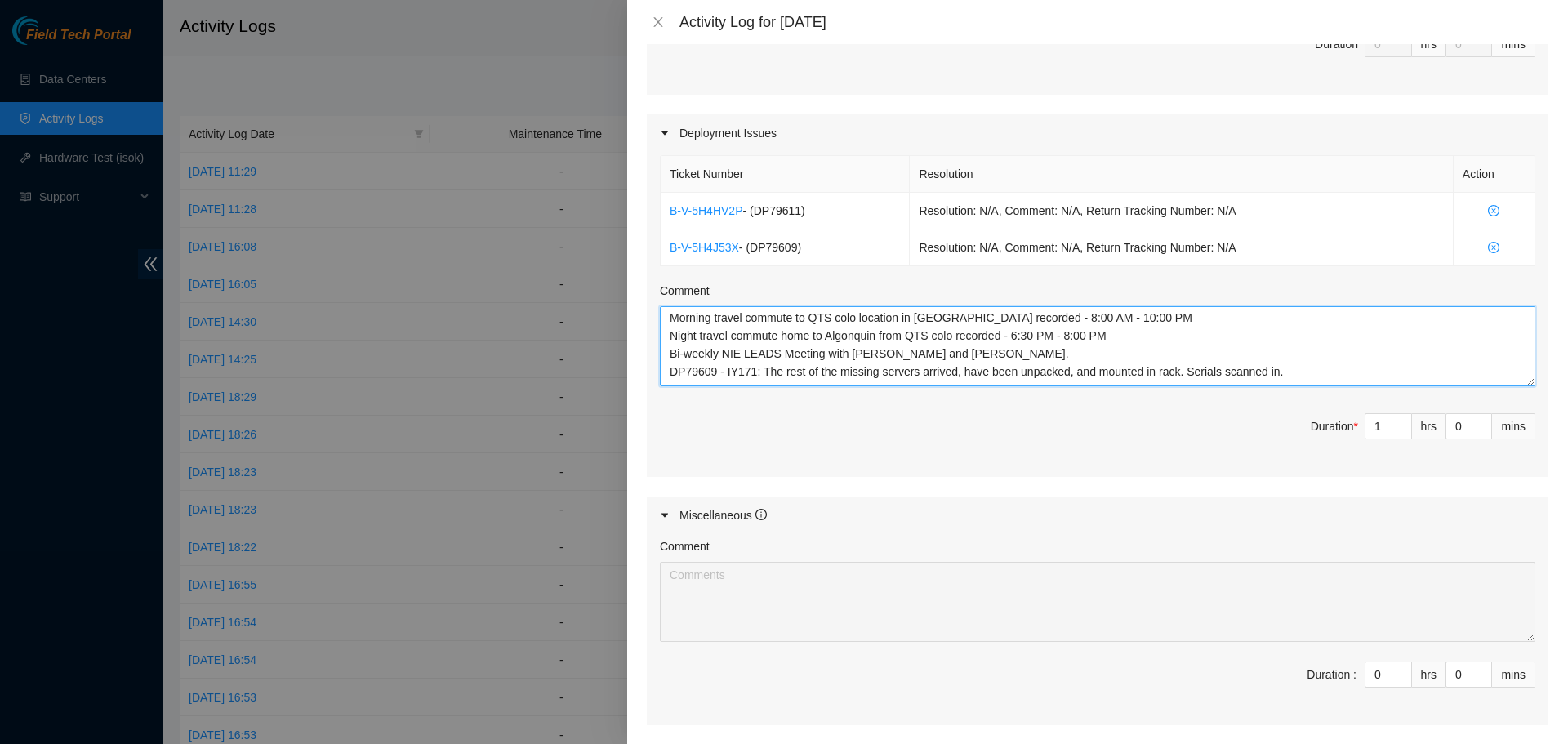
scroll to position [0, 0]
drag, startPoint x: 912, startPoint y: 357, endPoint x: 672, endPoint y: 355, distance: 240.0
click at [672, 355] on textarea "Morning travel commute to QTS colo location in Chicago recorded - 8:00 AM - 10:…" at bounding box center [1098, 346] width 875 height 80
drag, startPoint x: 1111, startPoint y: 337, endPoint x: 670, endPoint y: 324, distance: 441.2
click at [670, 324] on textarea "Morning travel commute to QTS colo location in Chicago recorded - 8:00 AM - 10:…" at bounding box center [1098, 346] width 875 height 80
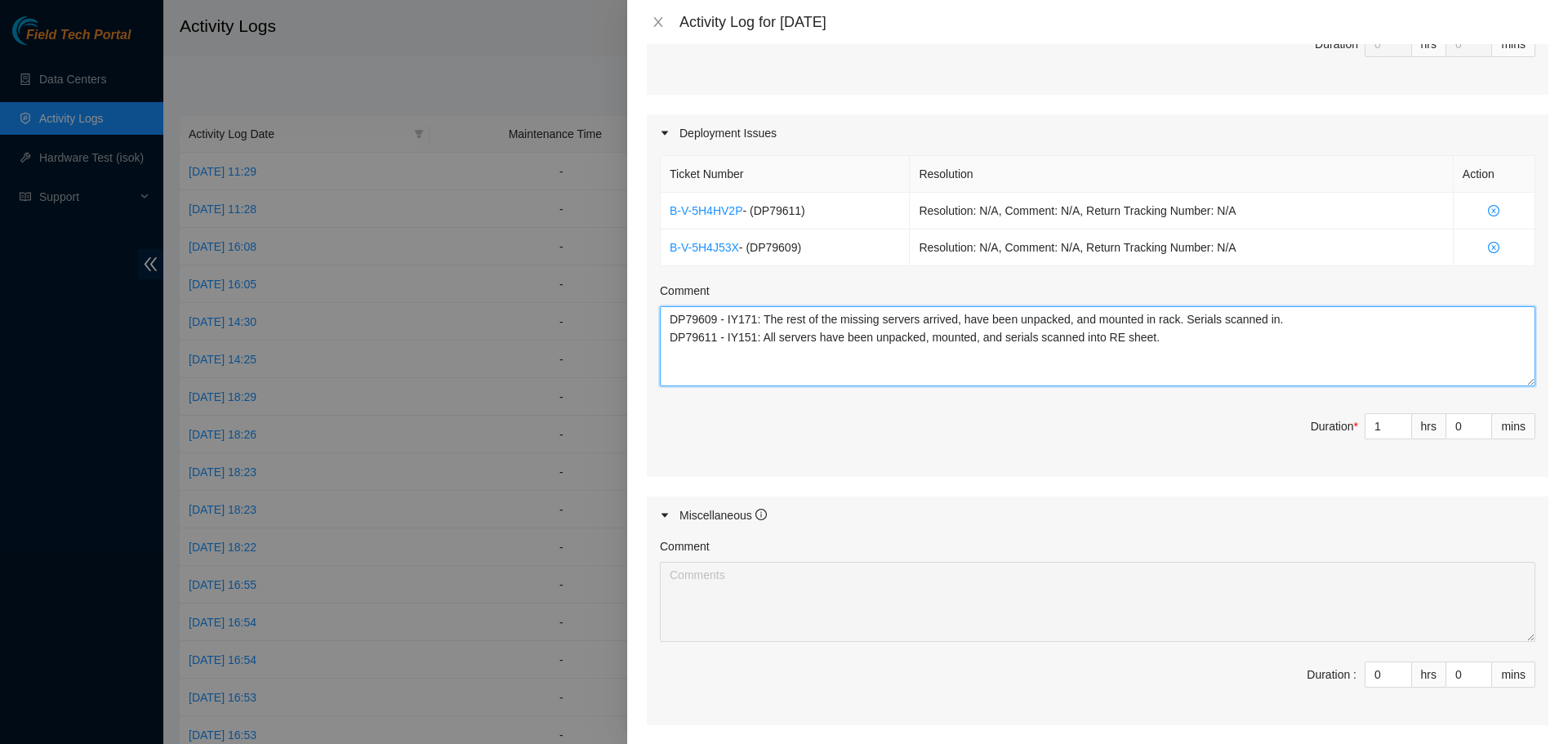
click at [676, 340] on textarea "DP79609 - IY171: The rest of the missing servers arrived, have been unpacked, a…" at bounding box center [1098, 346] width 875 height 80
type textarea "DP79609 - IY171: The rest of the missing servers arrived, have been unpacked, a…"
type input "1"
type input "2"
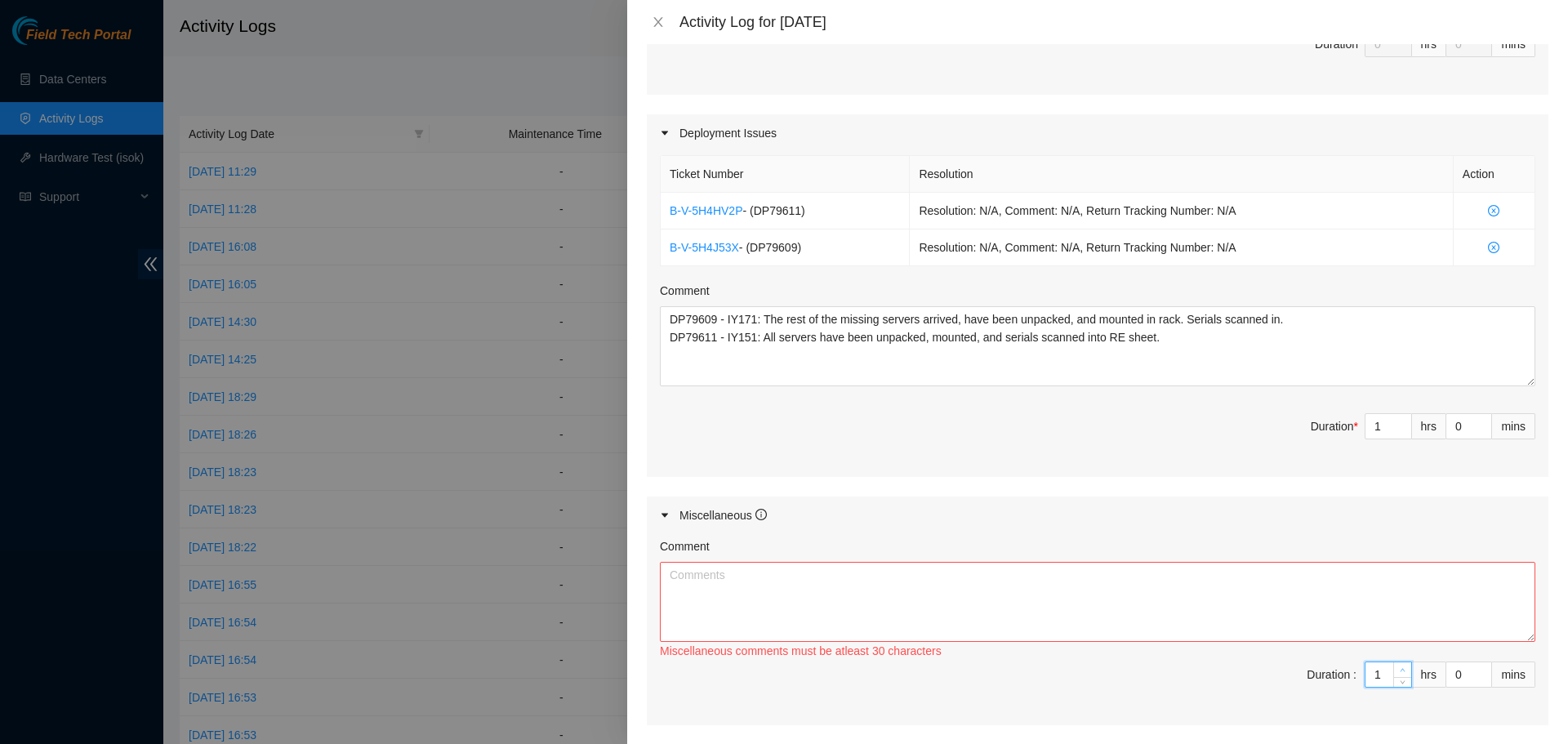
click at [1398, 667] on span "up" at bounding box center [1403, 671] width 10 height 10
click at [1141, 608] on textarea "Comment" at bounding box center [1098, 601] width 875 height 80
paste textarea "Morning travel commute to QTS colo location in Chicago recorded - 8:00 AM - 10:…"
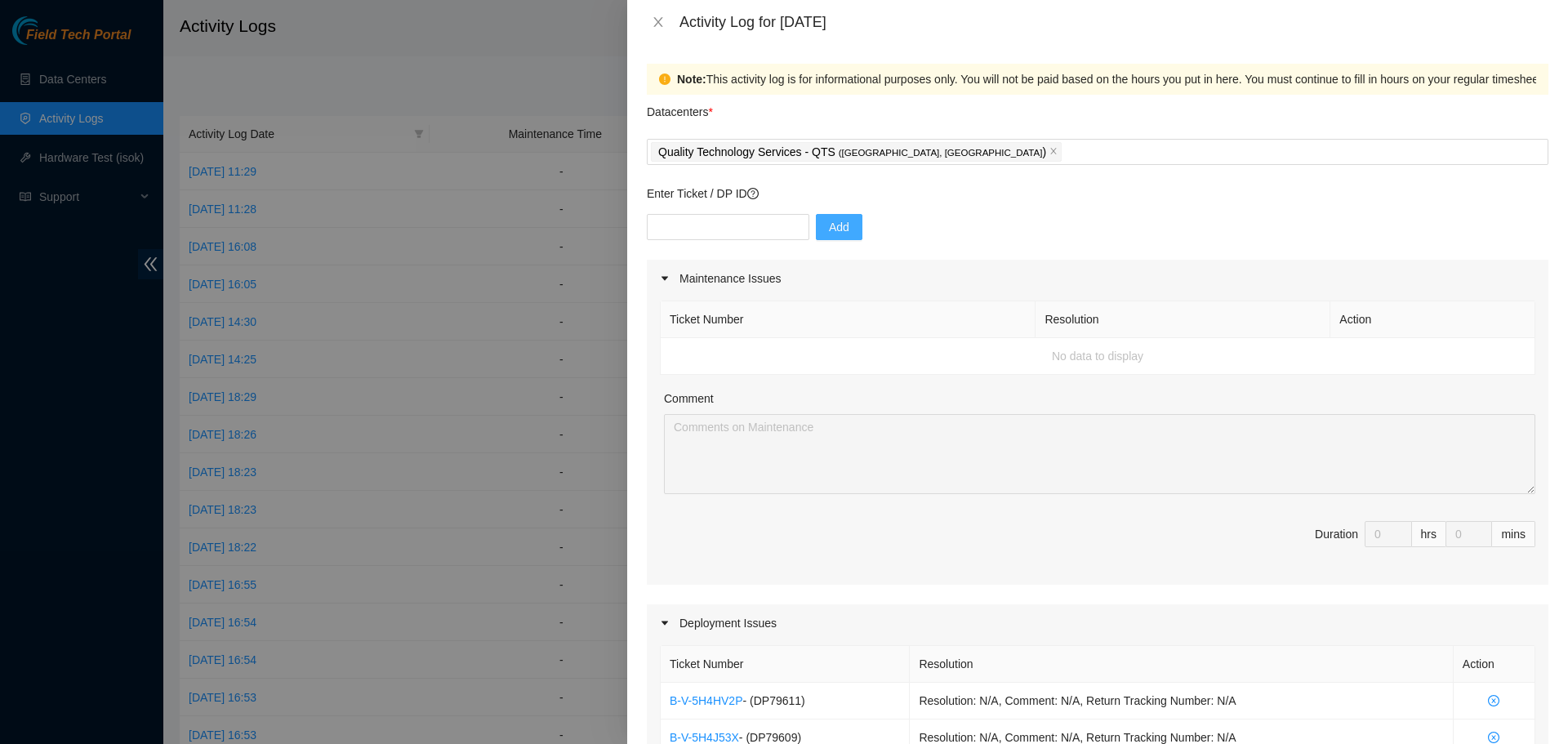
scroll to position [650, 0]
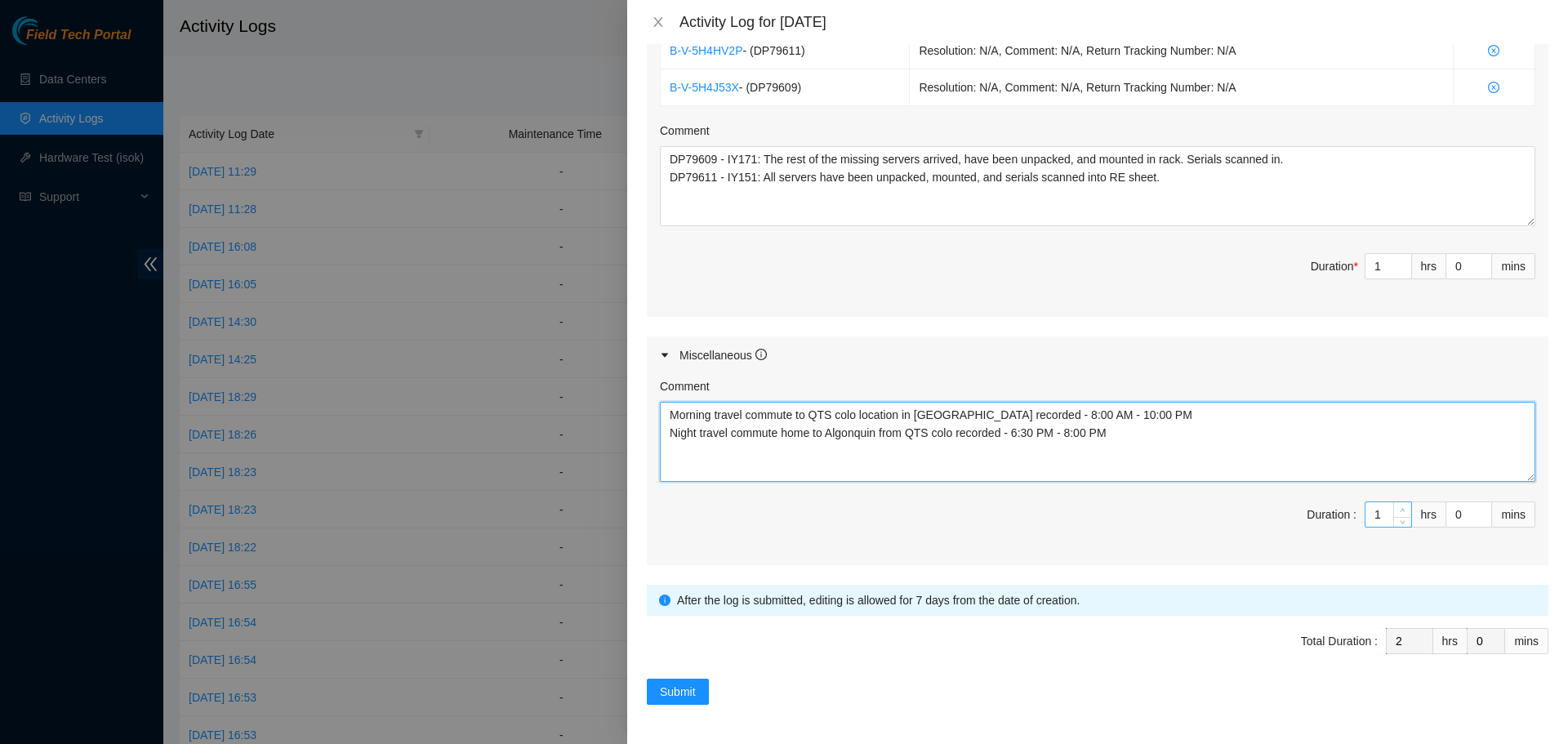
type textarea "Morning travel commute to QTS colo location in Chicago recorded - 8:00 AM - 10:…"
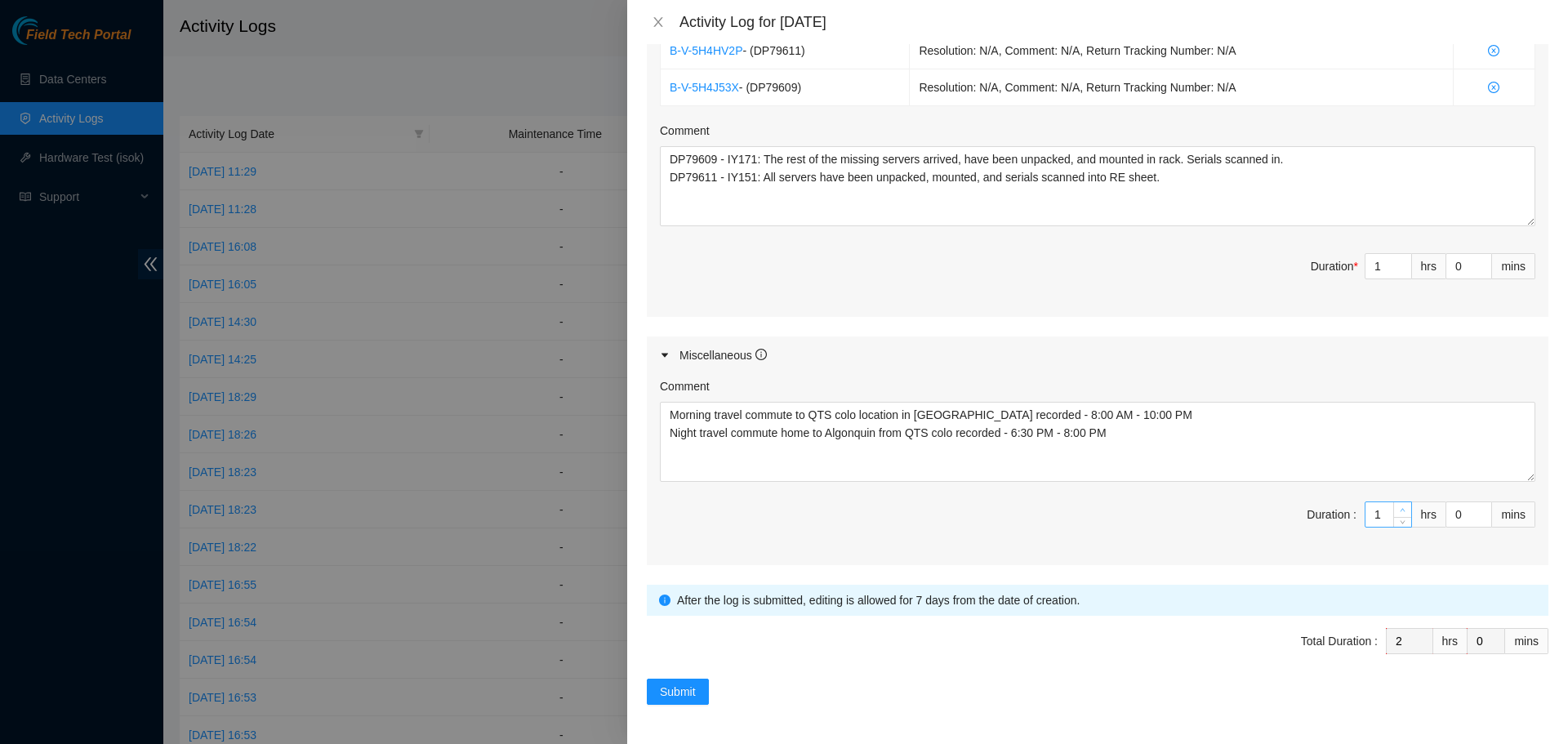
type input "2"
type input "3"
click at [1398, 507] on span "up" at bounding box center [1403, 511] width 10 height 10
type input "3"
type input "4"
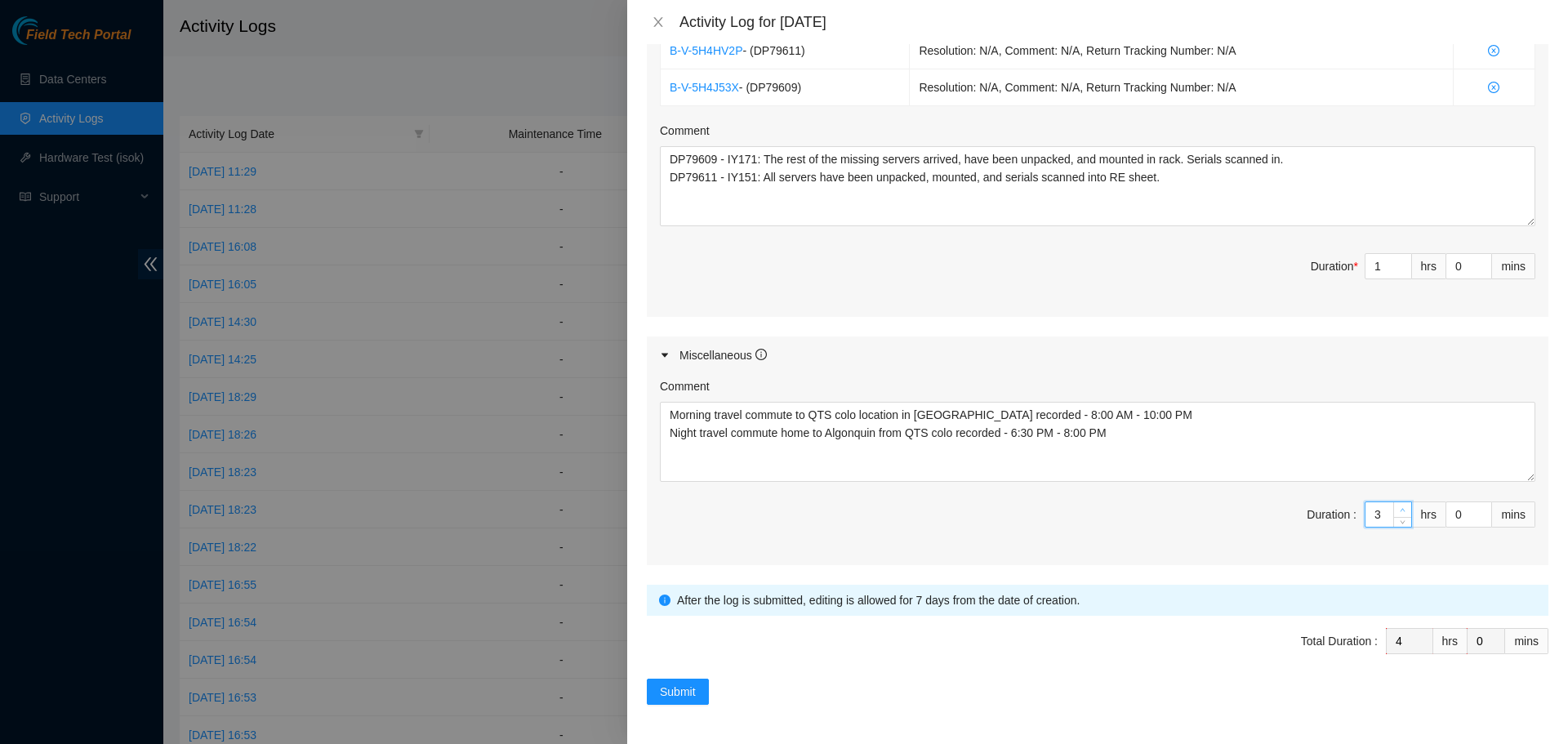
click at [1400, 507] on icon "up" at bounding box center [1402, 509] width 6 height 6
click at [1450, 512] on input "0" at bounding box center [1468, 514] width 45 height 24
type input "3"
type input "30"
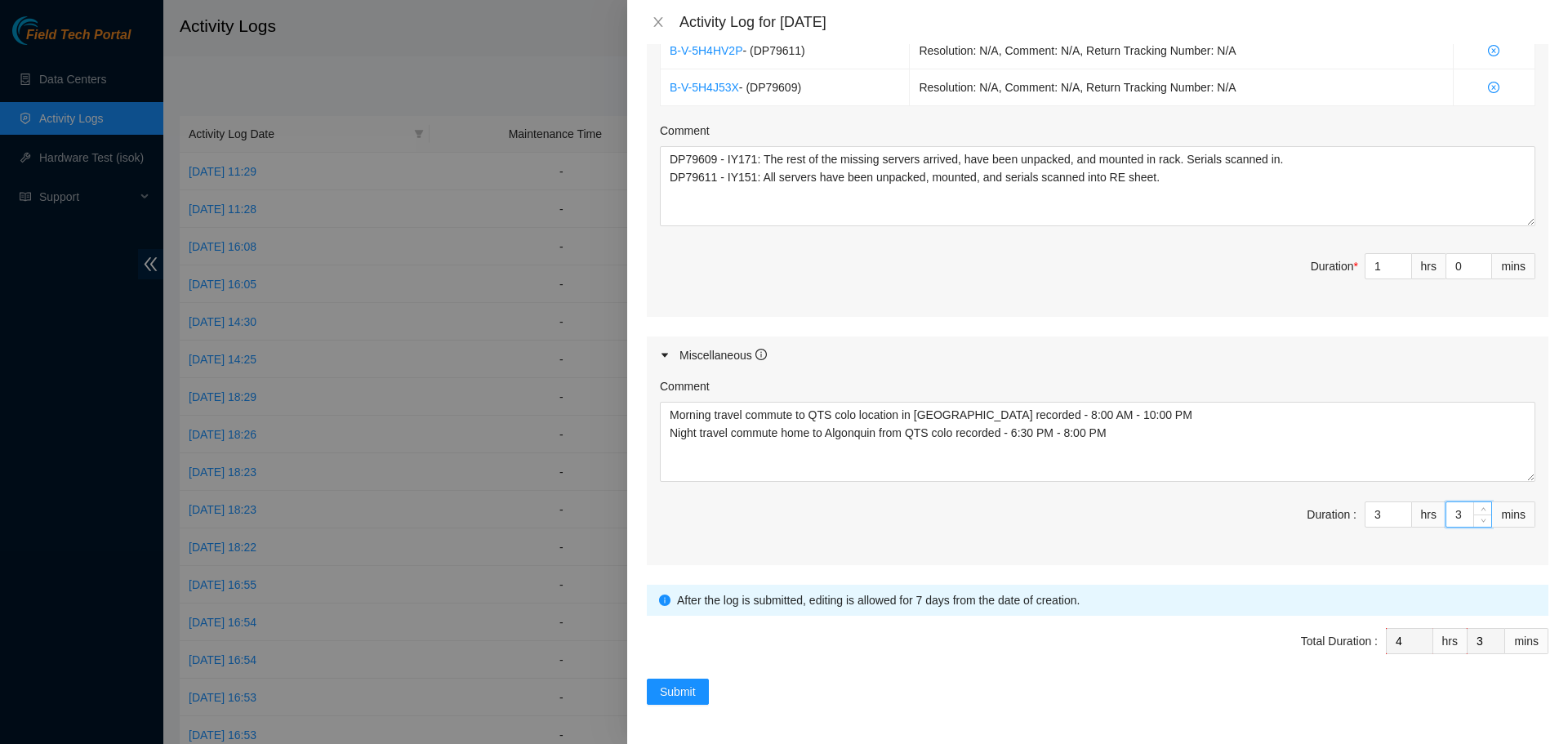
type input "30"
type input "2"
type input "5"
click at [1400, 261] on icon "up" at bounding box center [1402, 262] width 6 height 6
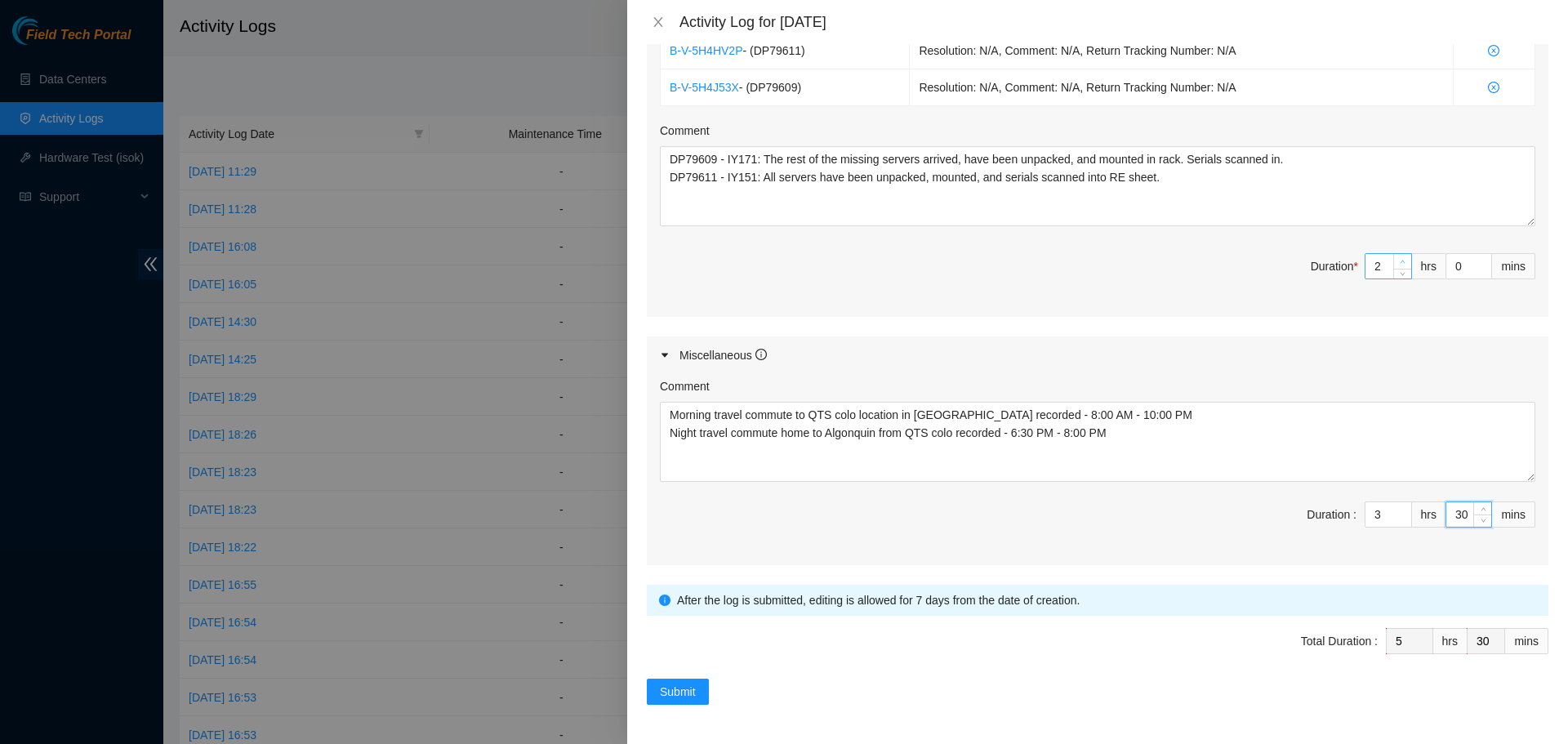
type input "3"
type input "6"
click at [1400, 261] on icon "up" at bounding box center [1402, 262] width 6 height 6
type input "4"
type input "7"
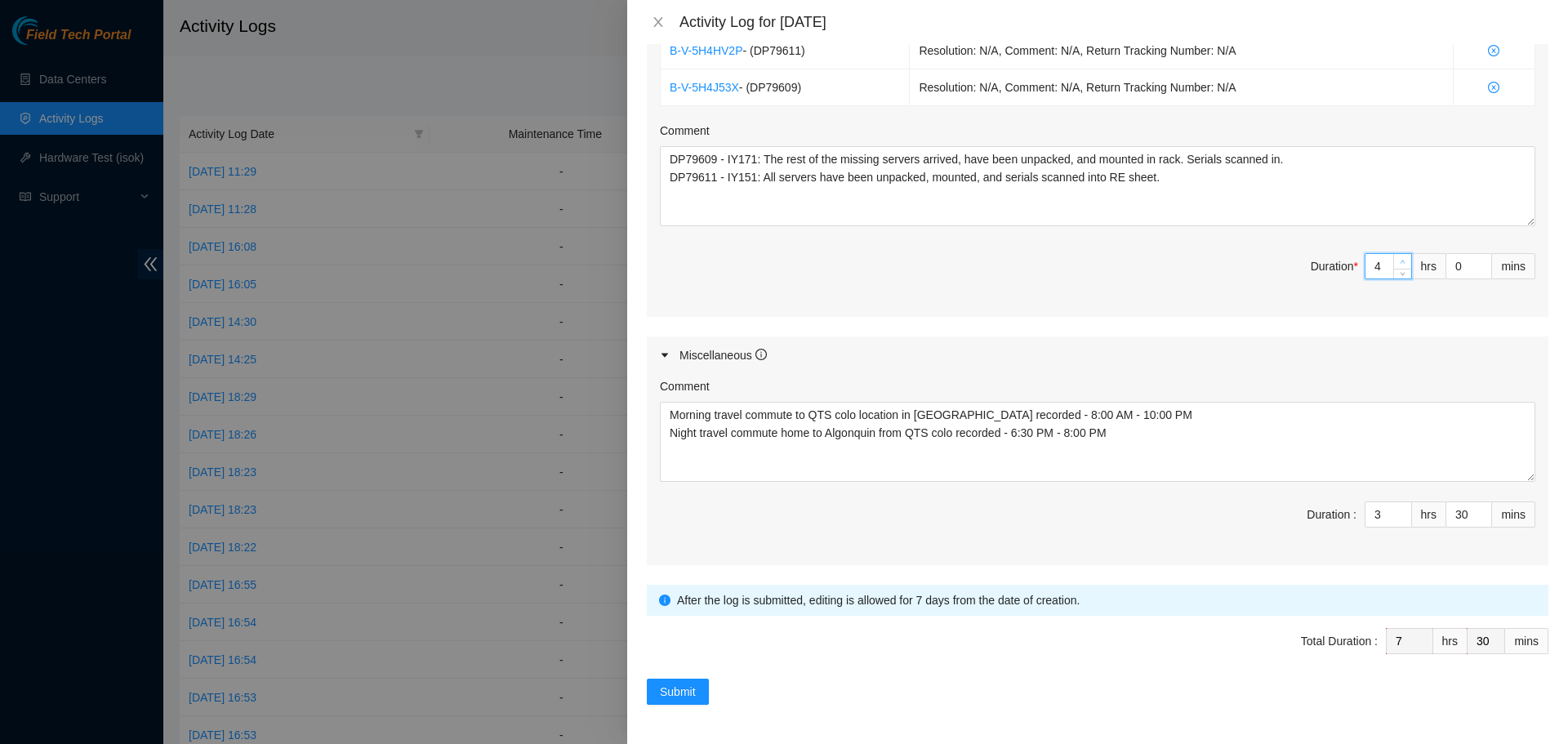
click at [1400, 261] on icon "up" at bounding box center [1402, 262] width 6 height 6
type input "5"
type input "8"
click at [1400, 261] on icon "up" at bounding box center [1402, 262] width 6 height 6
type input "6"
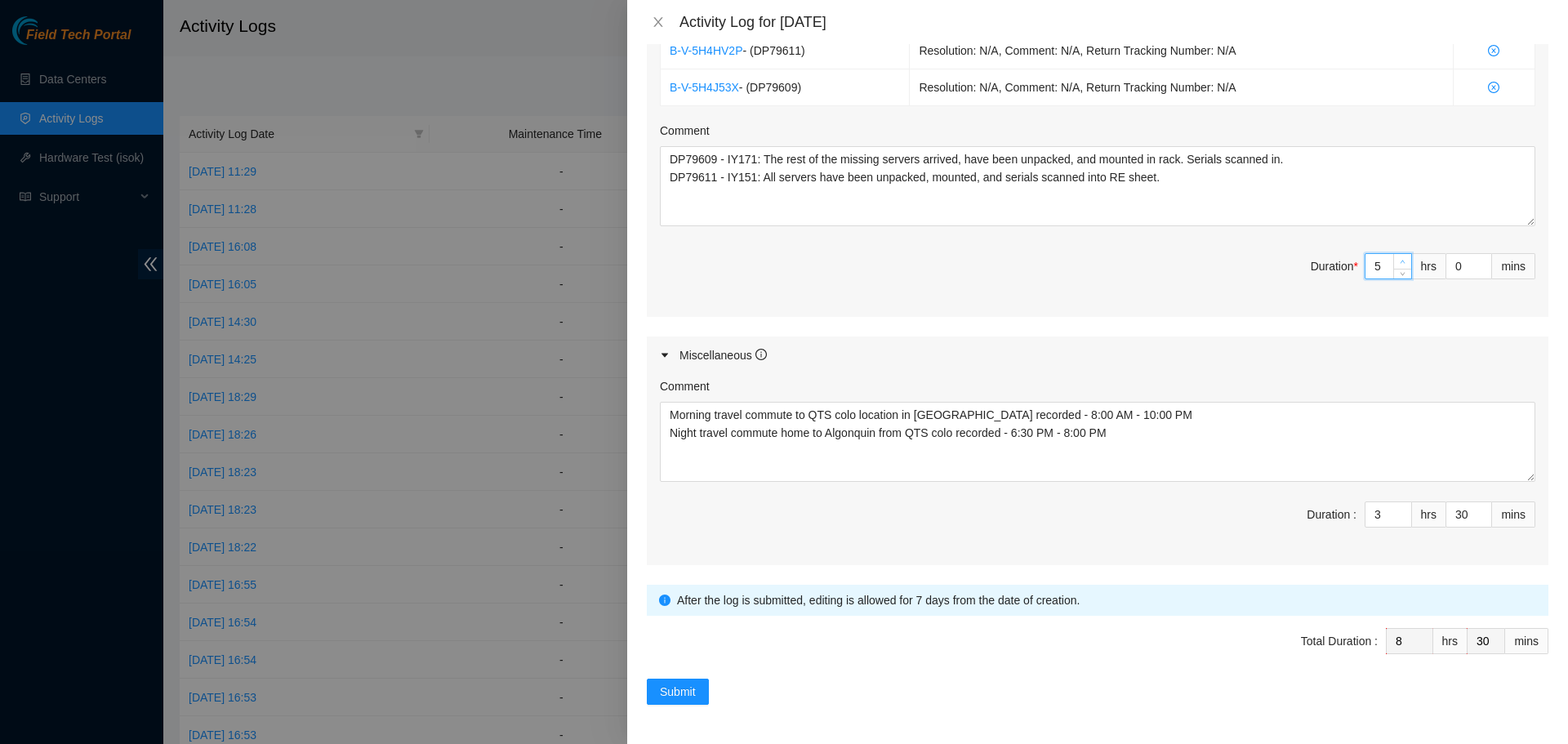
type input "9"
click at [1400, 261] on icon "up" at bounding box center [1402, 262] width 6 height 6
type input "7"
type input "10"
click at [1400, 261] on icon "up" at bounding box center [1402, 262] width 6 height 6
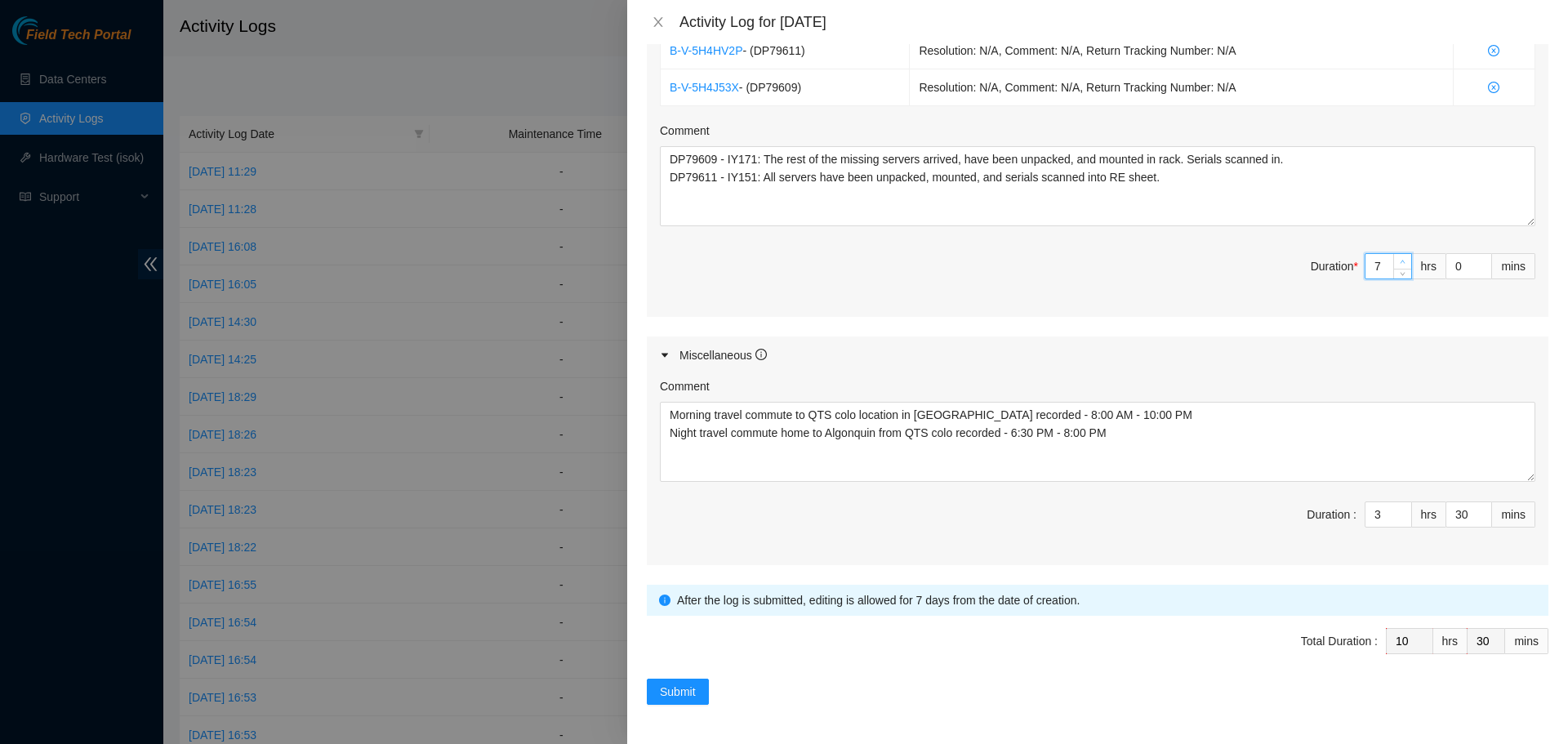
type input "8"
type input "11"
click at [1400, 261] on icon "up" at bounding box center [1402, 262] width 6 height 6
click at [1128, 555] on div "Comment Morning travel commute to QTS colo location in Chicago recorded - 8:00 …" at bounding box center [1097, 469] width 901 height 191
click at [670, 687] on span "Submit" at bounding box center [678, 691] width 36 height 18
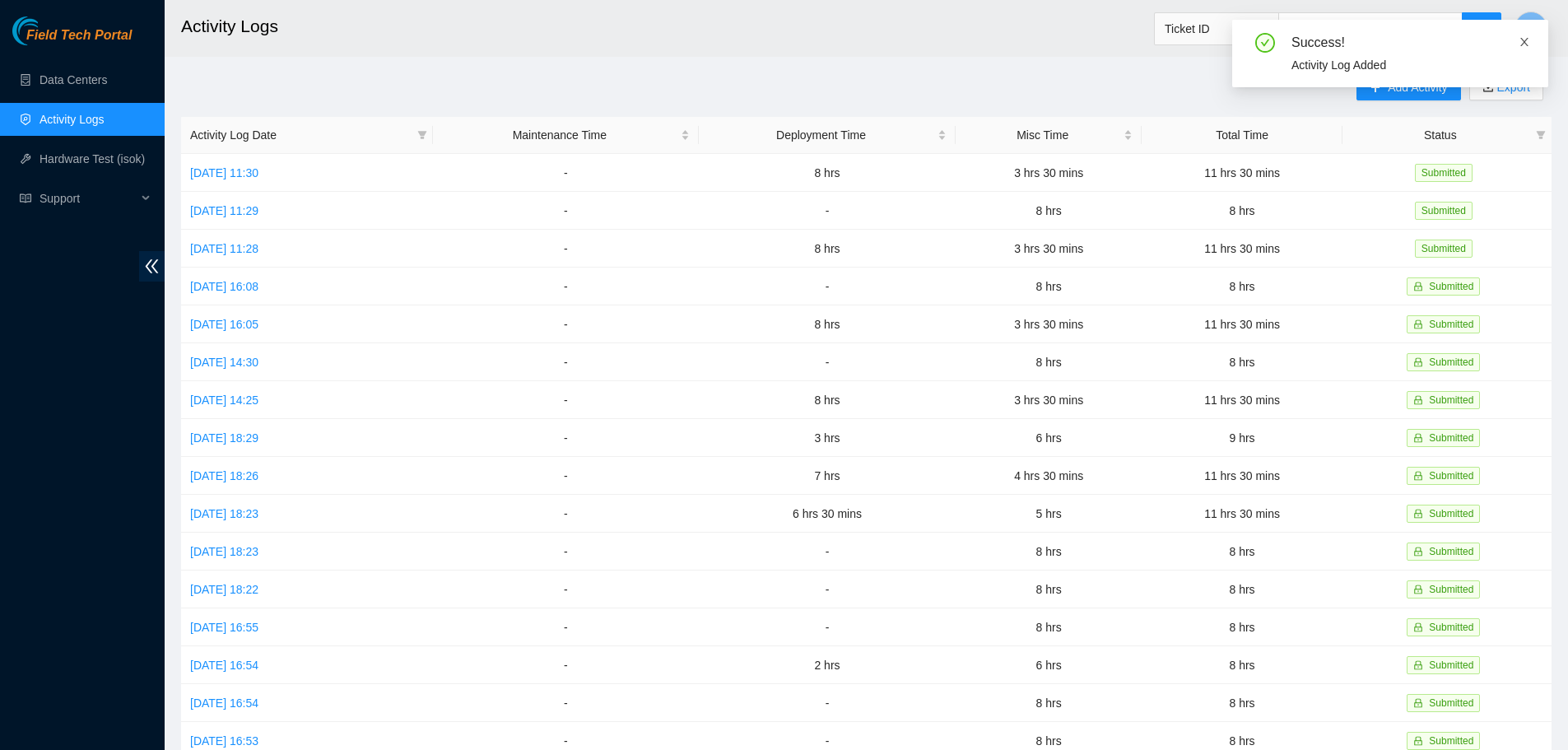
click at [1520, 43] on icon "close" at bounding box center [1525, 42] width 12 height 12
click at [1404, 76] on button "Add Activity" at bounding box center [1408, 87] width 104 height 26
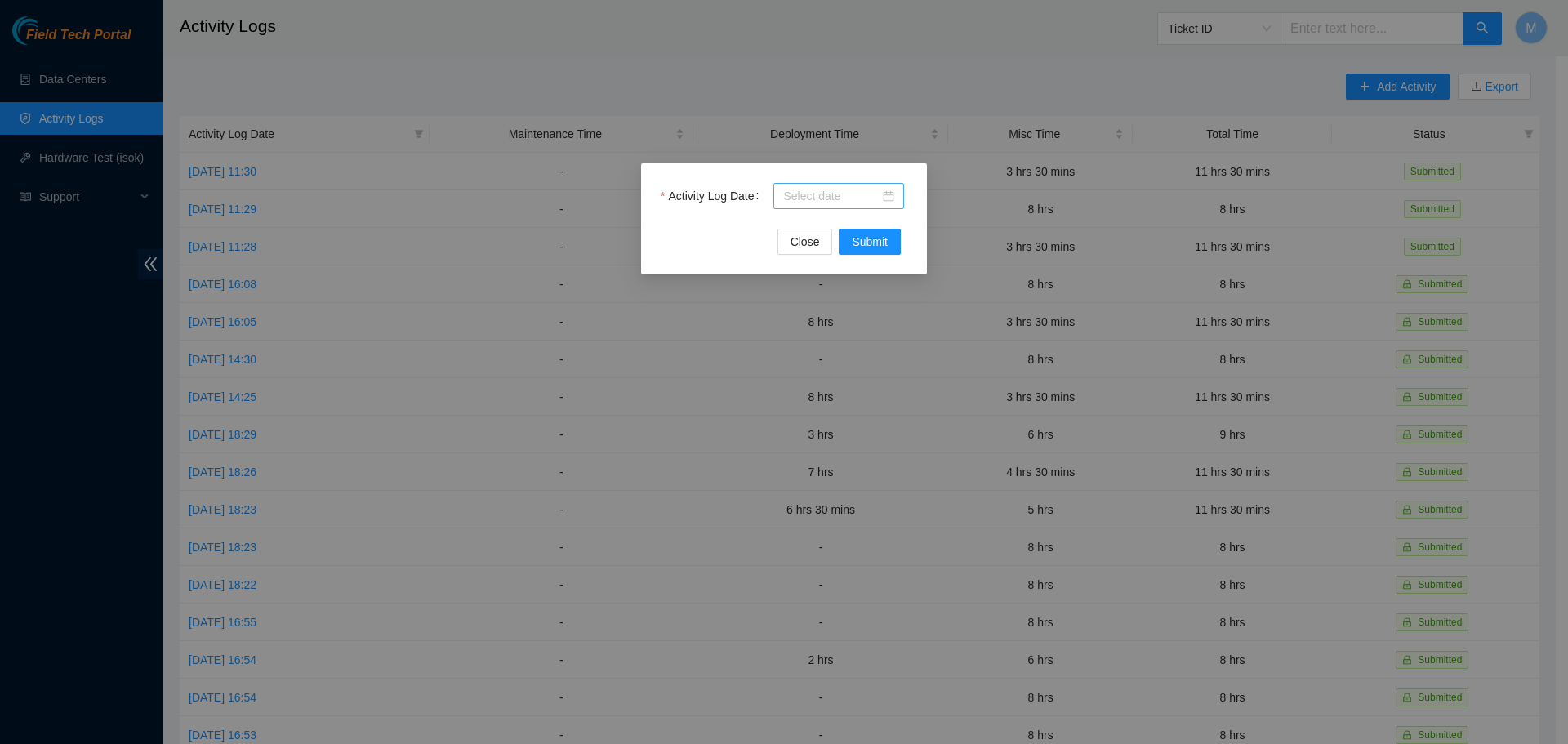
click at [891, 197] on div at bounding box center [838, 195] width 111 height 18
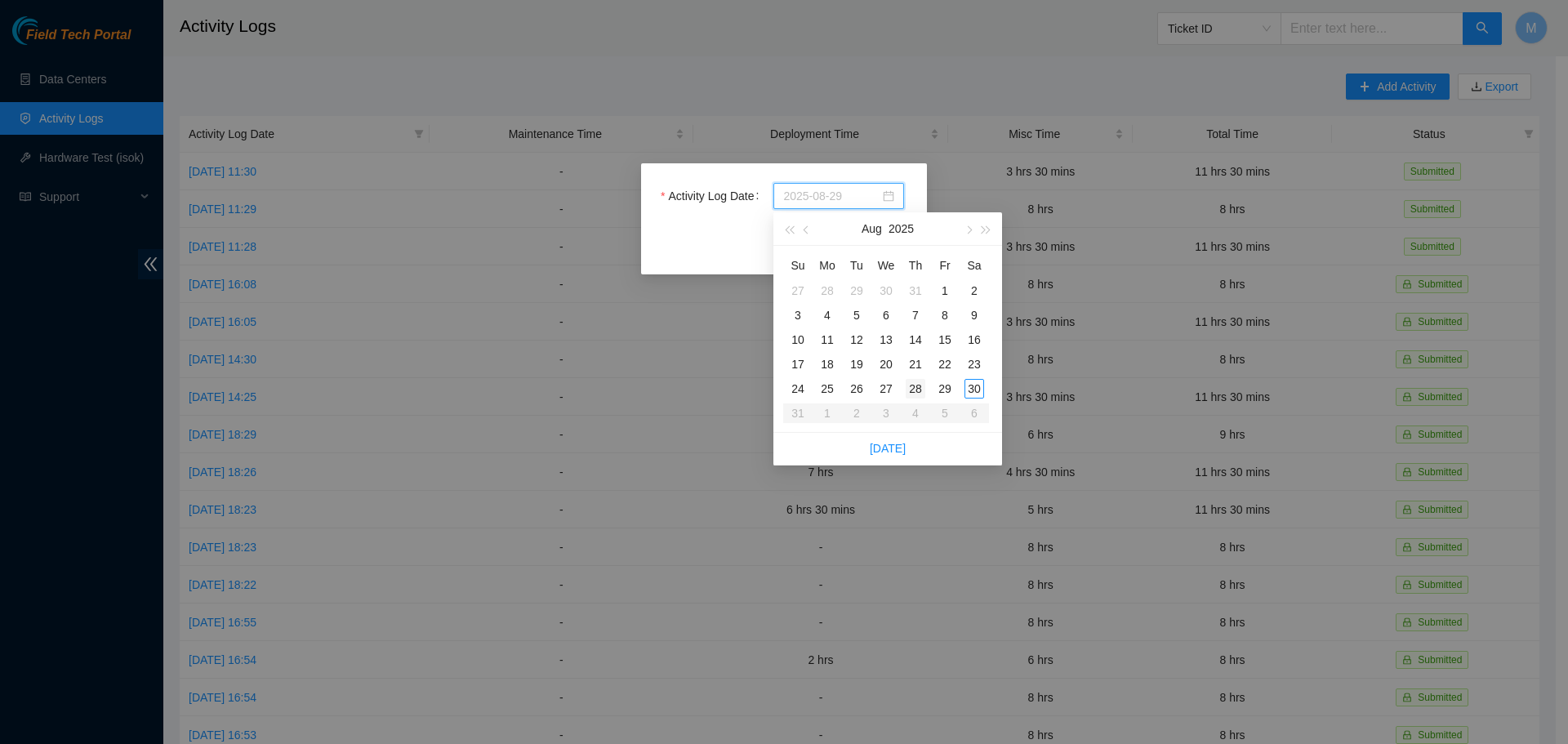
type input "2025-08-28"
click at [917, 389] on div "28" at bounding box center [915, 388] width 19 height 19
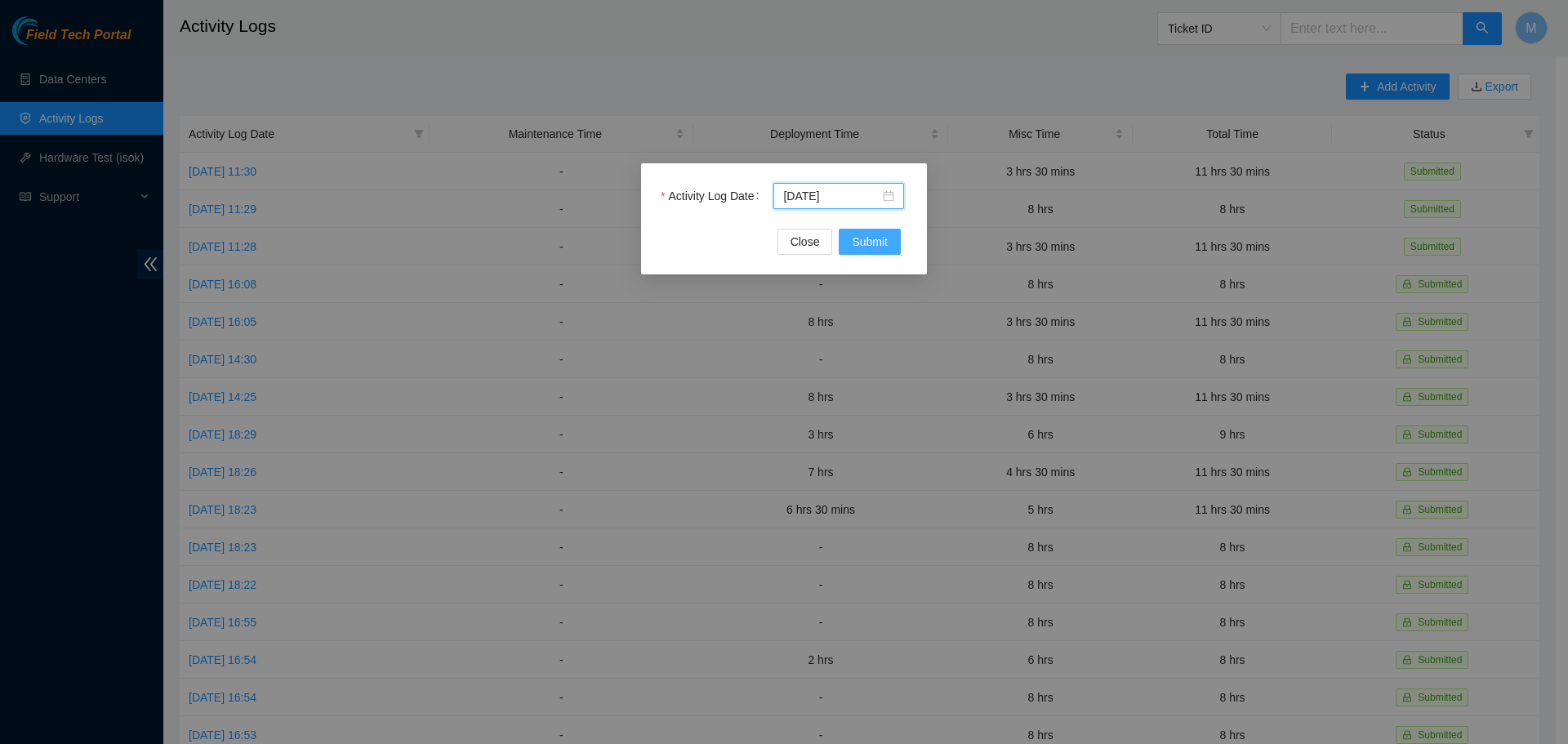
click at [858, 242] on span "Submit" at bounding box center [869, 241] width 36 height 18
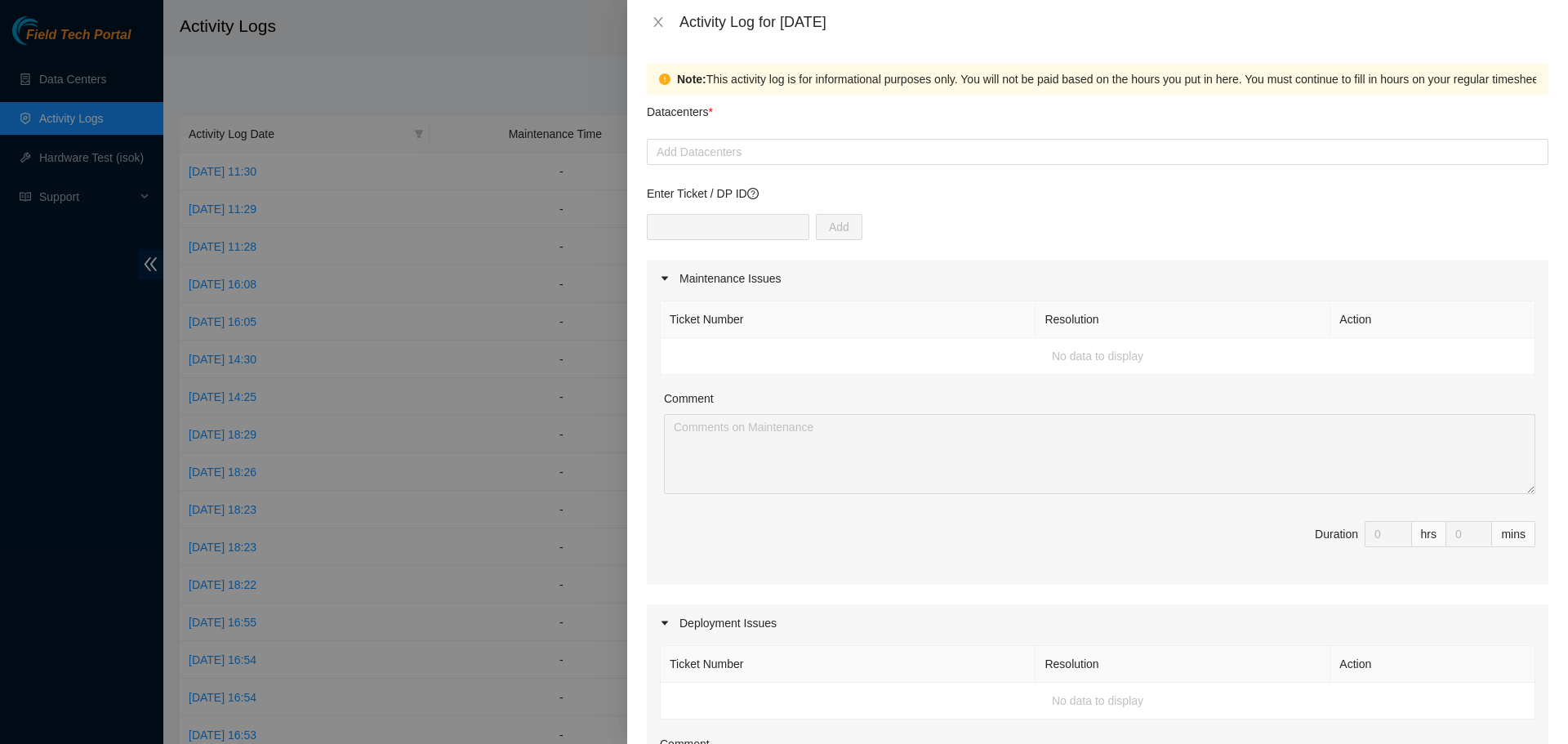
click at [911, 138] on div "Datacenters *" at bounding box center [1097, 117] width 901 height 44
click at [910, 141] on div "Add Datacenters" at bounding box center [1097, 151] width 901 height 26
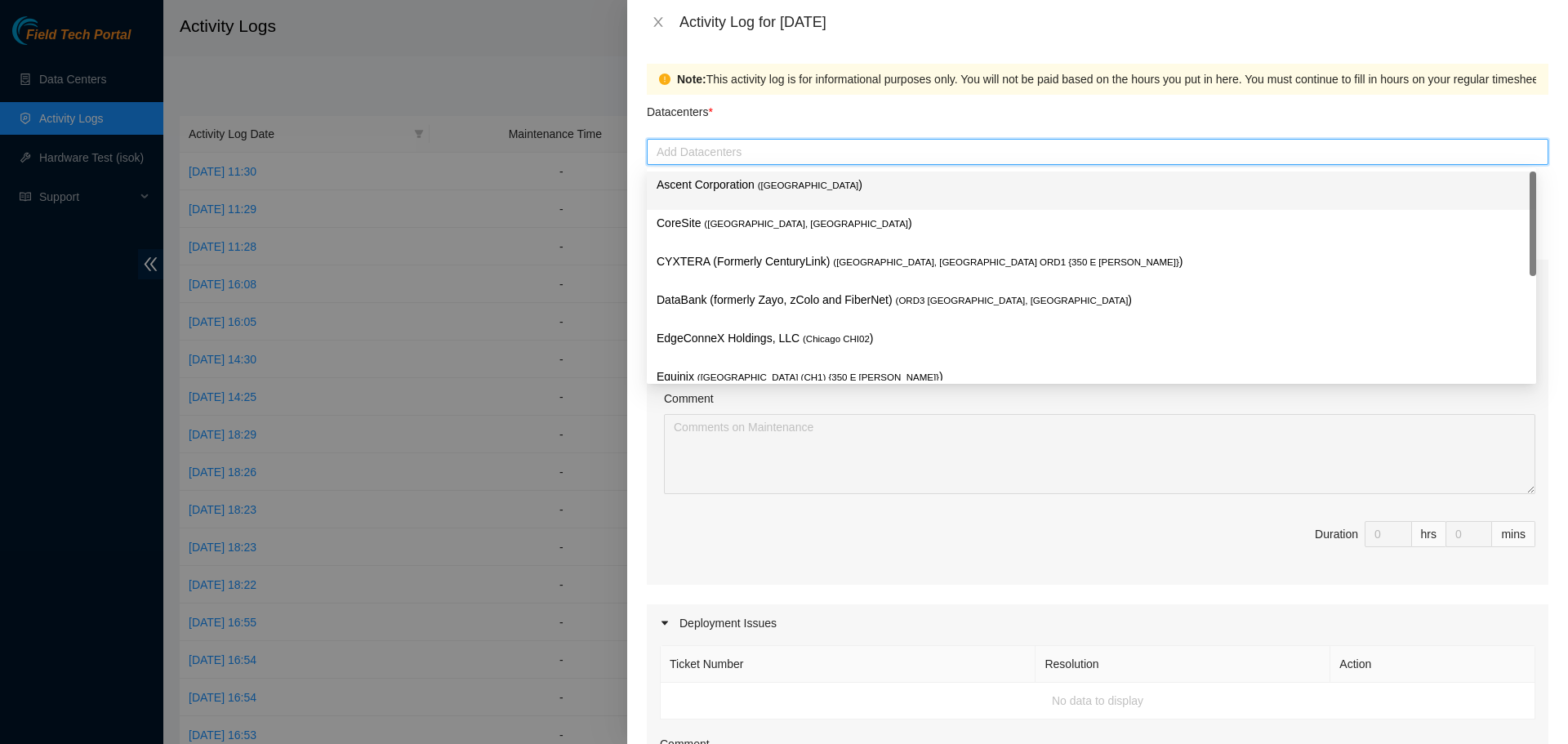
scroll to position [60, 0]
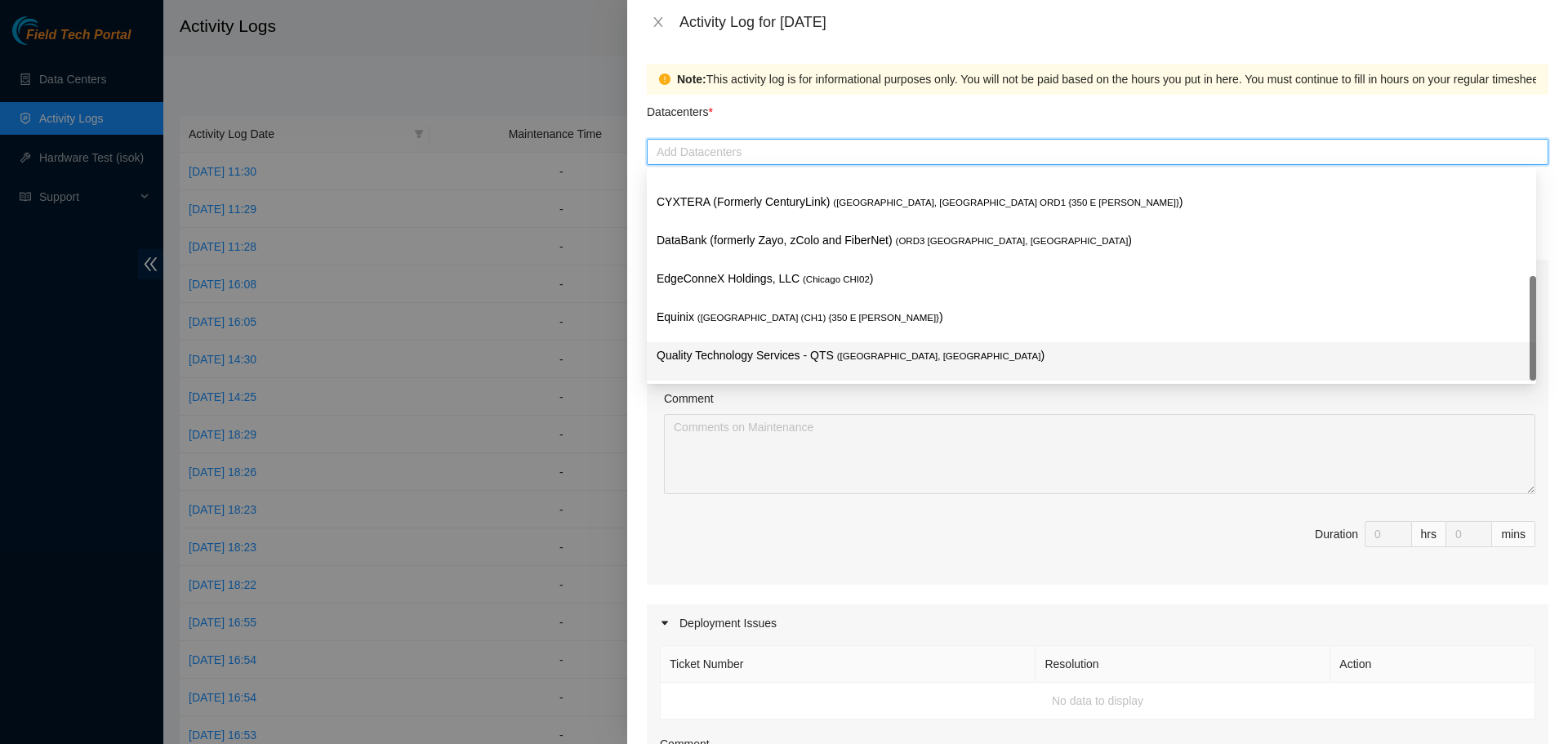
click at [802, 352] on p "Quality Technology Services - QTS ( Chicago, IL )" at bounding box center [1091, 355] width 869 height 19
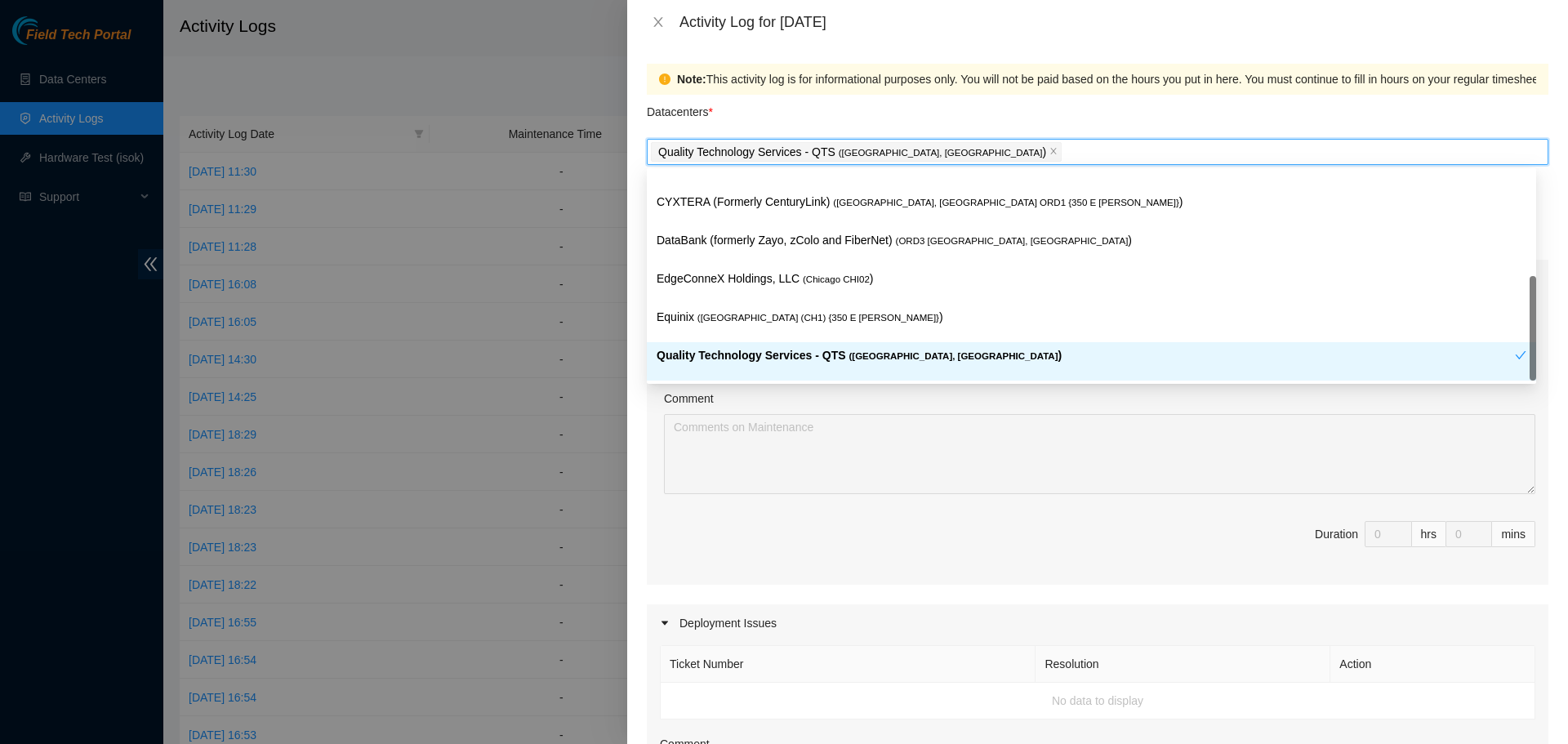
click at [878, 407] on div "Comment" at bounding box center [1099, 401] width 871 height 24
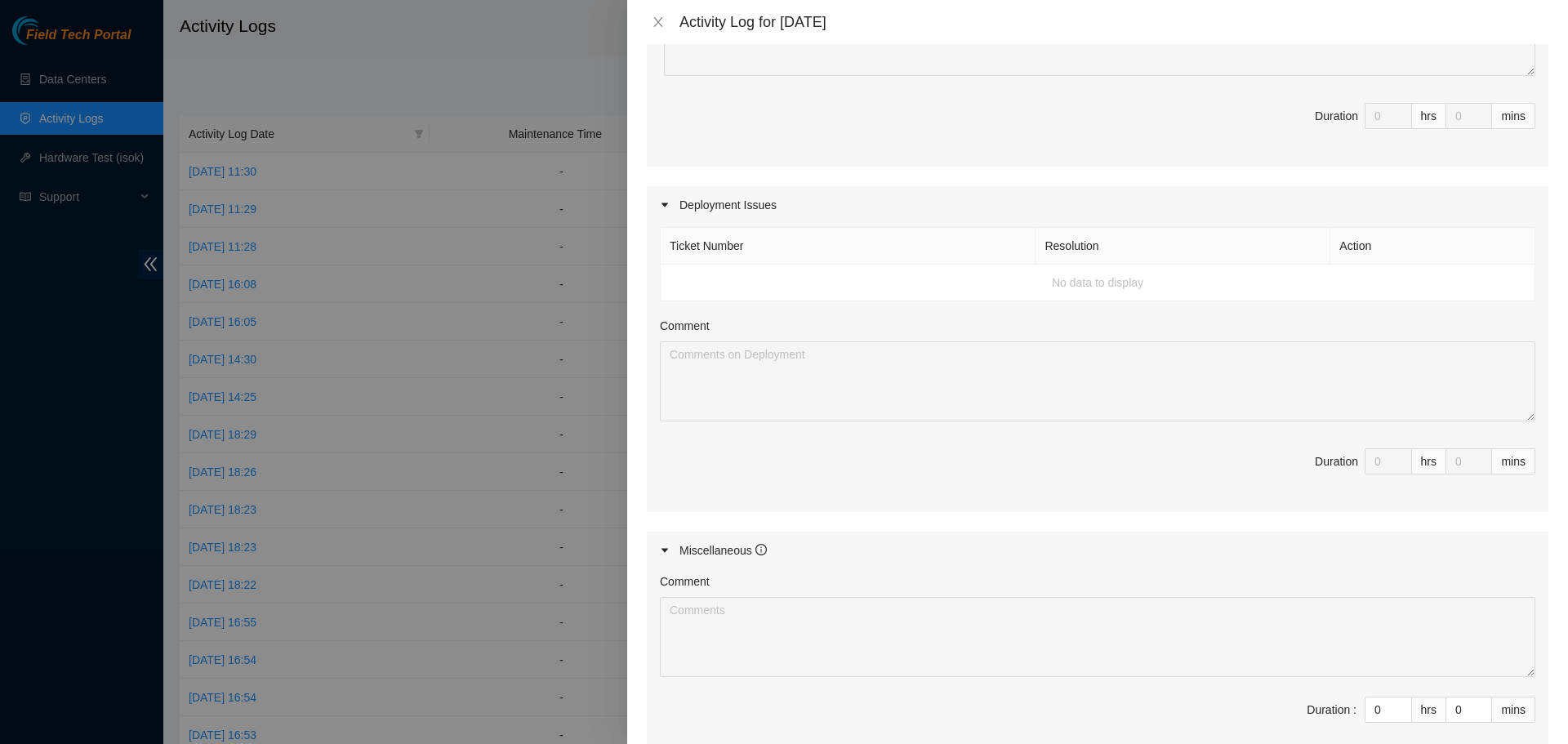
scroll to position [614, 0]
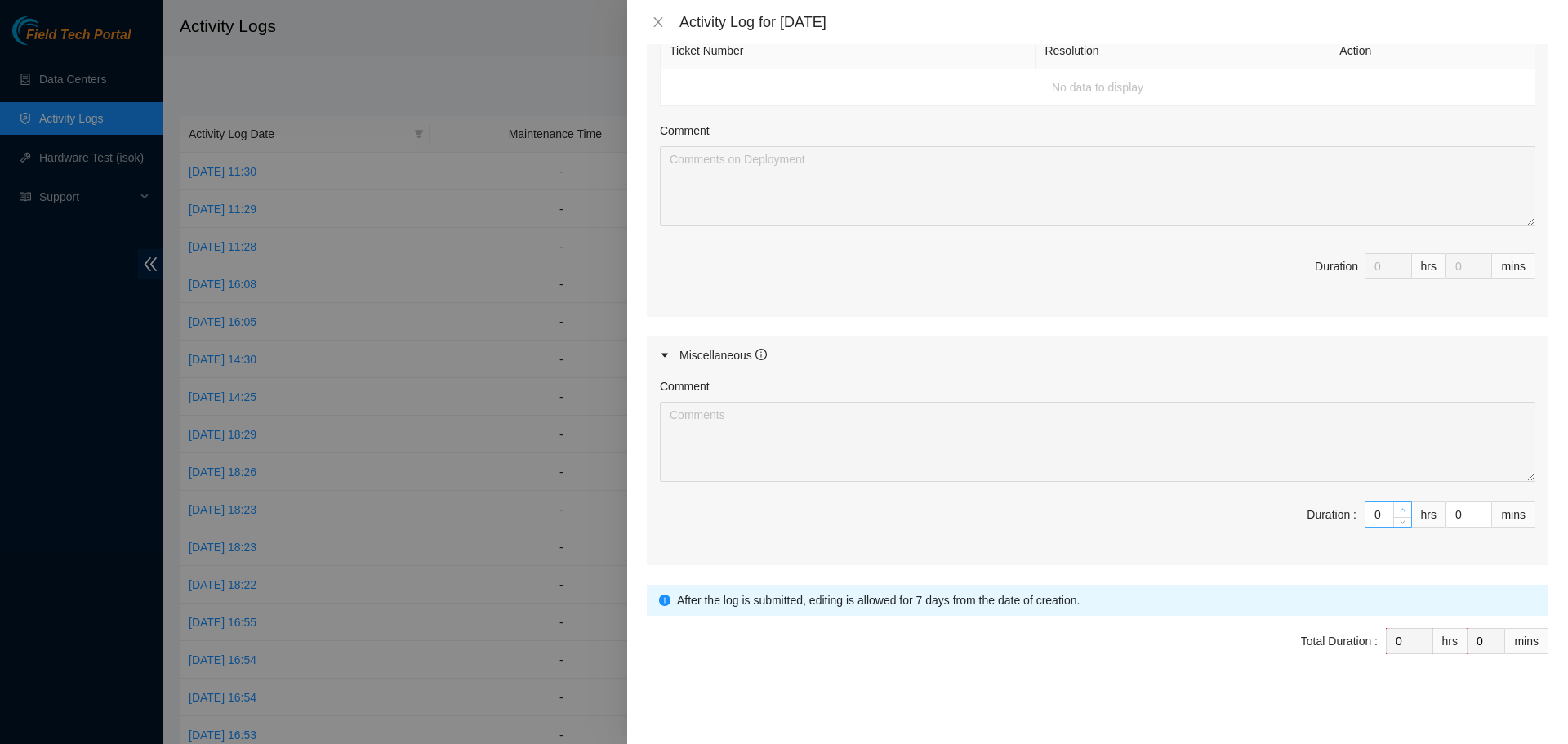
type input "1"
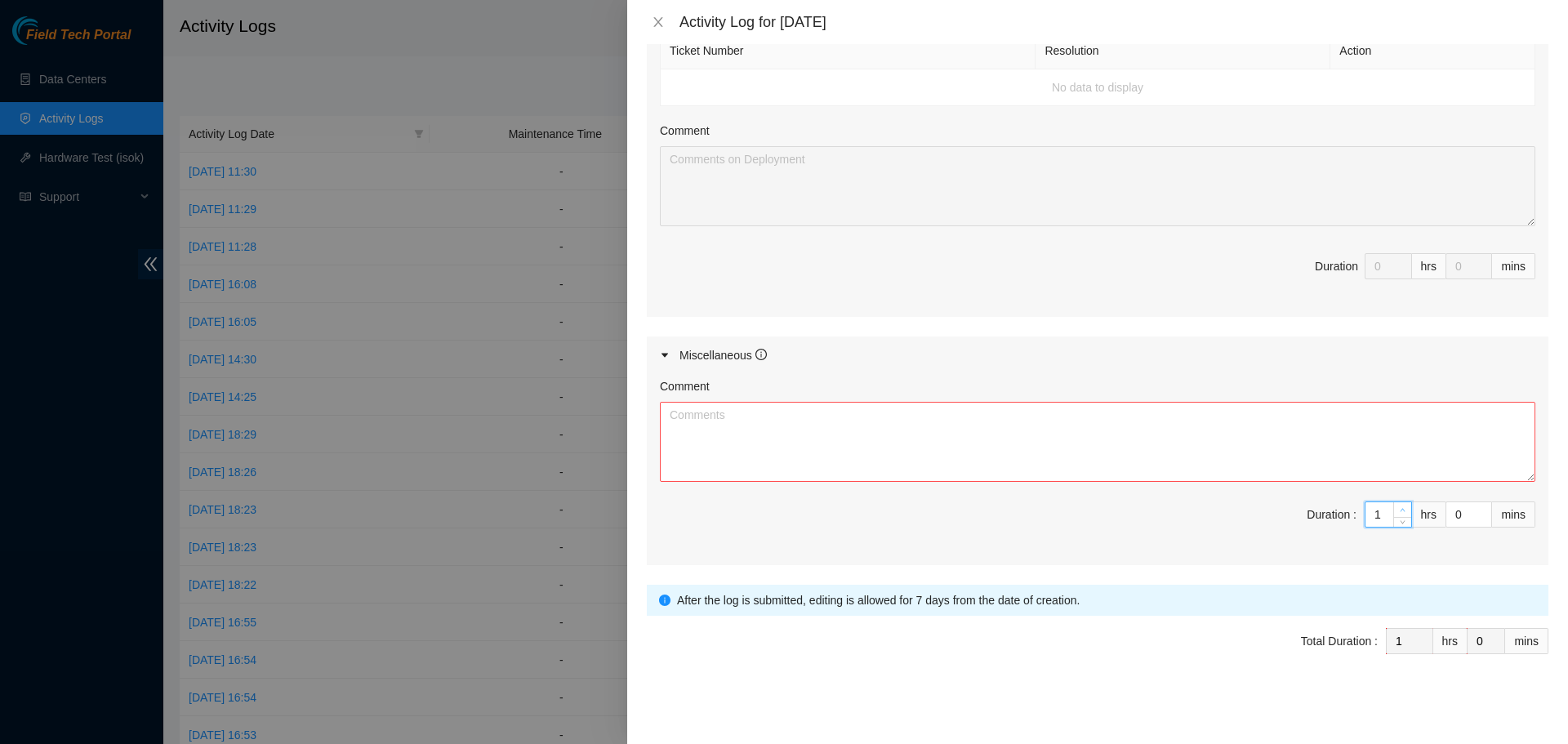
drag, startPoint x: 1390, startPoint y: 506, endPoint x: 1334, endPoint y: 474, distance: 64.5
click at [1398, 507] on span "up" at bounding box center [1403, 511] width 10 height 10
click at [1302, 457] on textarea "Comment" at bounding box center [1098, 441] width 875 height 80
paste textarea "Worked Remote from Home today. Spent the day monitoring chat rooms and emails f…"
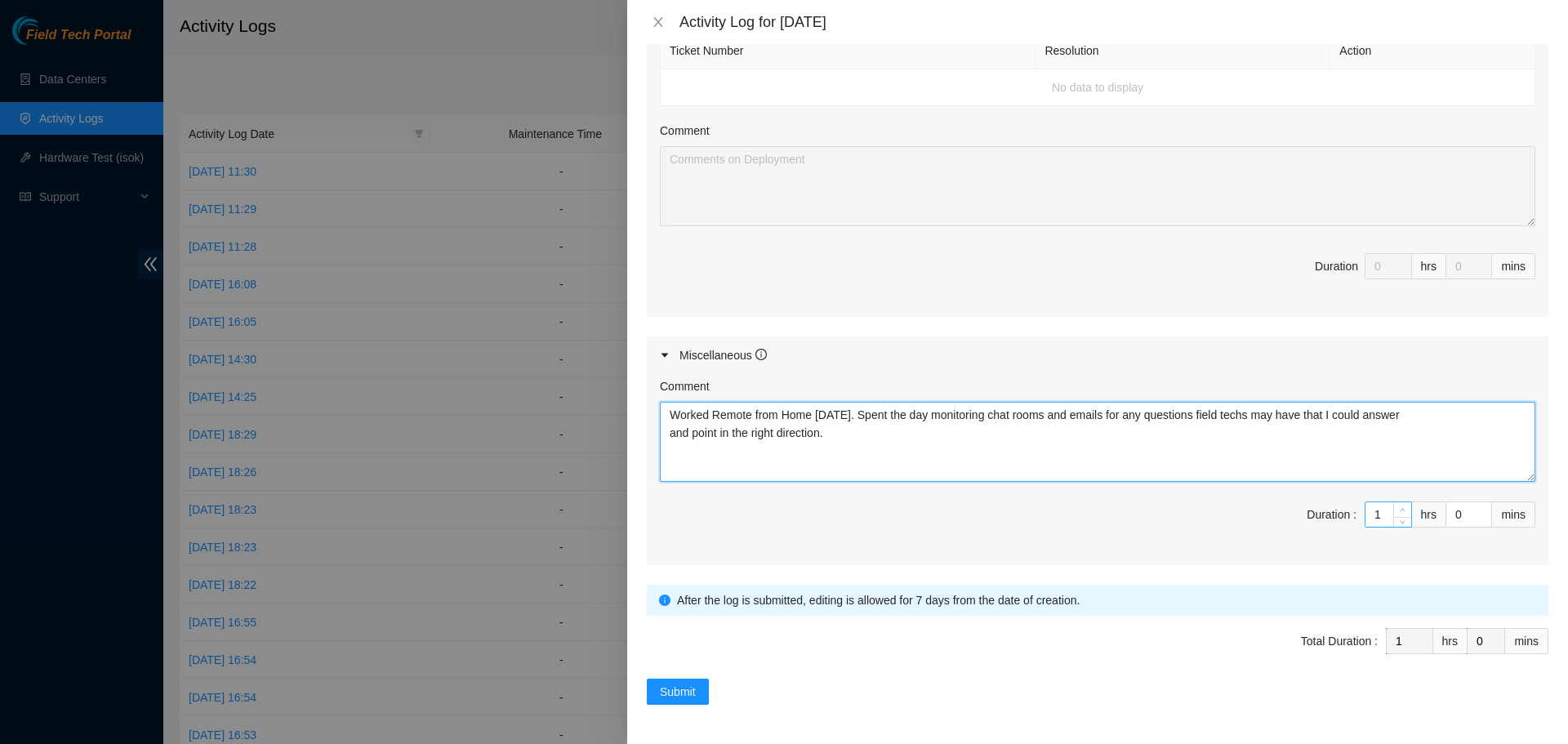
type textarea "Worked Remote from Home today. Spent the day monitoring chat rooms and emails f…"
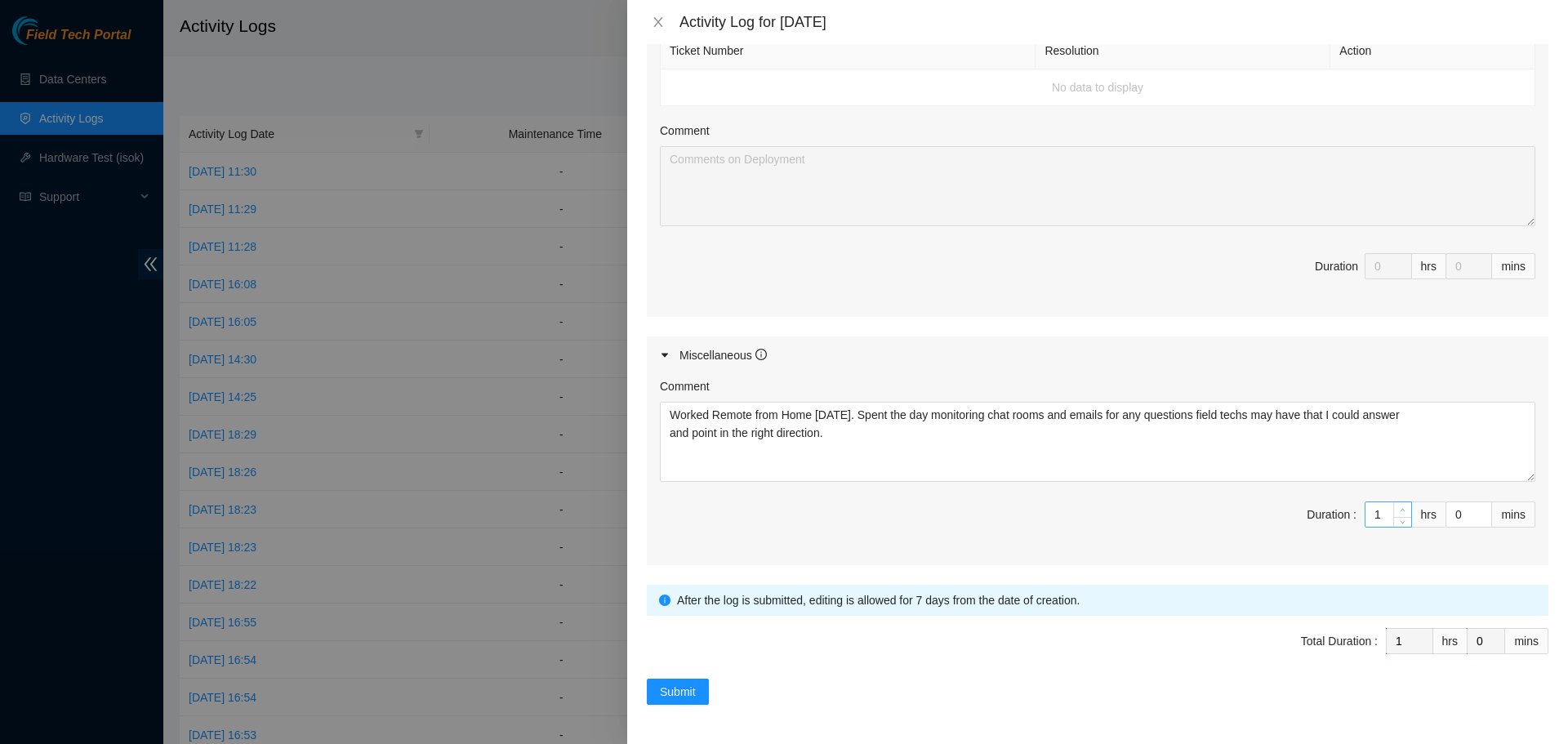
type input "2"
click at [1400, 507] on icon "up" at bounding box center [1402, 509] width 6 height 6
type input "3"
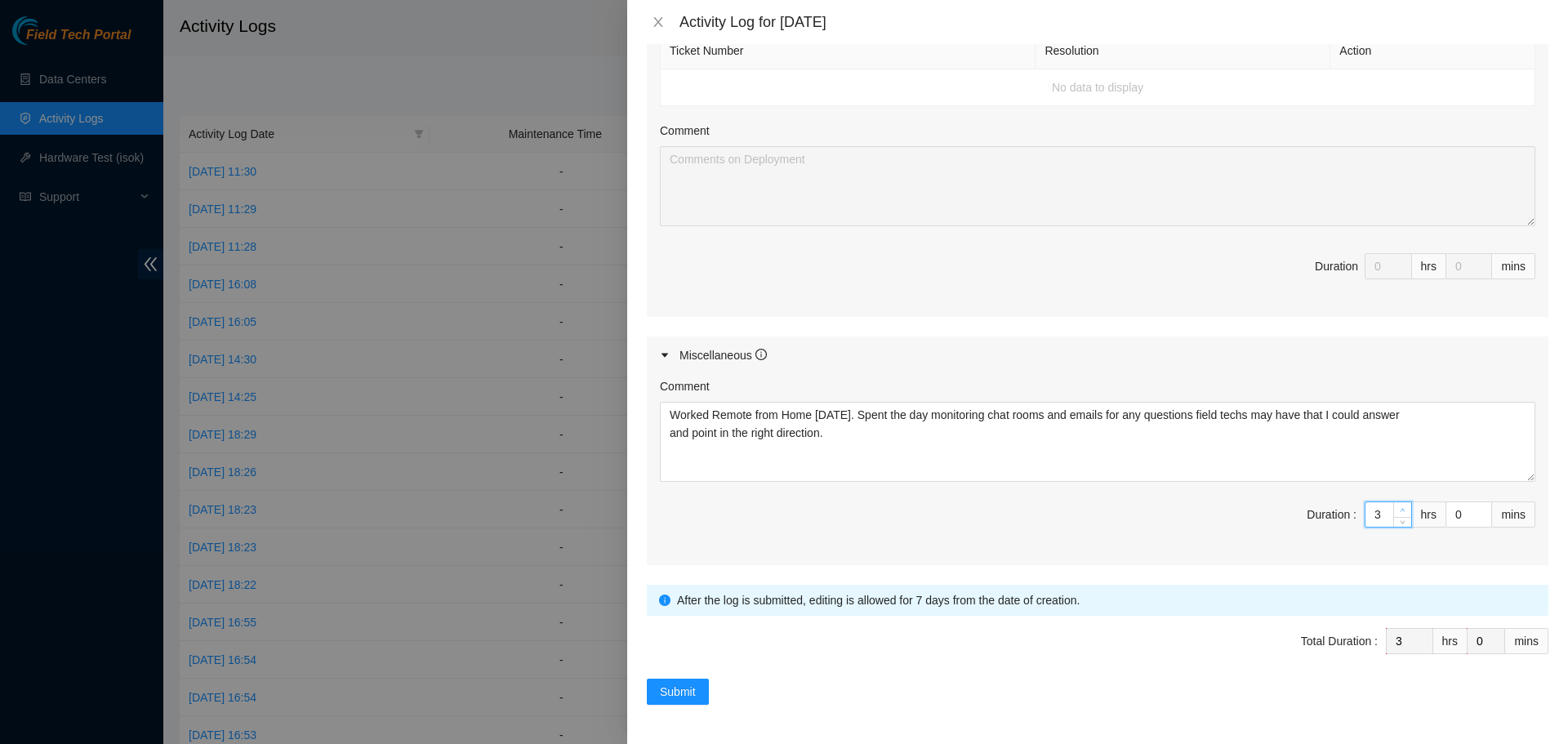
click at [1400, 507] on icon "up" at bounding box center [1402, 509] width 6 height 6
type input "4"
click at [1400, 507] on icon "up" at bounding box center [1402, 509] width 6 height 6
type input "5"
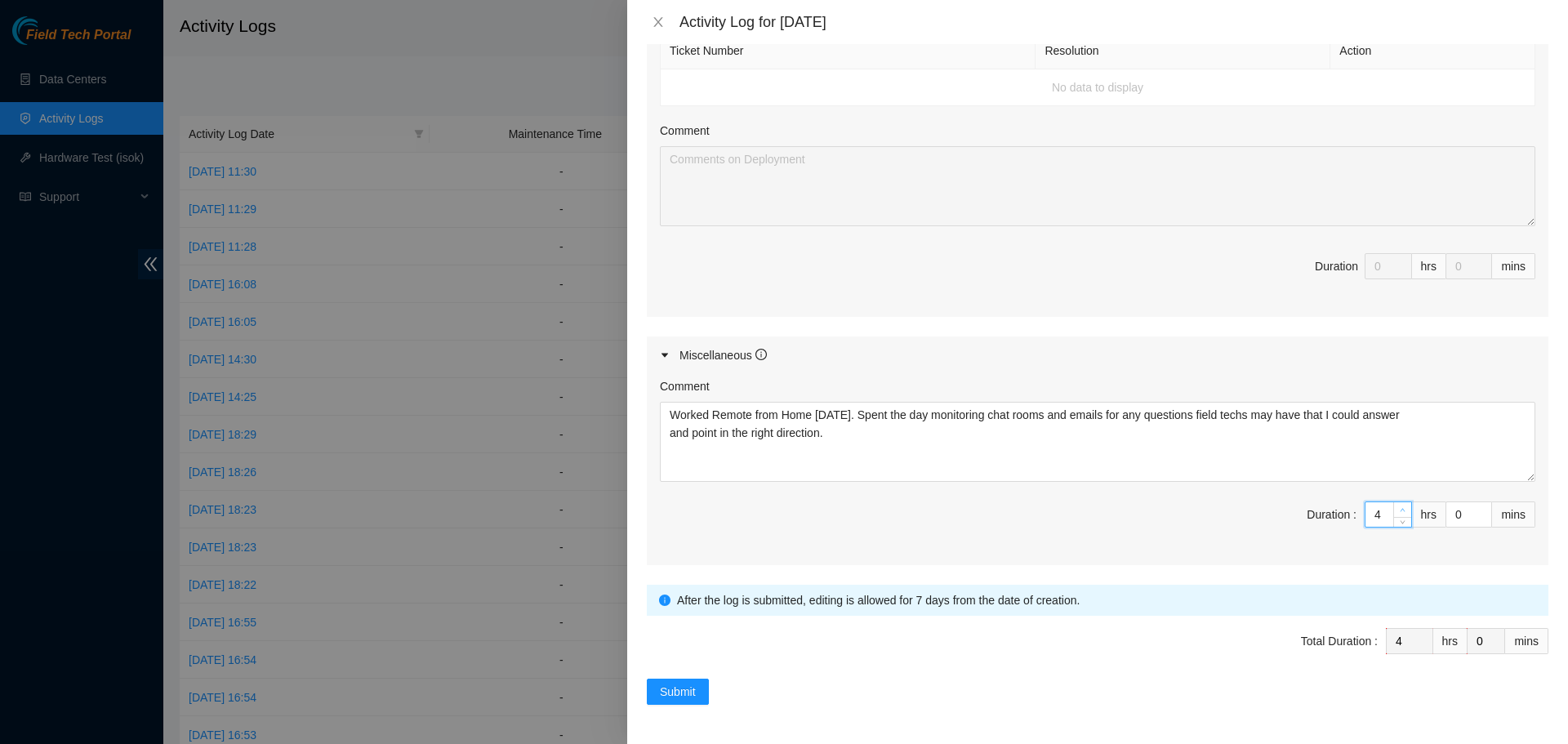
type input "5"
click at [1400, 507] on icon "up" at bounding box center [1402, 509] width 6 height 6
type input "6"
click at [1400, 507] on icon "up" at bounding box center [1402, 509] width 6 height 6
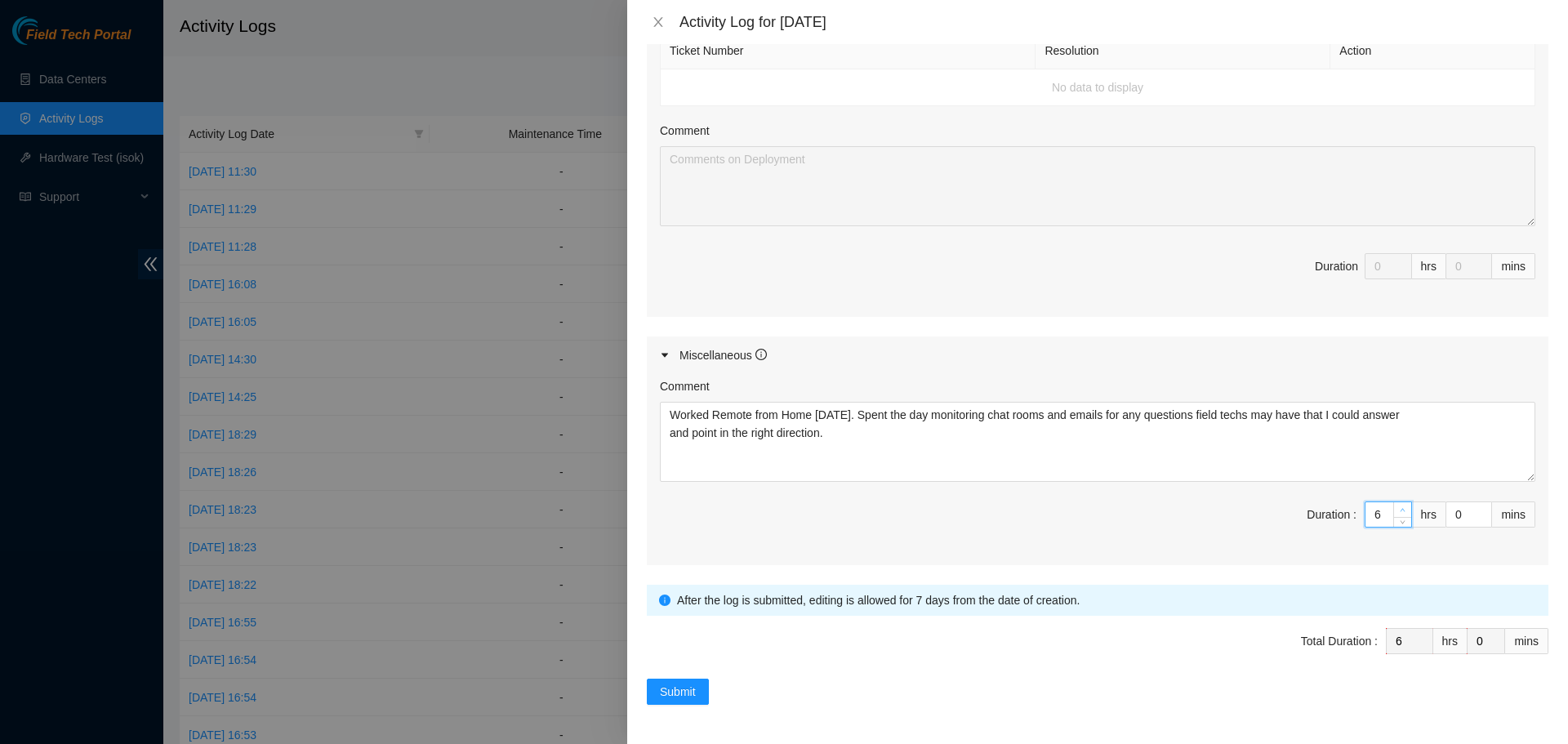
type input "7"
click at [1400, 507] on icon "up" at bounding box center [1402, 509] width 6 height 6
type input "8"
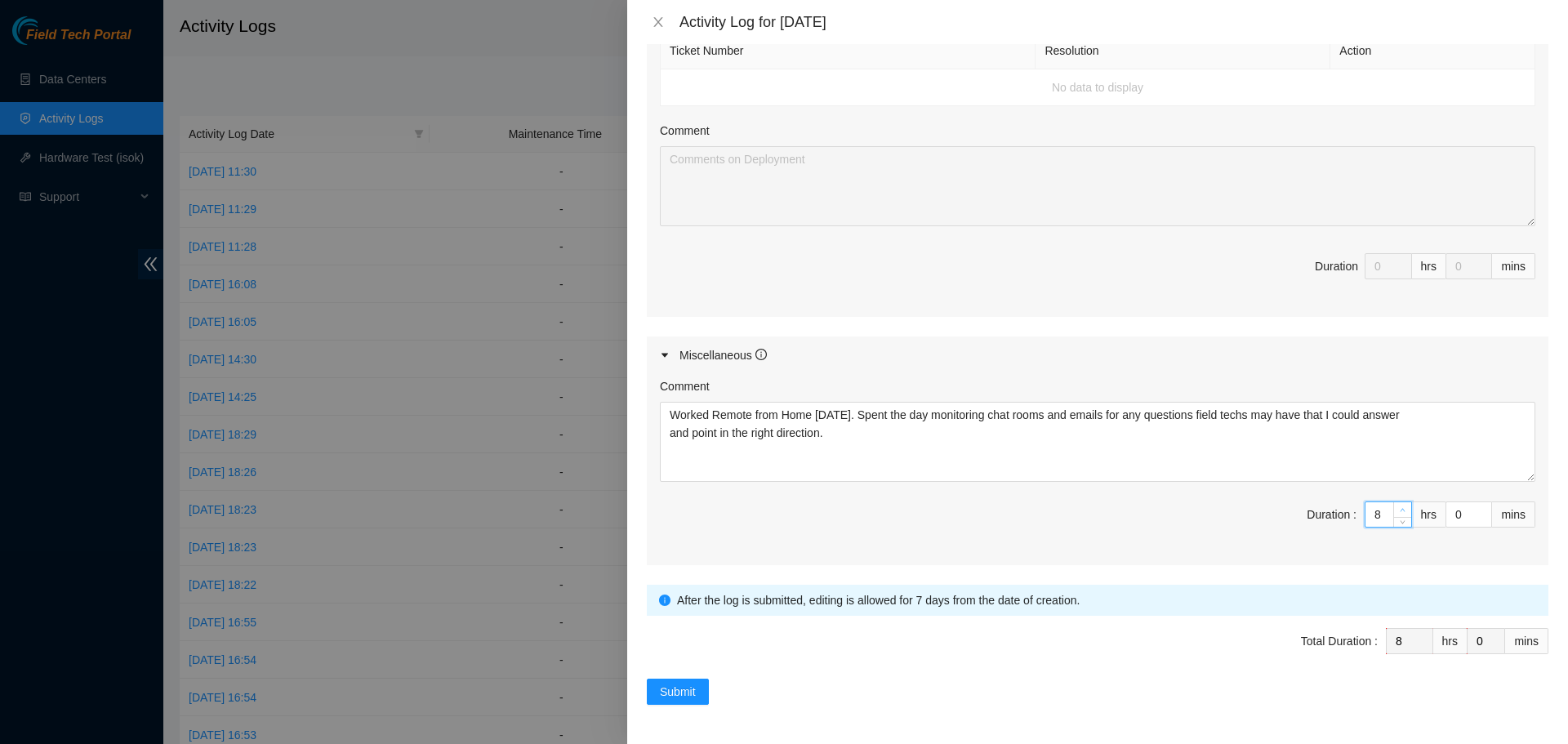
click at [1400, 507] on icon "up" at bounding box center [1402, 509] width 6 height 6
click at [687, 693] on span "Submit" at bounding box center [678, 691] width 36 height 18
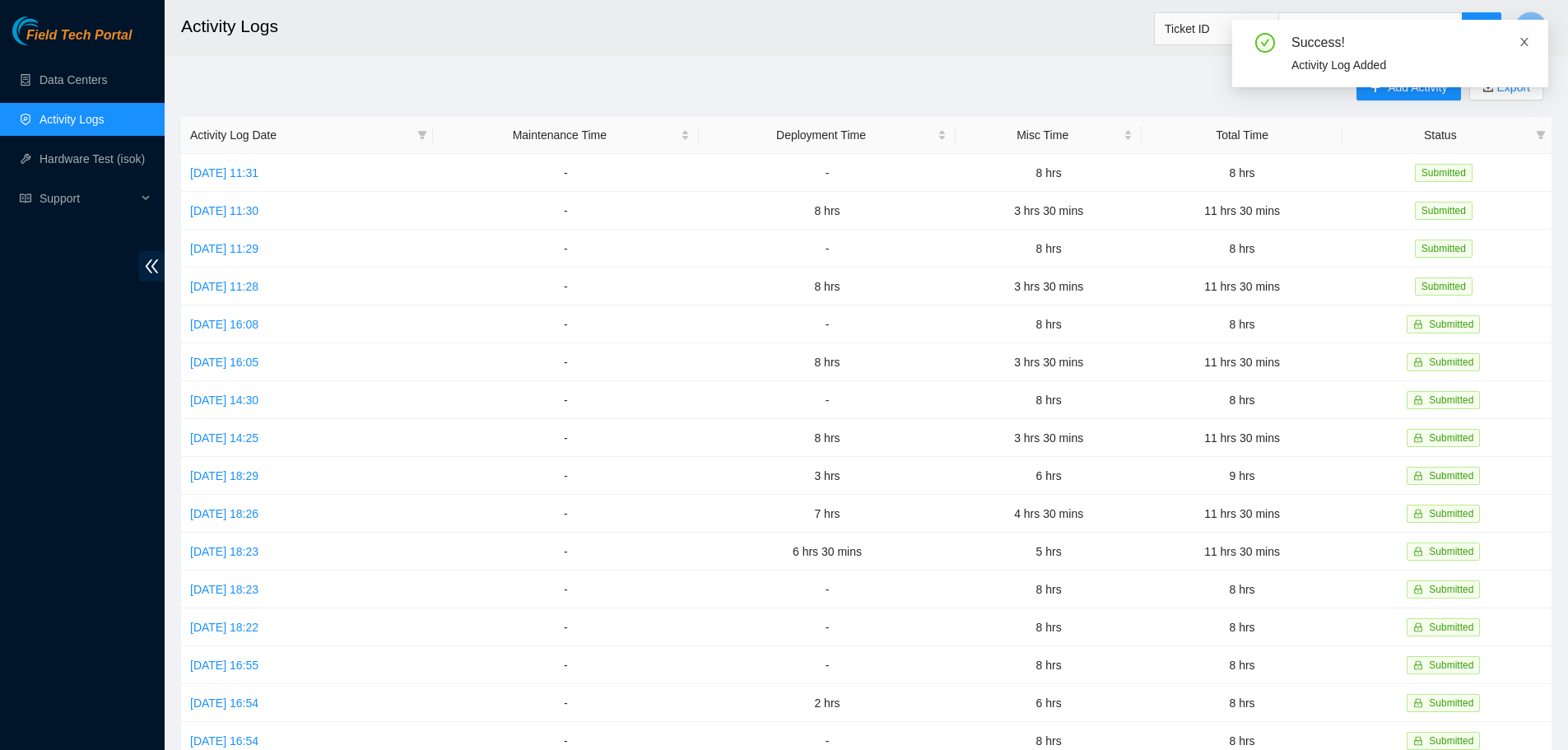
click at [1529, 38] on icon "close" at bounding box center [1525, 42] width 12 height 12
click at [255, 283] on link "Mon, 25 Aug 2025 11:28" at bounding box center [224, 287] width 69 height 14
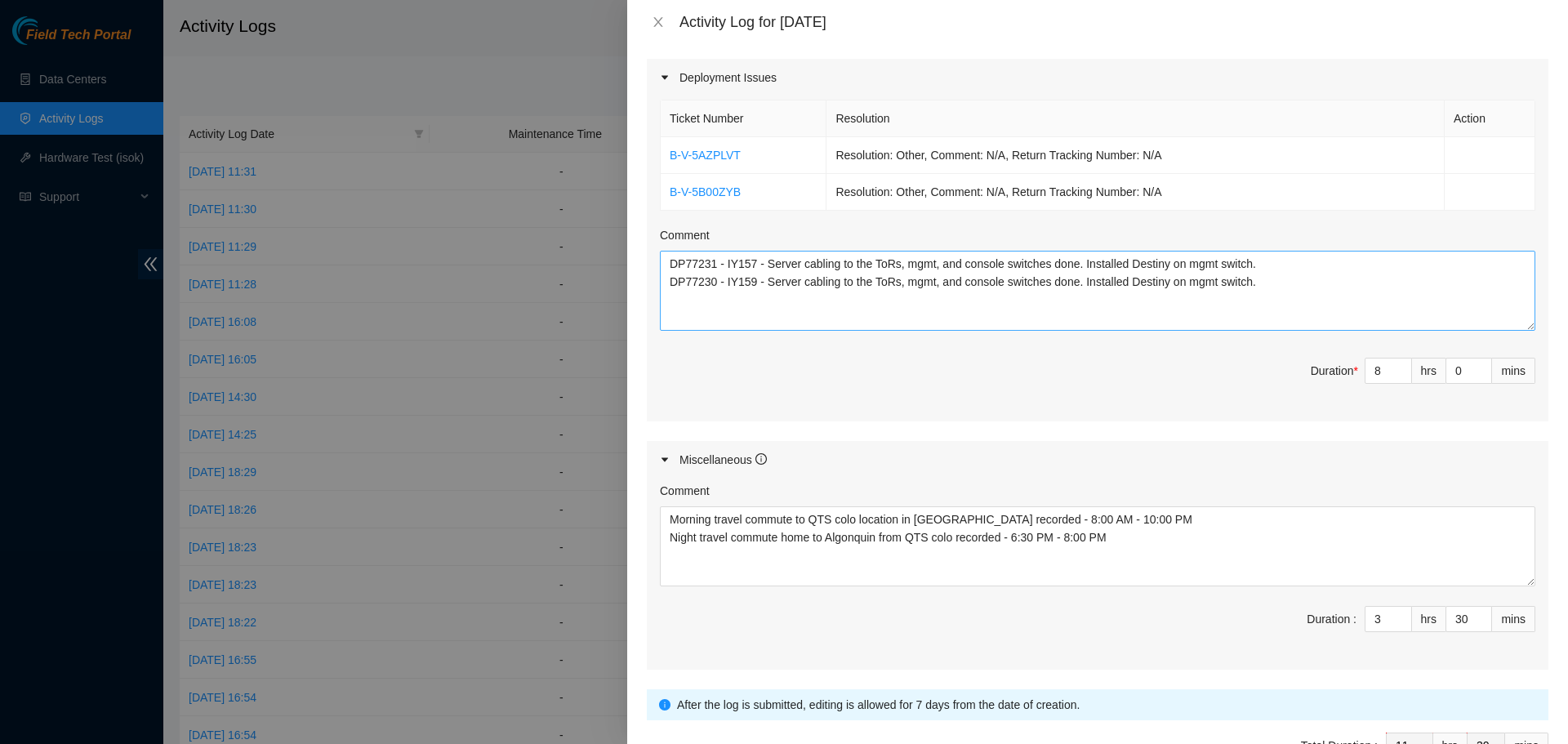
scroll to position [571, 0]
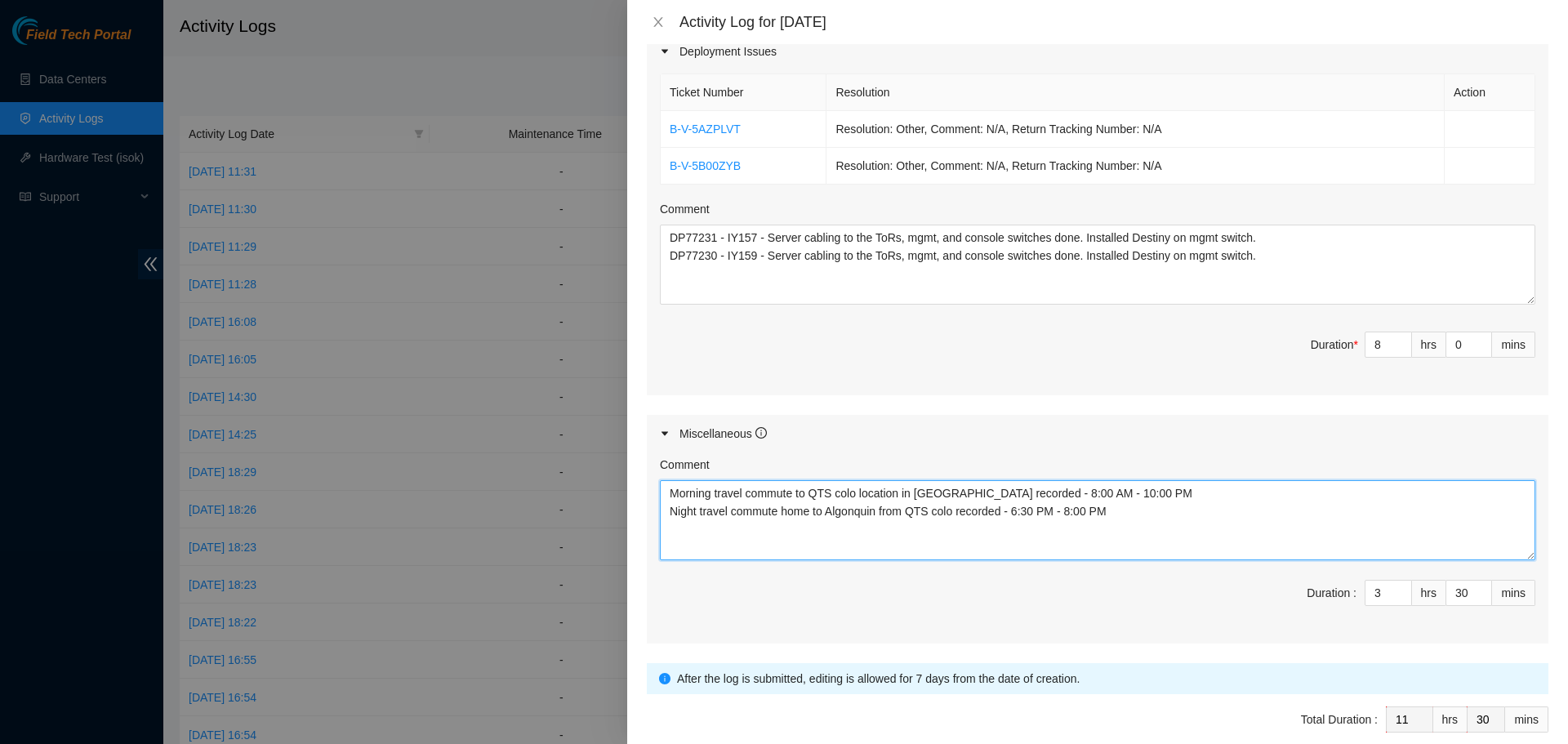
drag, startPoint x: 1138, startPoint y: 498, endPoint x: 662, endPoint y: 485, distance: 476.2
click at [662, 485] on textarea "Morning travel commute to QTS colo location in Chicago recorded - 8:00 AM - 10:…" at bounding box center [1098, 519] width 875 height 80
drag, startPoint x: 1116, startPoint y: 512, endPoint x: 650, endPoint y: 533, distance: 466.5
click at [650, 533] on div "Comment Morning travel commute to QTS colo location in Chicago recorded - 8:00 …" at bounding box center [1097, 547] width 901 height 191
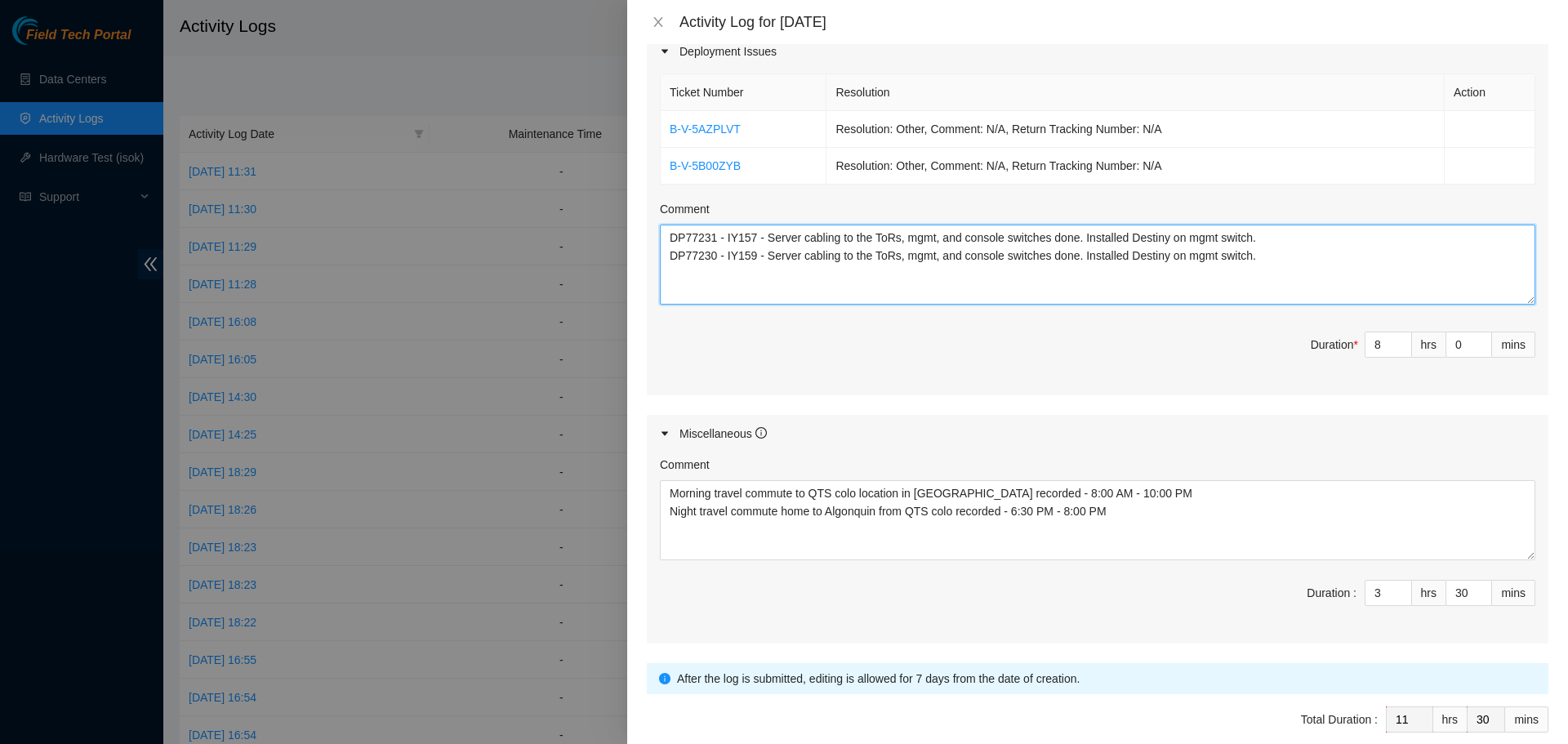
drag, startPoint x: 1260, startPoint y: 253, endPoint x: 568, endPoint y: 237, distance: 692.2
click at [568, 237] on div "Activity Log for 25-08-2025 Note: This activity log is for informational purpos…" at bounding box center [784, 372] width 1568 height 744
click at [652, 21] on icon "close" at bounding box center [658, 22] width 13 height 13
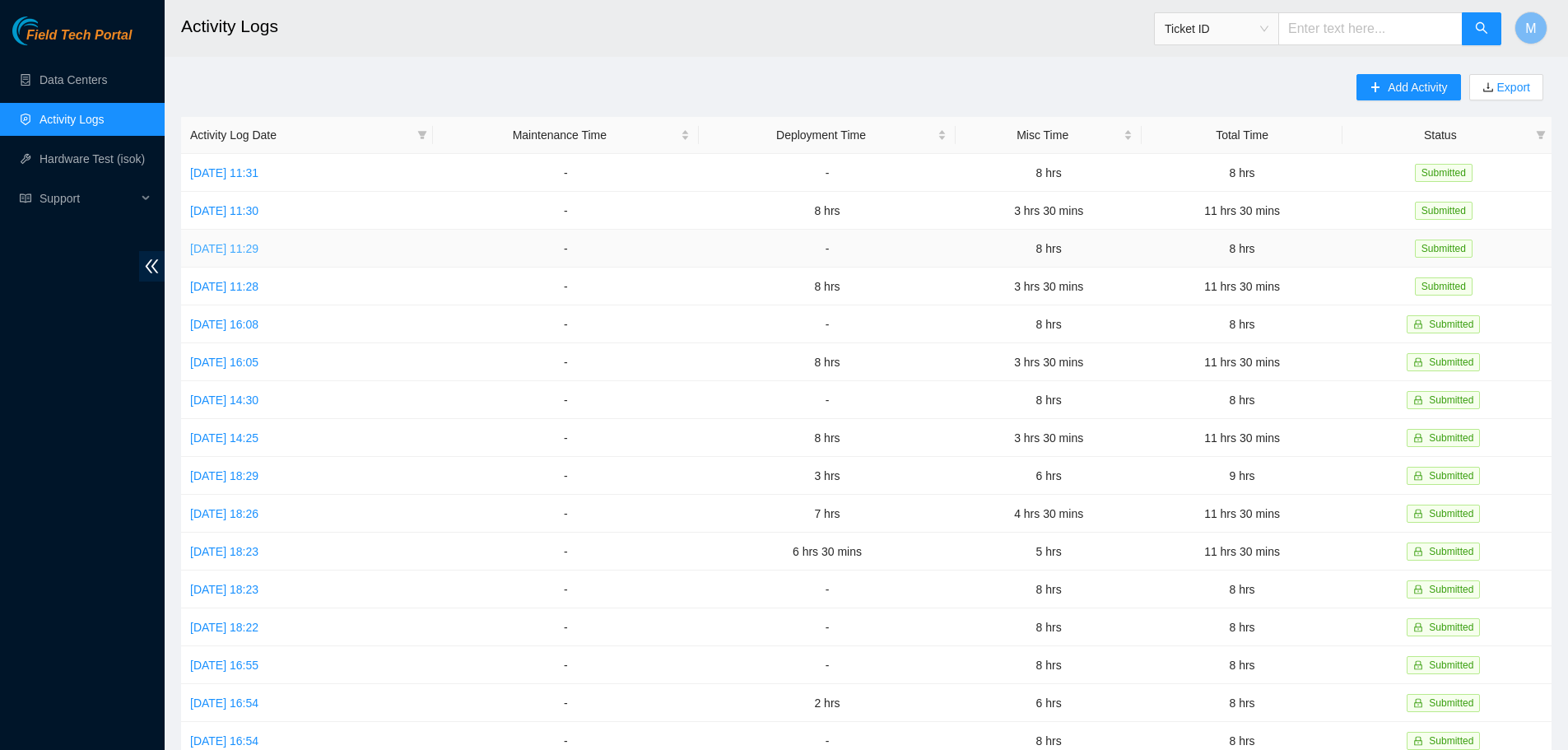
click at [255, 247] on link "Tue, 26 Aug 2025 11:29" at bounding box center [224, 249] width 69 height 14
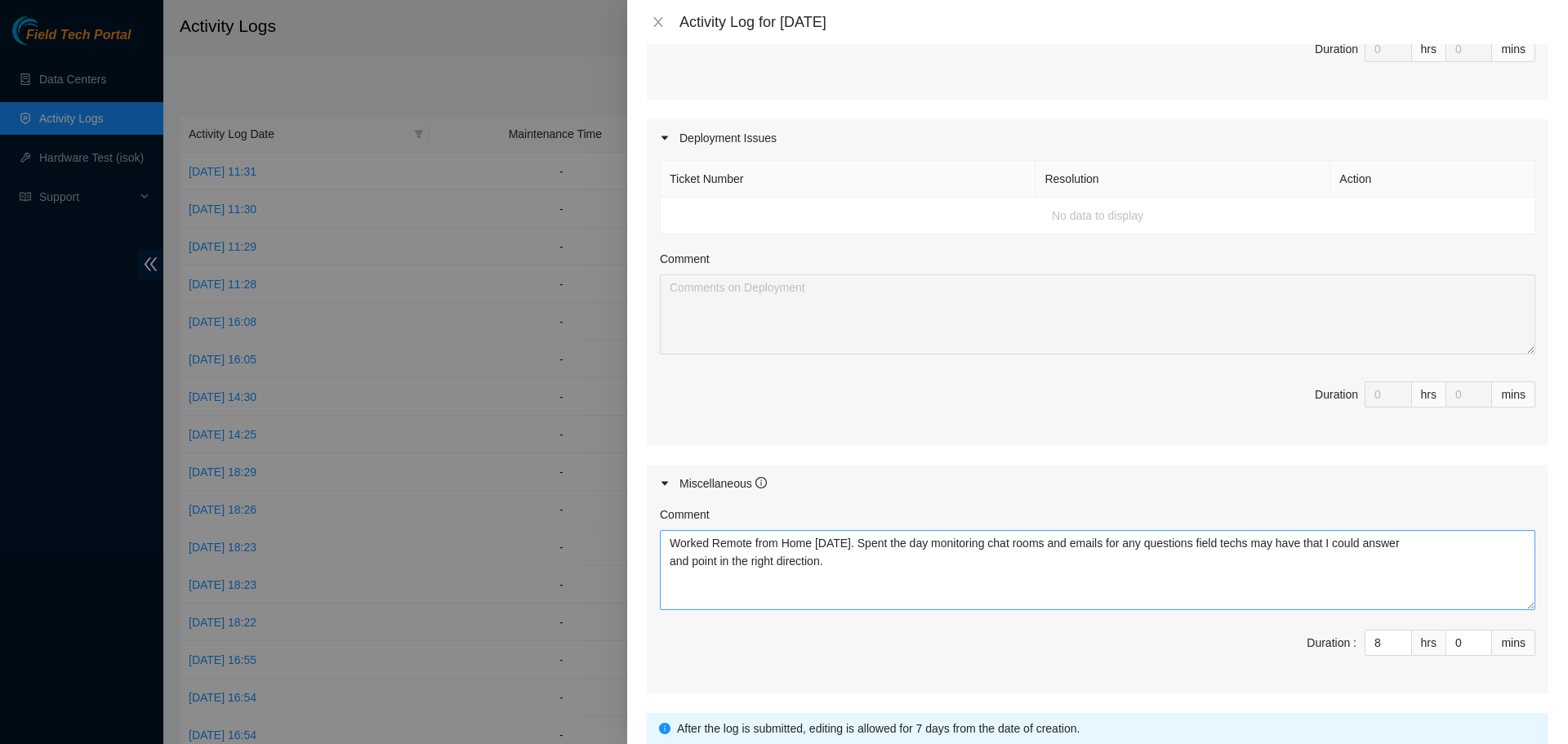
scroll to position [614, 0]
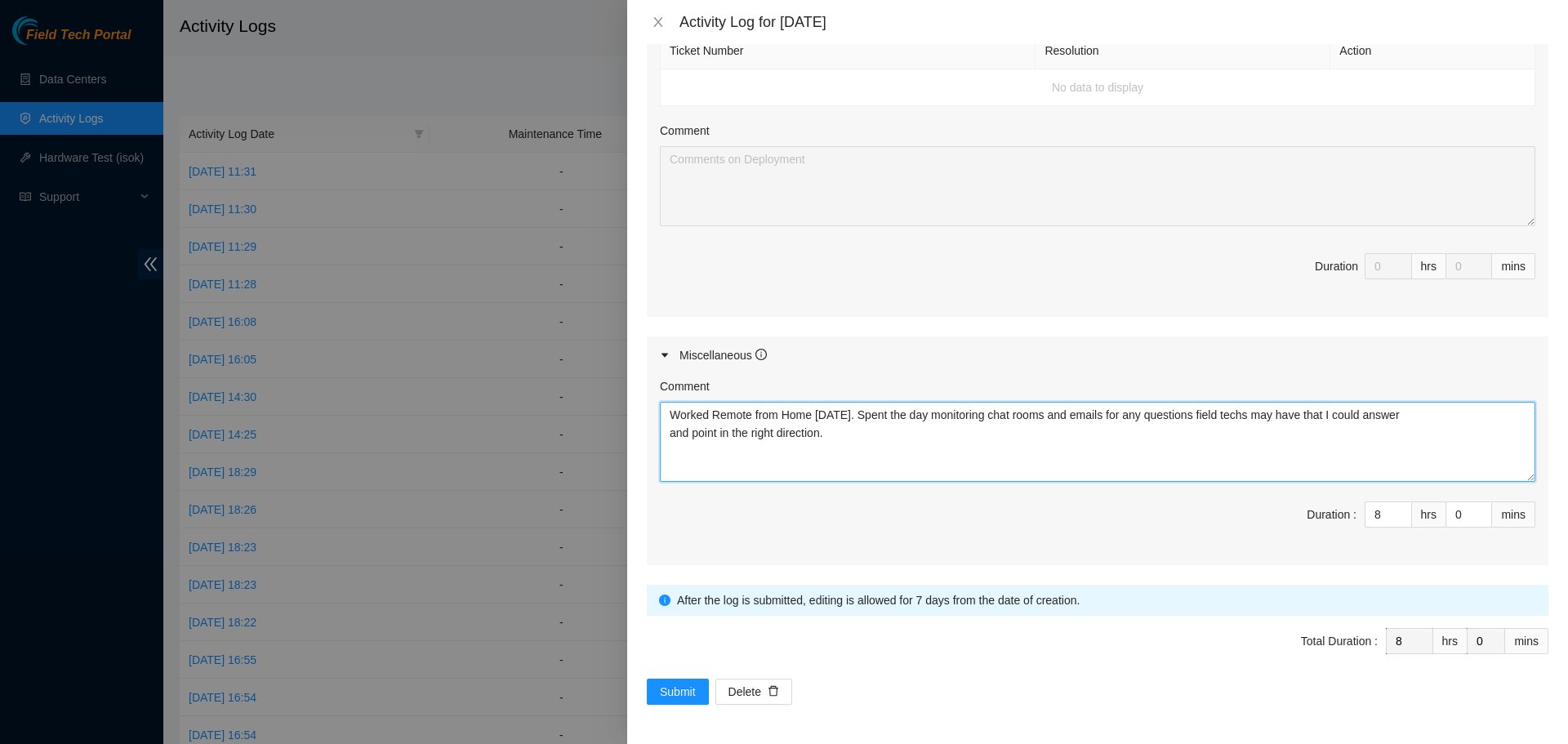
drag, startPoint x: 831, startPoint y: 433, endPoint x: 659, endPoint y: 416, distance: 172.8
click at [659, 416] on div "Comment Worked Remote from Home today. Spent the day monitoring chat rooms and …" at bounding box center [1097, 469] width 901 height 191
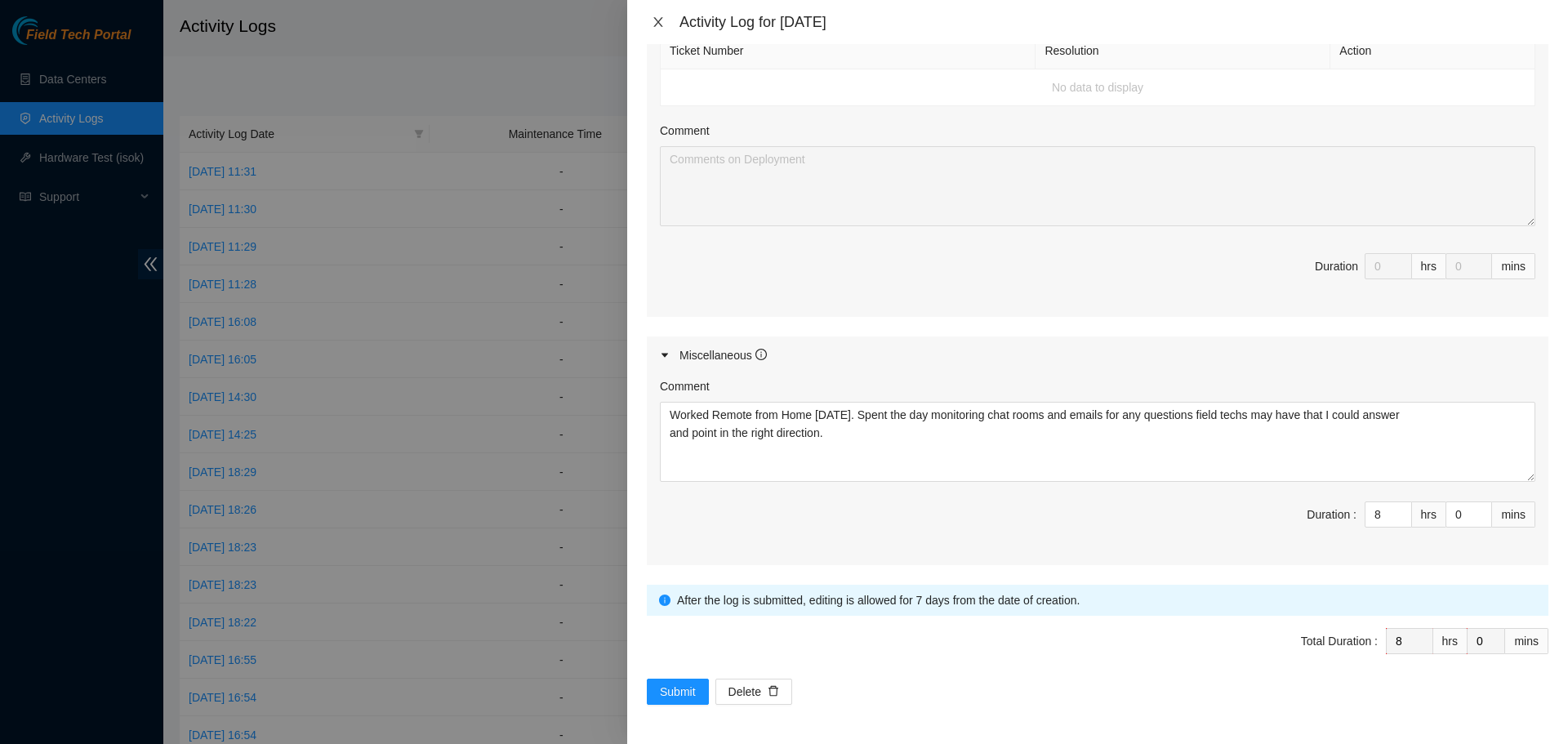
click at [656, 14] on button "Close" at bounding box center [657, 22] width 23 height 15
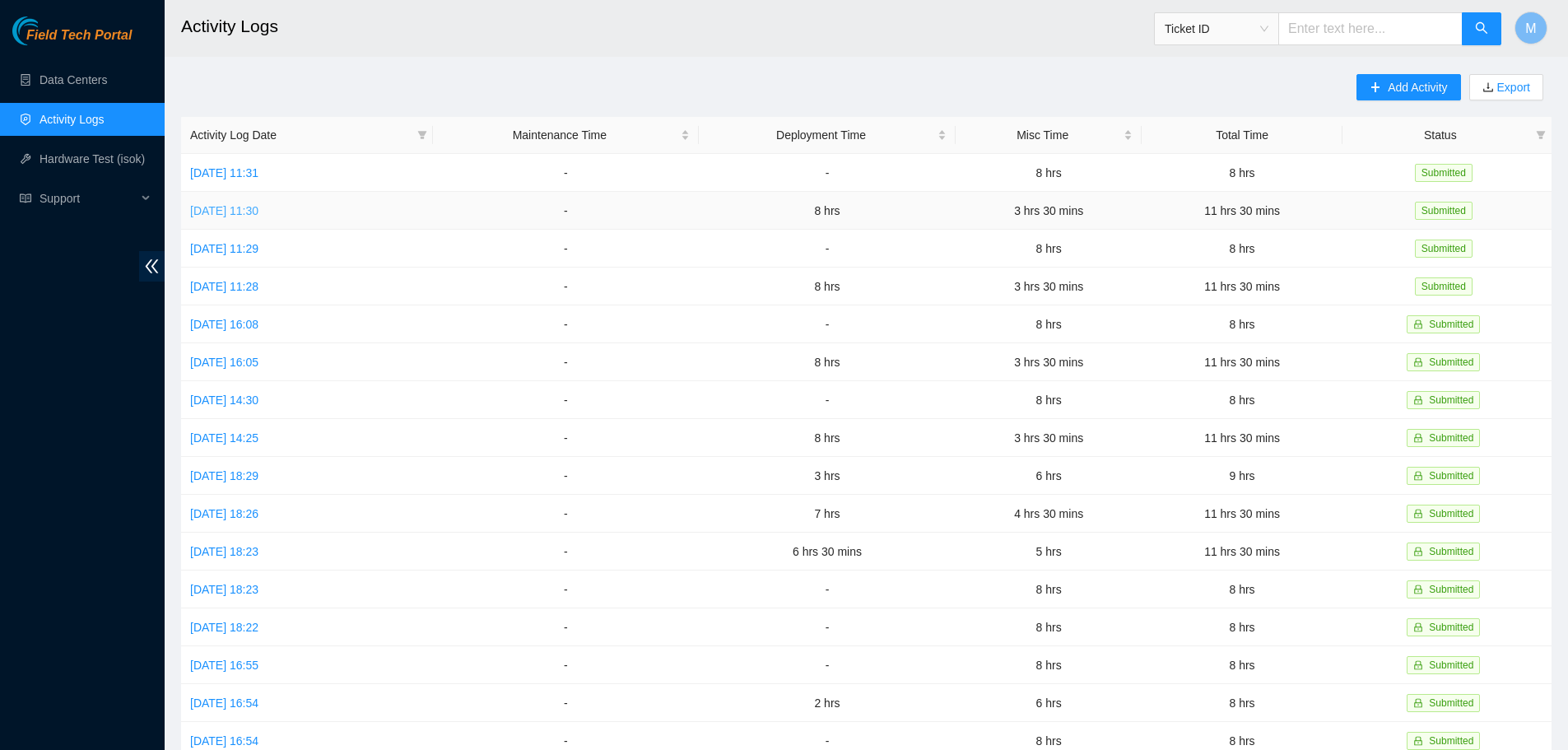
click at [247, 210] on link "Wed, 27 Aug 2025 11:30" at bounding box center [224, 211] width 69 height 14
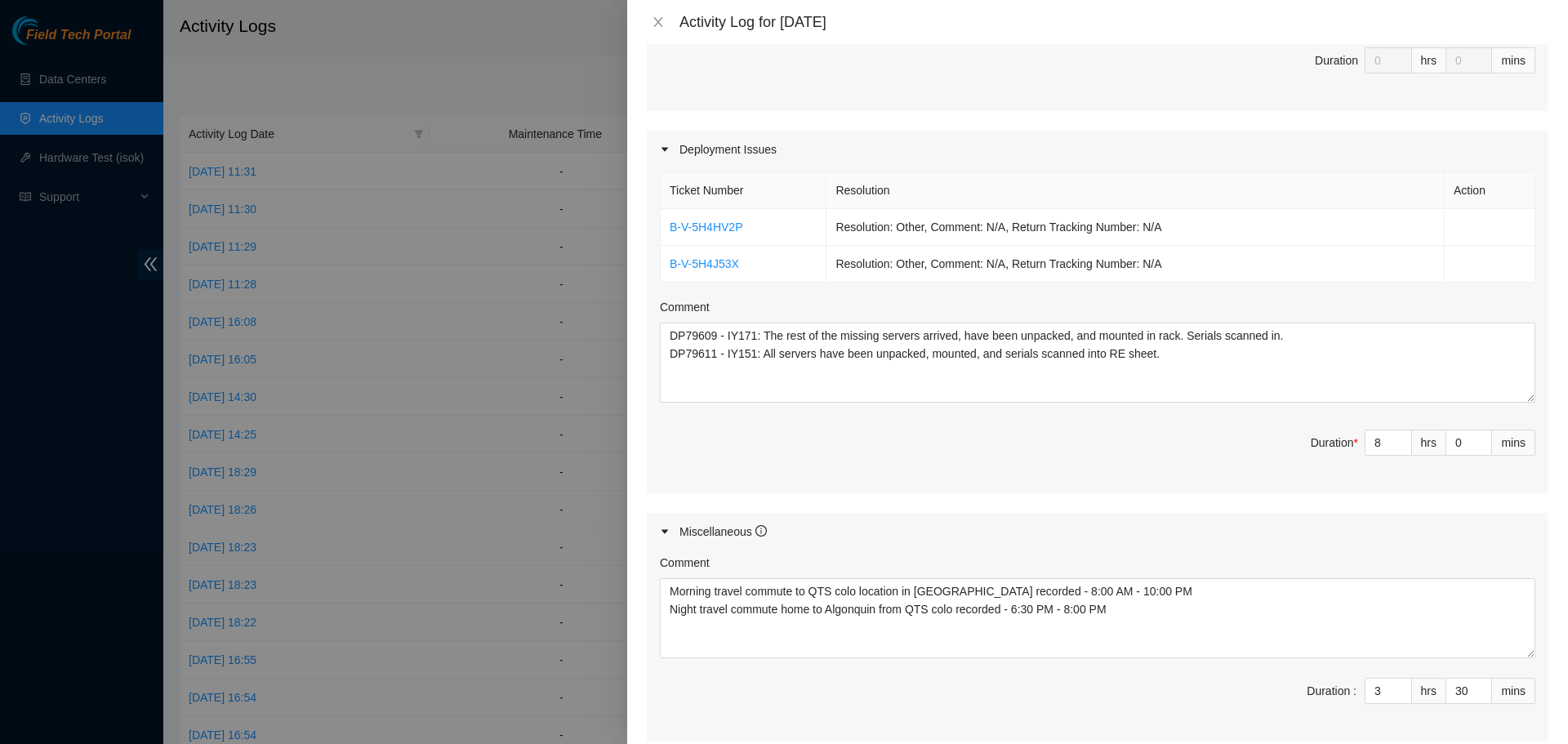
scroll to position [650, 0]
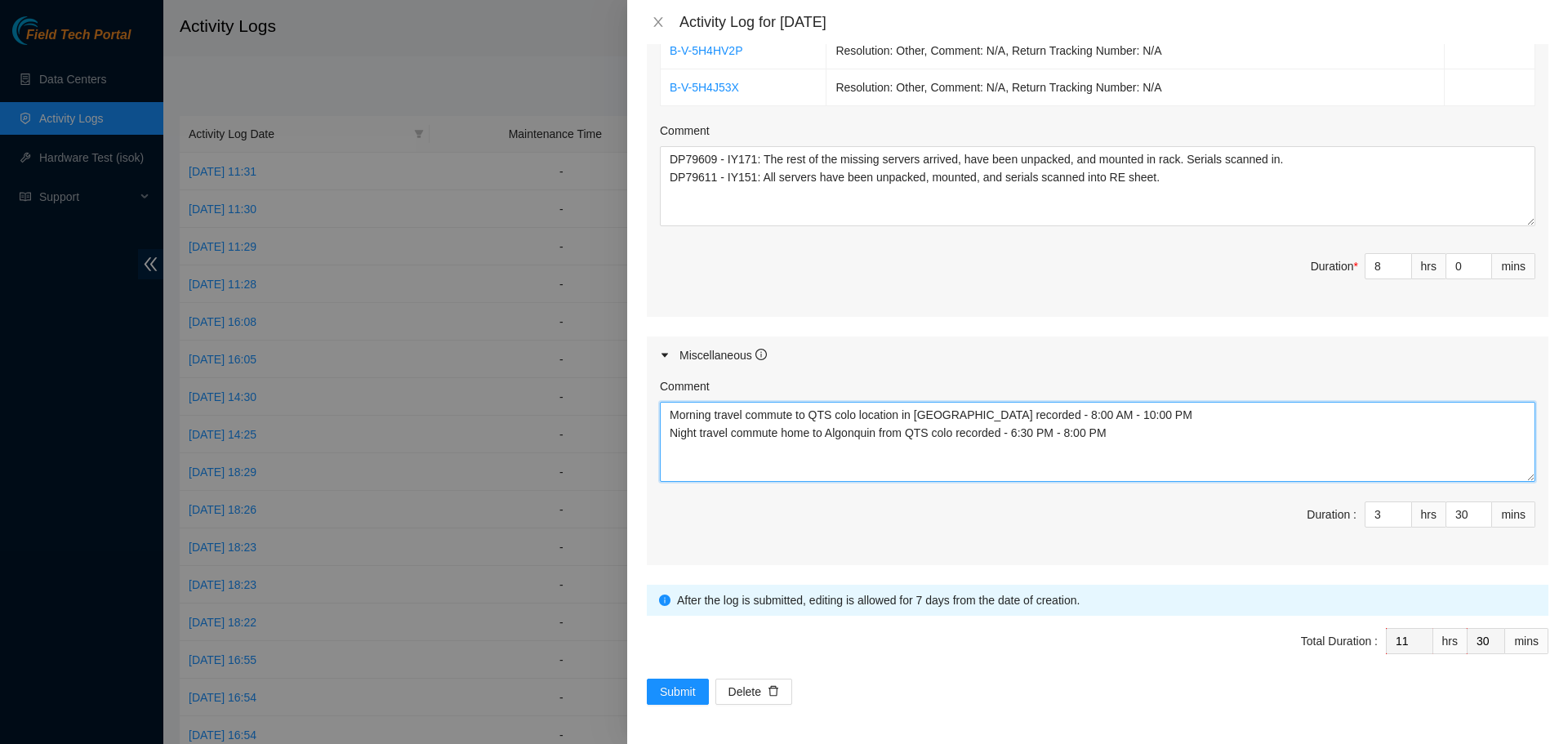
drag, startPoint x: 1071, startPoint y: 417, endPoint x: 664, endPoint y: 418, distance: 407.0
click at [664, 418] on textarea "Morning travel commute to QTS colo location in Chicago recorded - 8:00 AM - 10:…" at bounding box center [1098, 441] width 875 height 80
drag, startPoint x: 1106, startPoint y: 438, endPoint x: 656, endPoint y: 434, distance: 450.0
click at [656, 434] on div "Comment Morning travel commute to QTS colo location in Chicago recorded - 8:00 …" at bounding box center [1097, 469] width 901 height 191
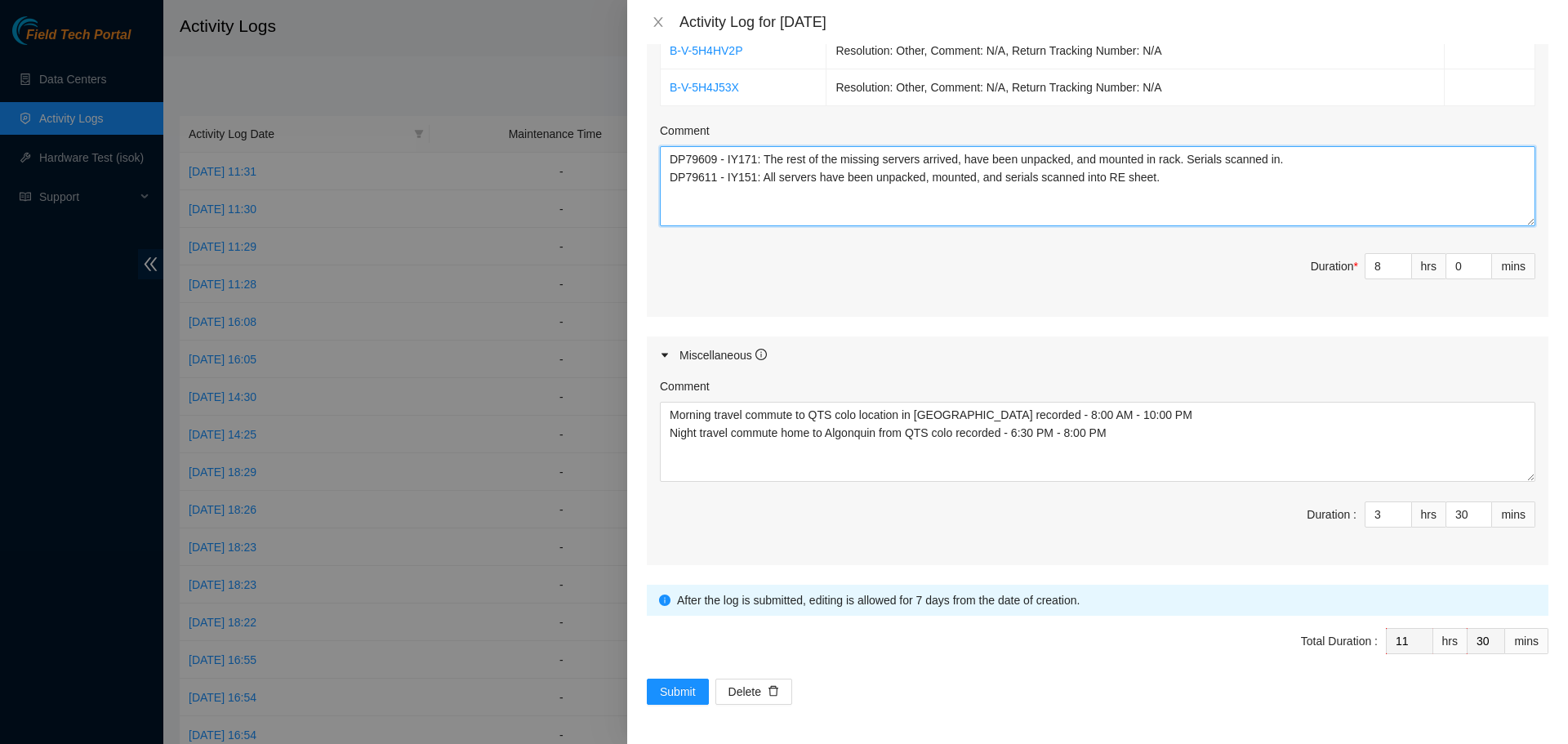
drag, startPoint x: 1176, startPoint y: 178, endPoint x: 656, endPoint y: 161, distance: 520.3
click at [656, 161] on div "Ticket Number Resolution Action B-V-5H4HV2P Resolution: Other, Comment: N/A, Re…" at bounding box center [1097, 153] width 901 height 324
click at [662, 19] on icon "close" at bounding box center [658, 22] width 13 height 13
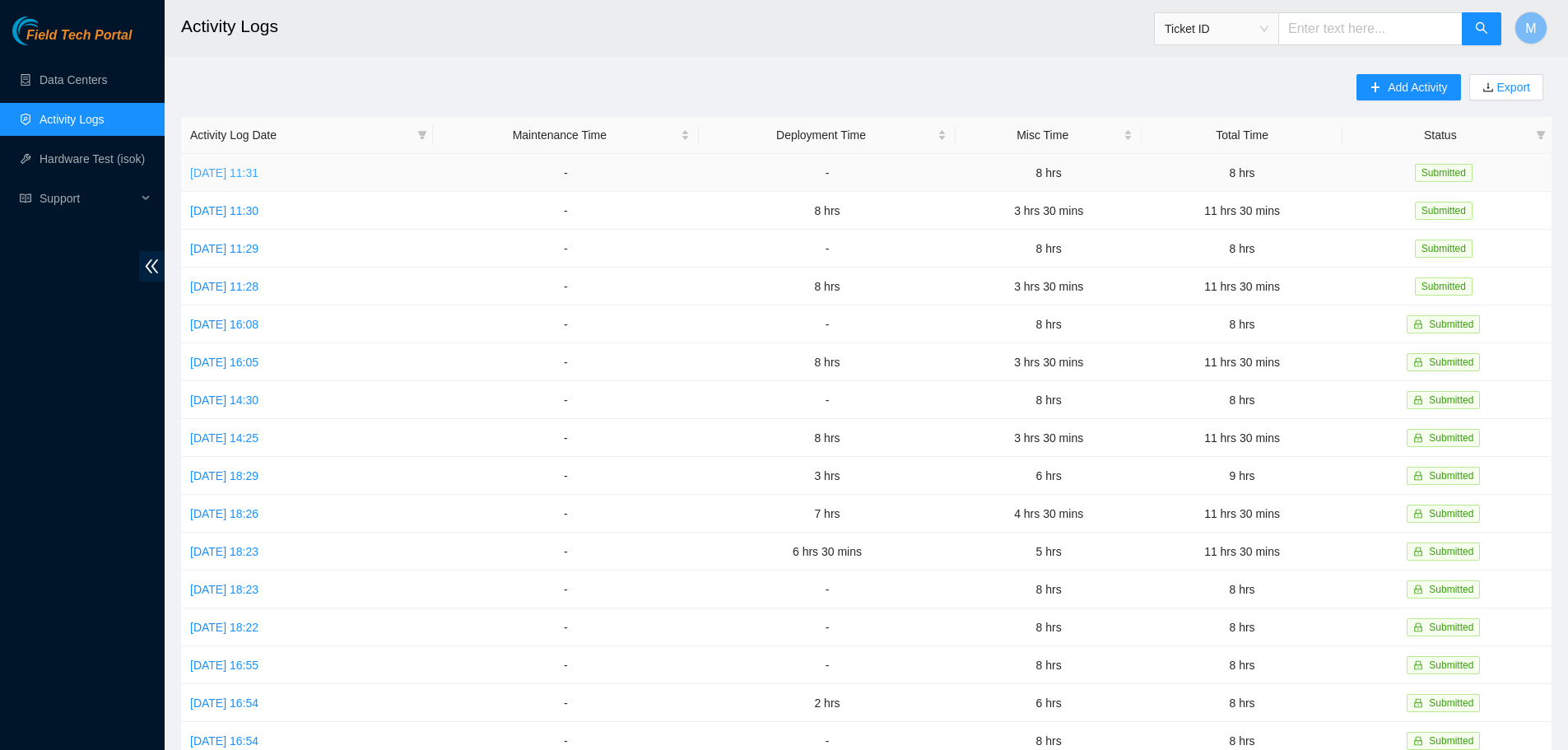
click at [248, 168] on link "Thu, 28 Aug 2025 11:31" at bounding box center [224, 173] width 69 height 14
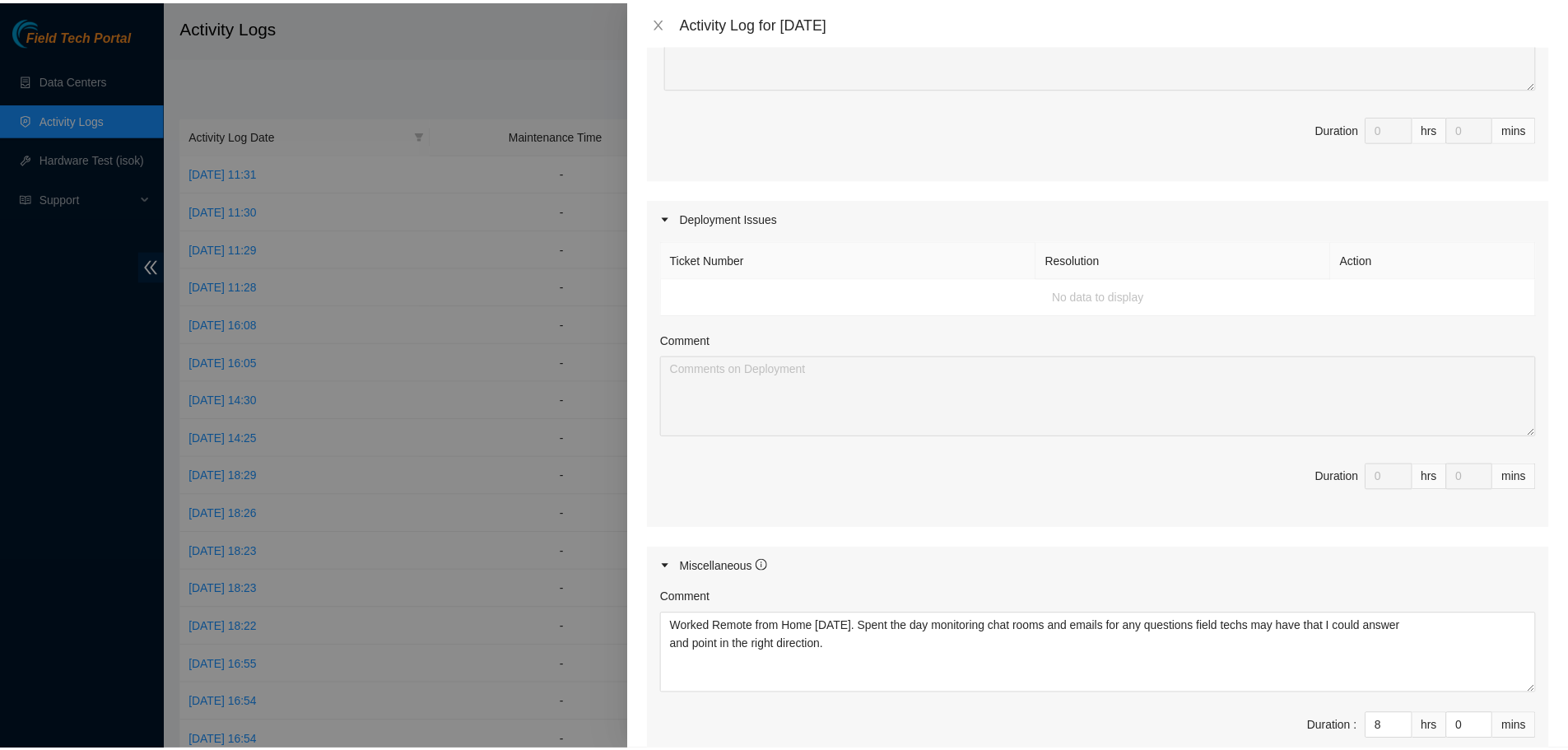
scroll to position [411, 0]
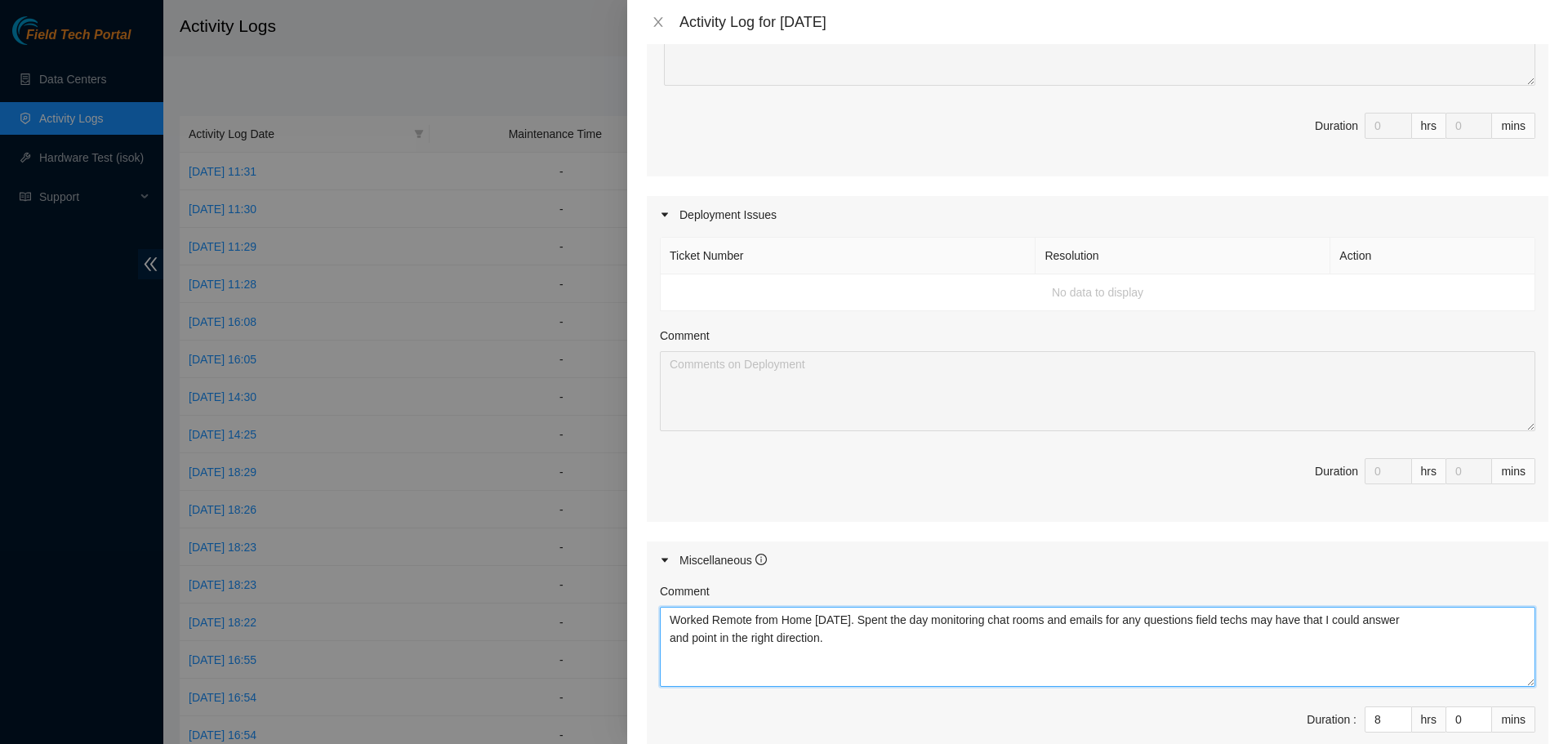
drag, startPoint x: 735, startPoint y: 635, endPoint x: 670, endPoint y: 620, distance: 66.7
click at [670, 620] on textarea "Worked Remote from Home today. Spent the day monitoring chat rooms and emails f…" at bounding box center [1098, 646] width 875 height 80
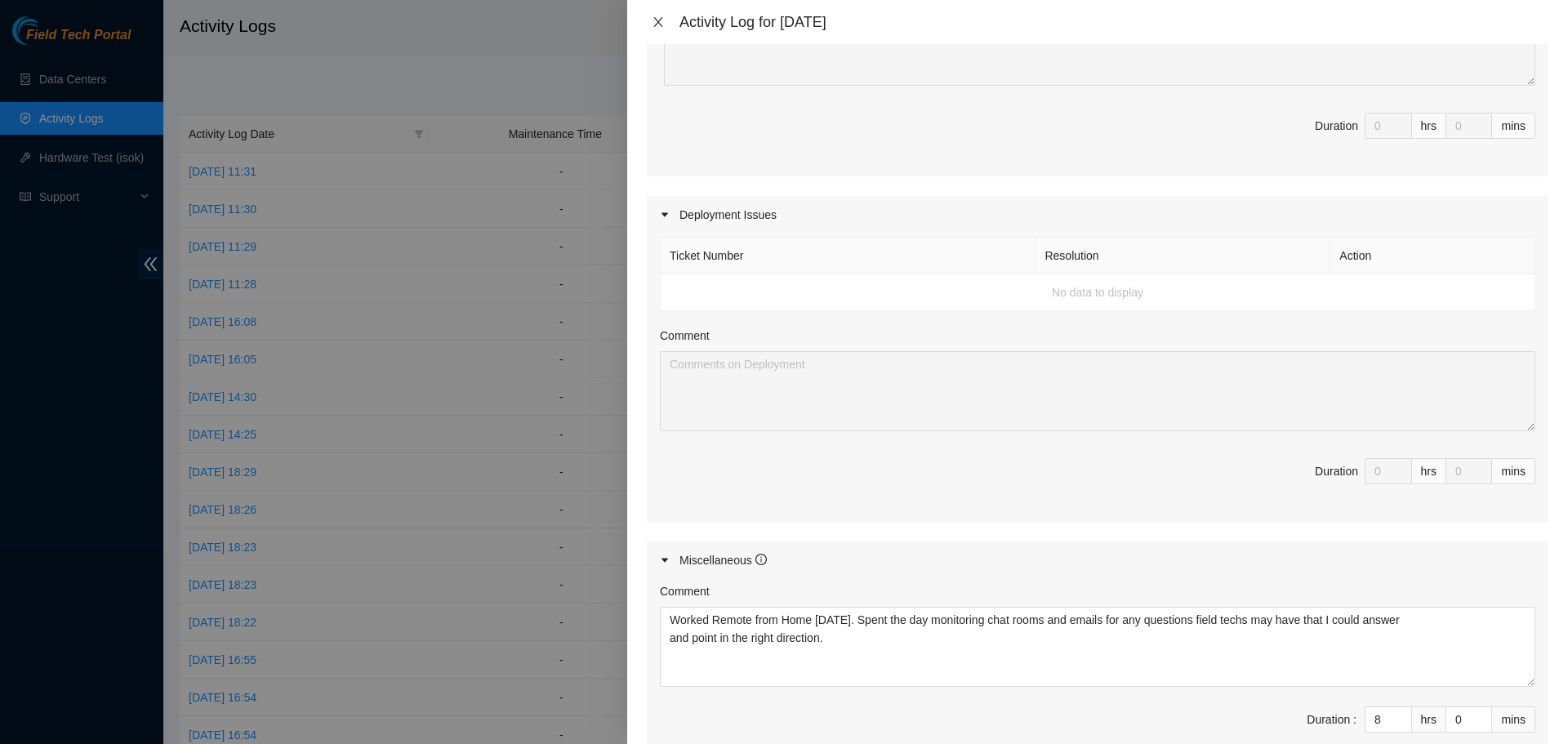
click at [659, 17] on icon "close" at bounding box center [658, 22] width 13 height 13
